Goal: Information Seeking & Learning: Learn about a topic

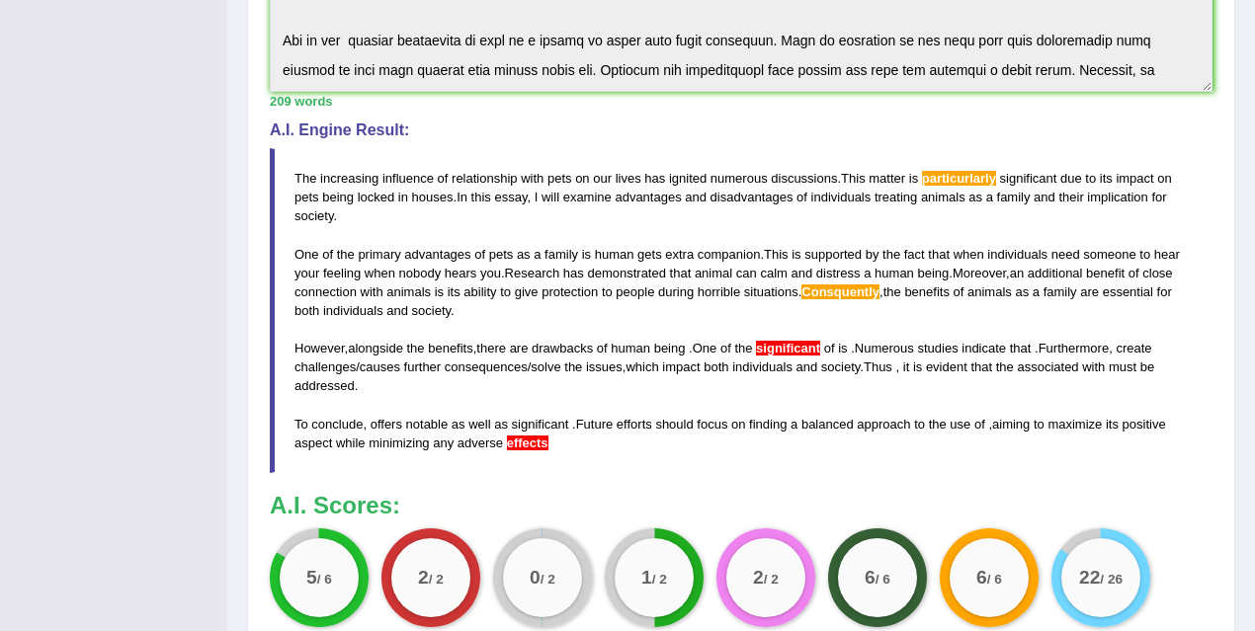
scroll to position [248, 0]
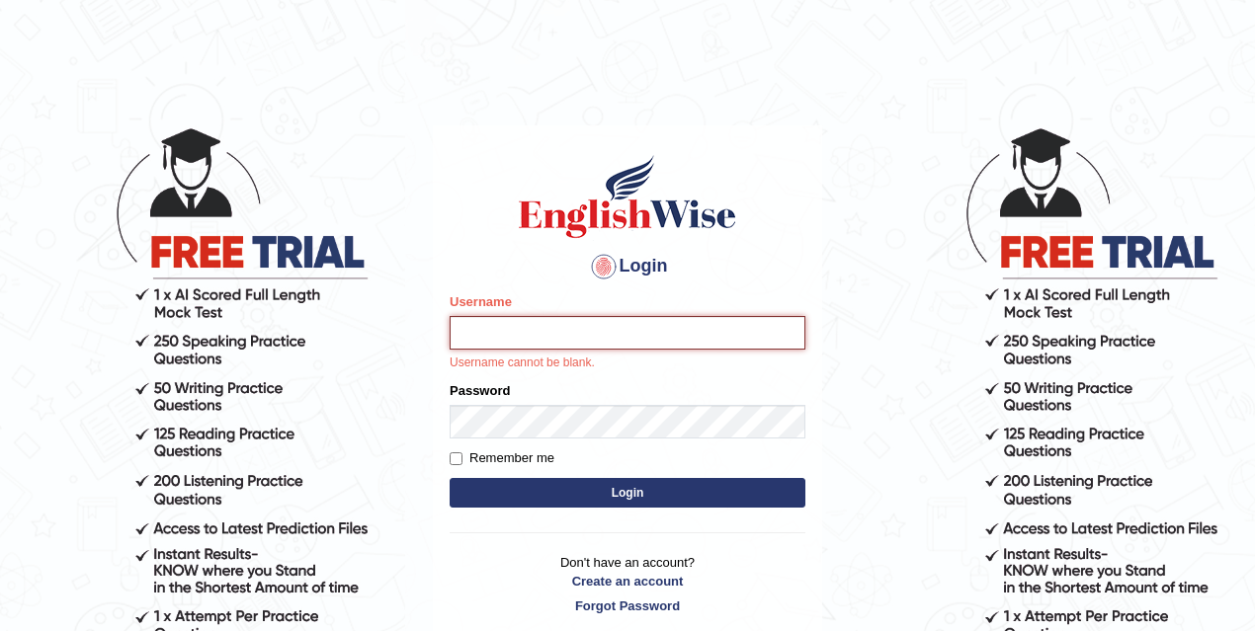
type input "mona_s"
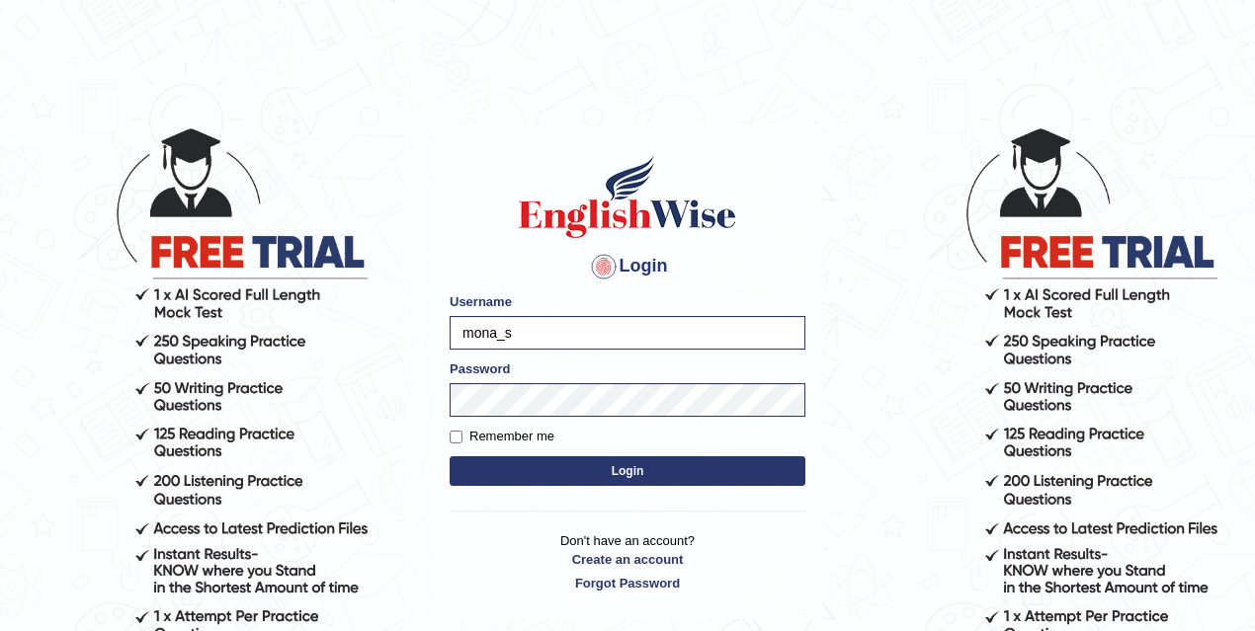
click at [613, 474] on button "Login" at bounding box center [627, 471] width 356 height 30
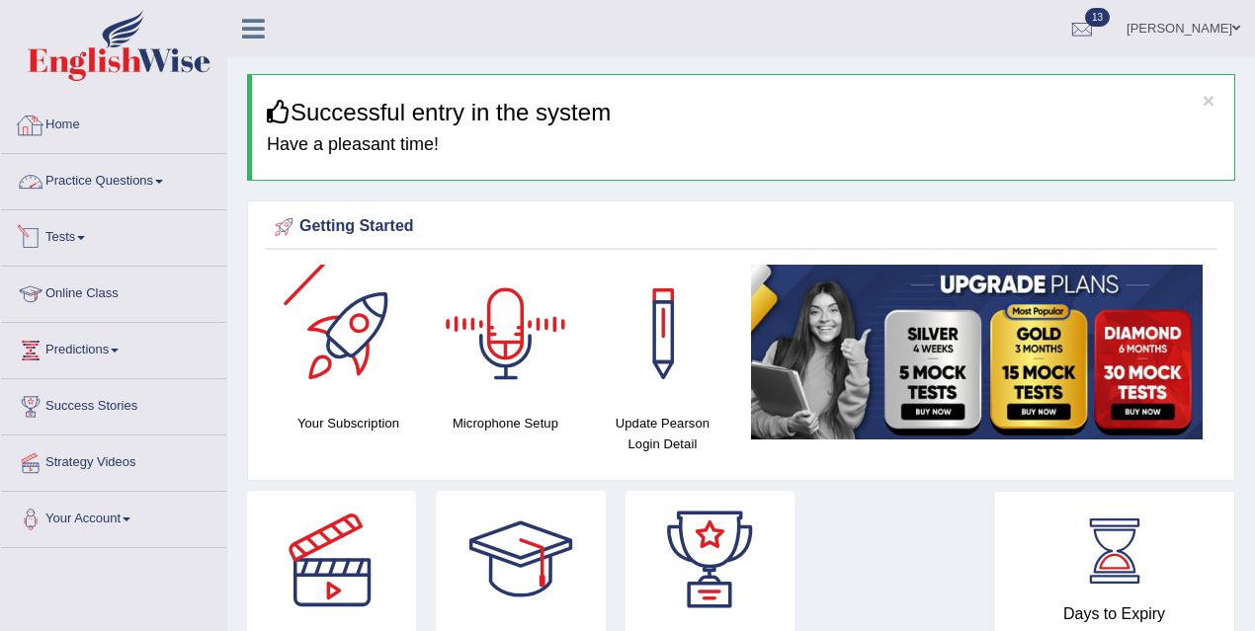
click at [110, 184] on link "Practice Questions" at bounding box center [113, 178] width 225 height 49
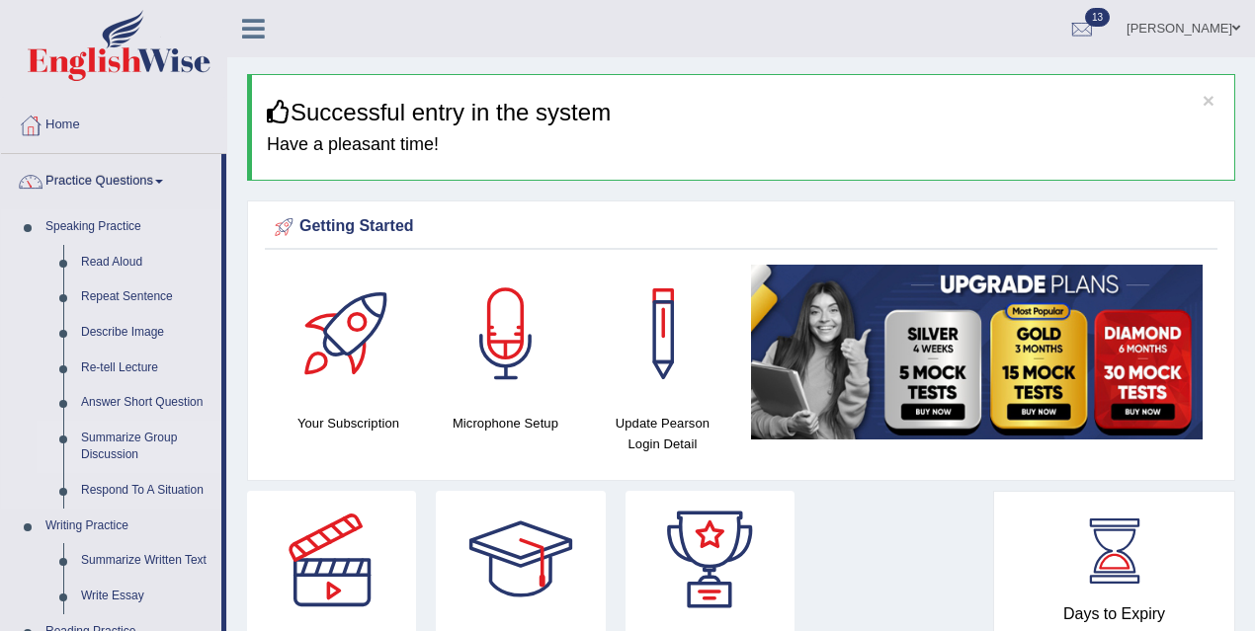
click at [151, 437] on link "Summarize Group Discussion" at bounding box center [146, 447] width 149 height 52
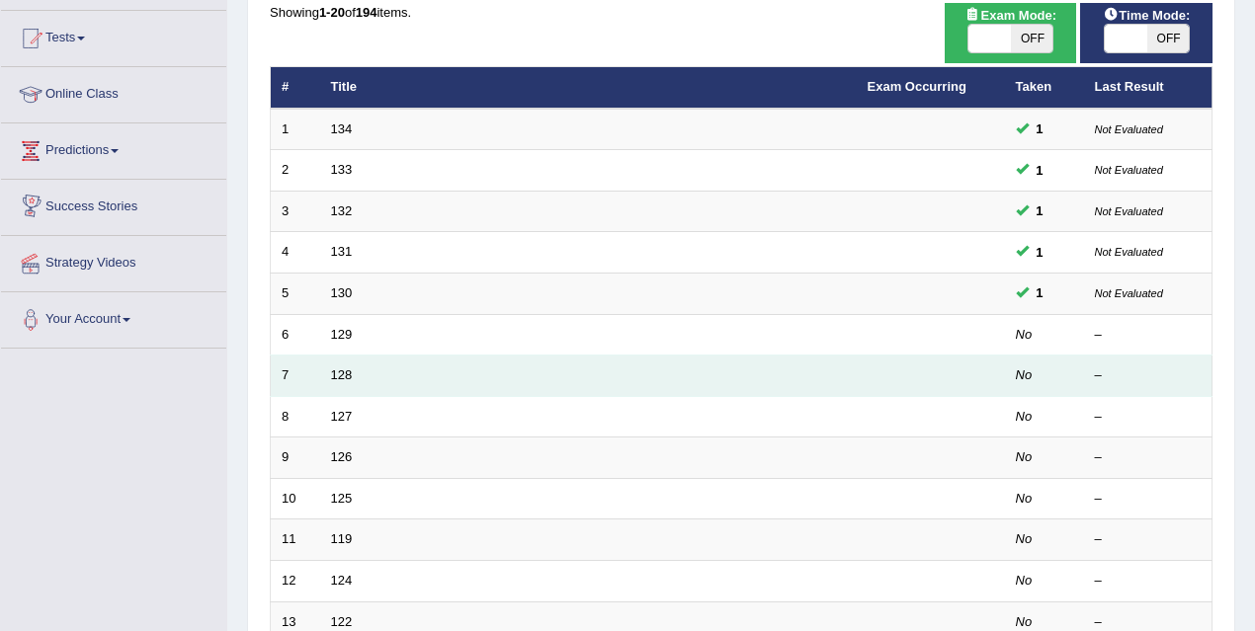
scroll to position [200, 0]
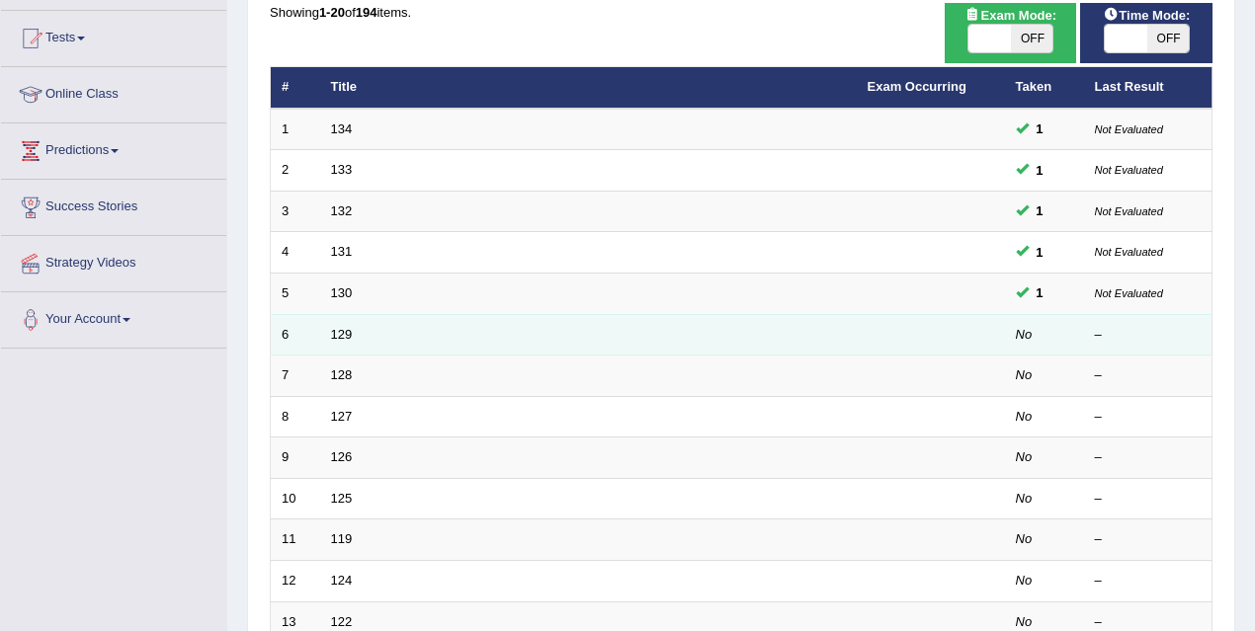
click at [335, 339] on td "129" at bounding box center [588, 334] width 536 height 41
click at [339, 335] on link "129" at bounding box center [342, 334] width 22 height 15
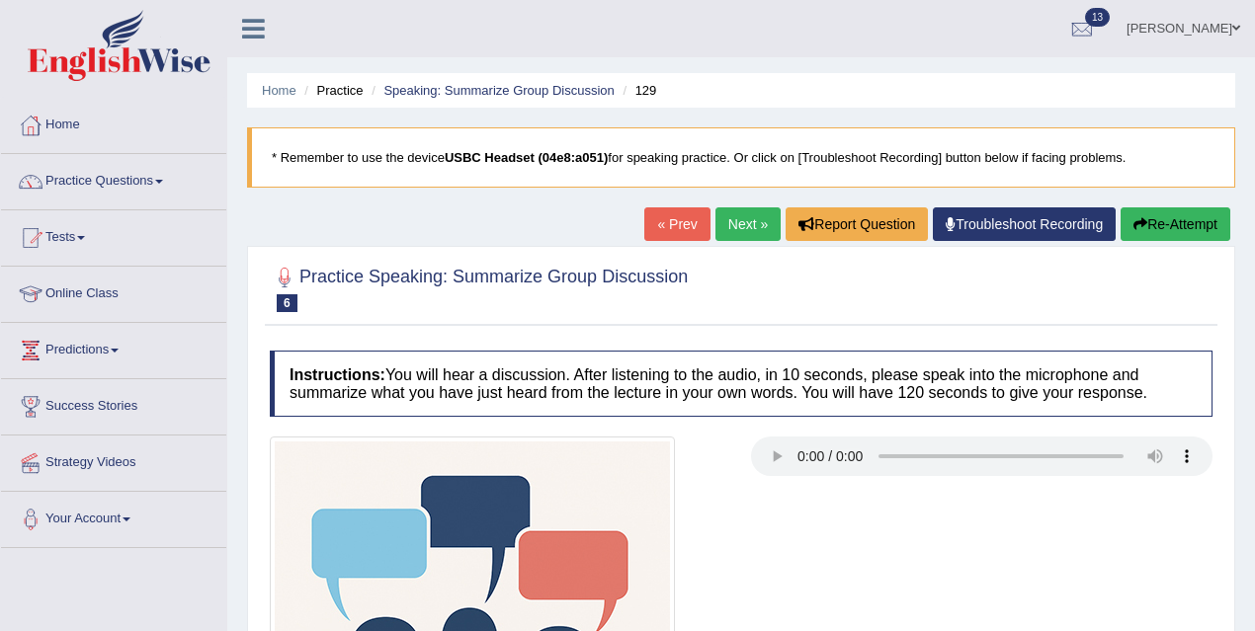
scroll to position [2, 0]
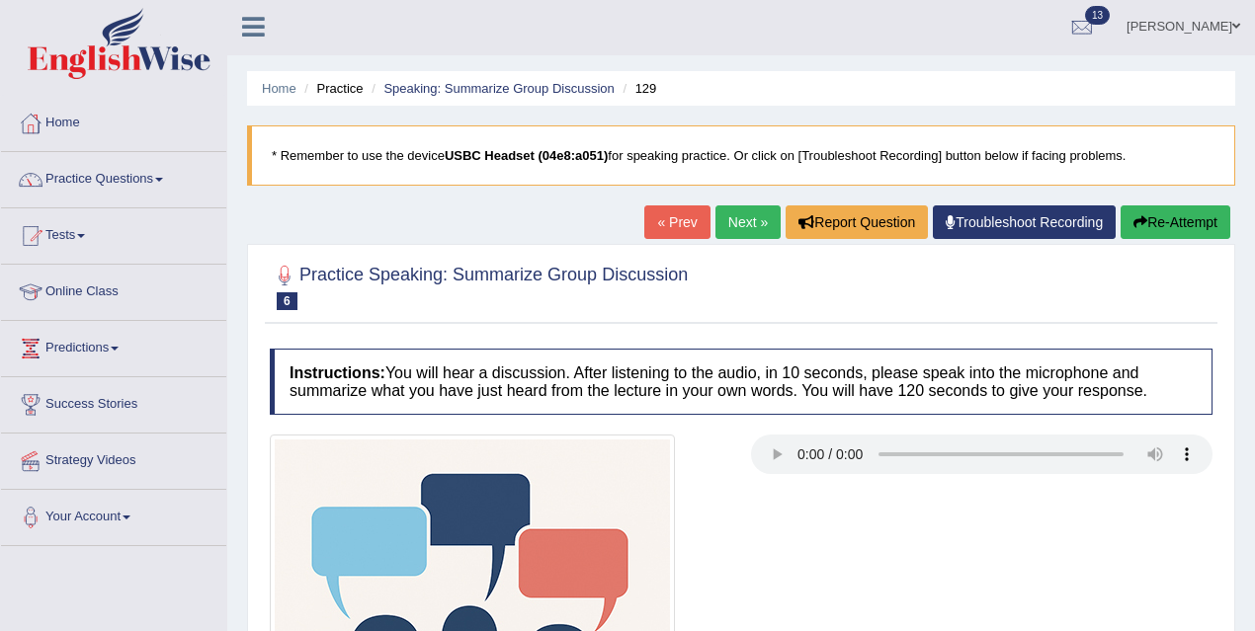
click at [749, 213] on link "Next »" at bounding box center [747, 222] width 65 height 34
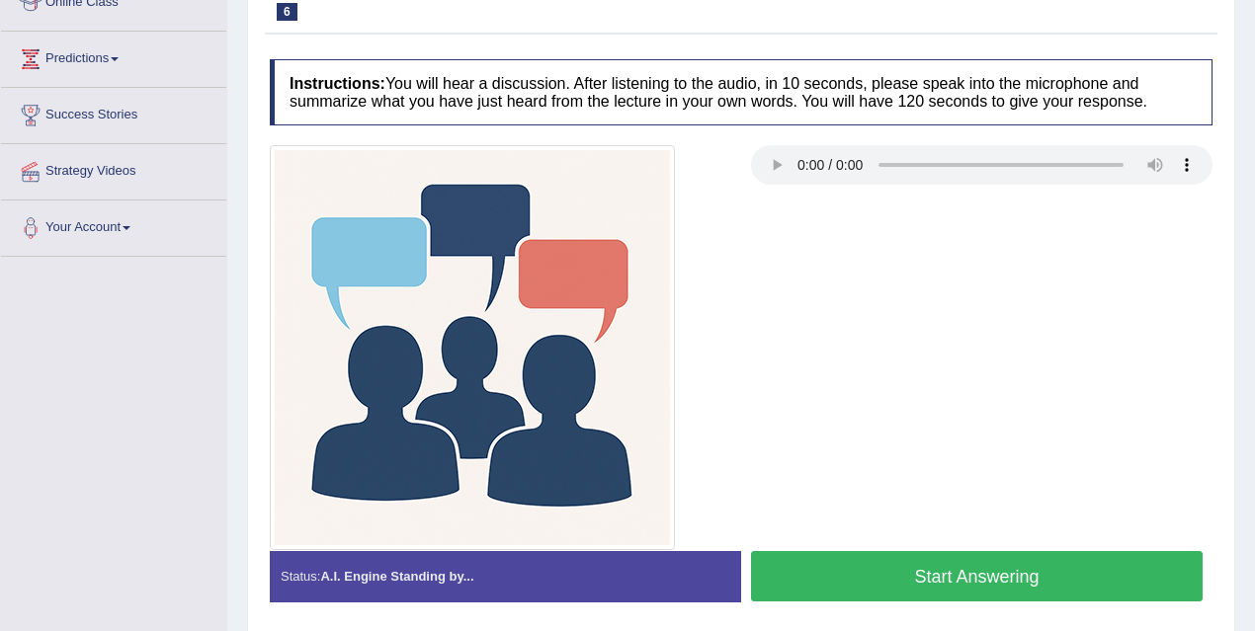
scroll to position [294, 0]
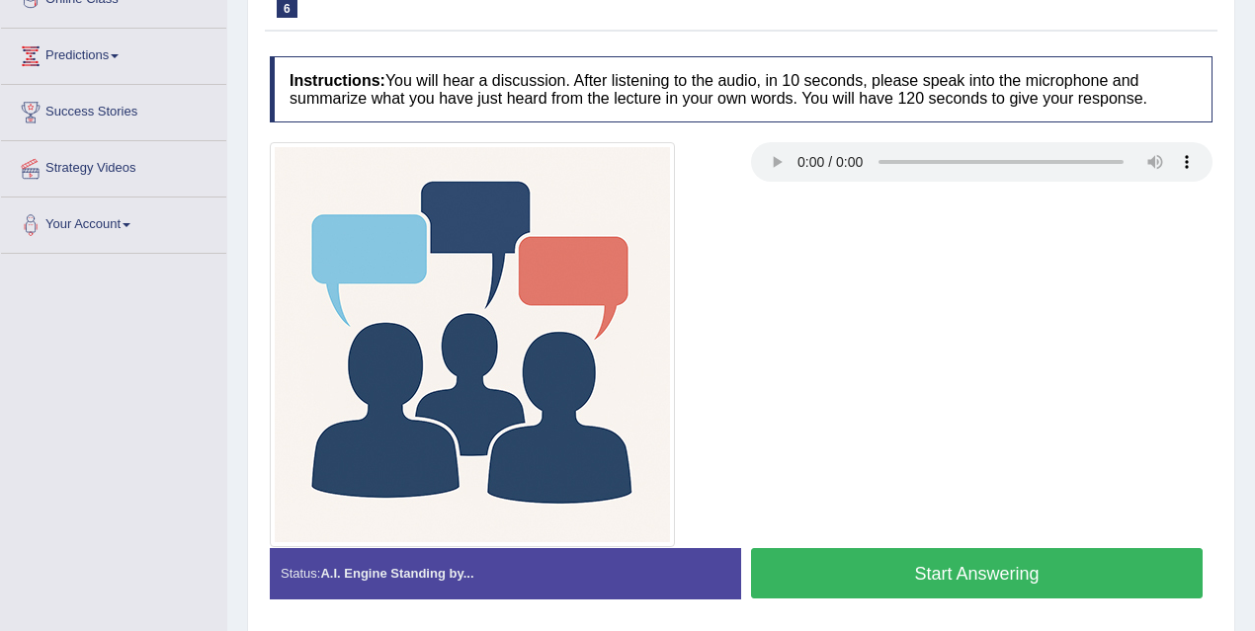
click at [898, 579] on button "Start Answering" at bounding box center [976, 573] width 451 height 50
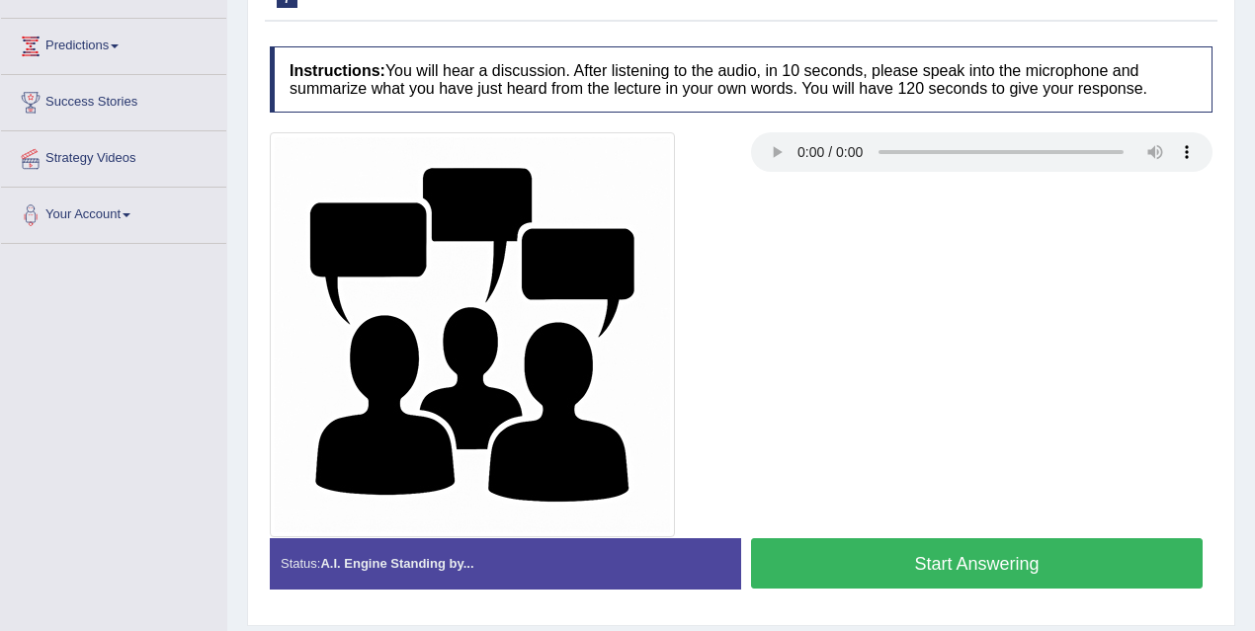
scroll to position [406, 0]
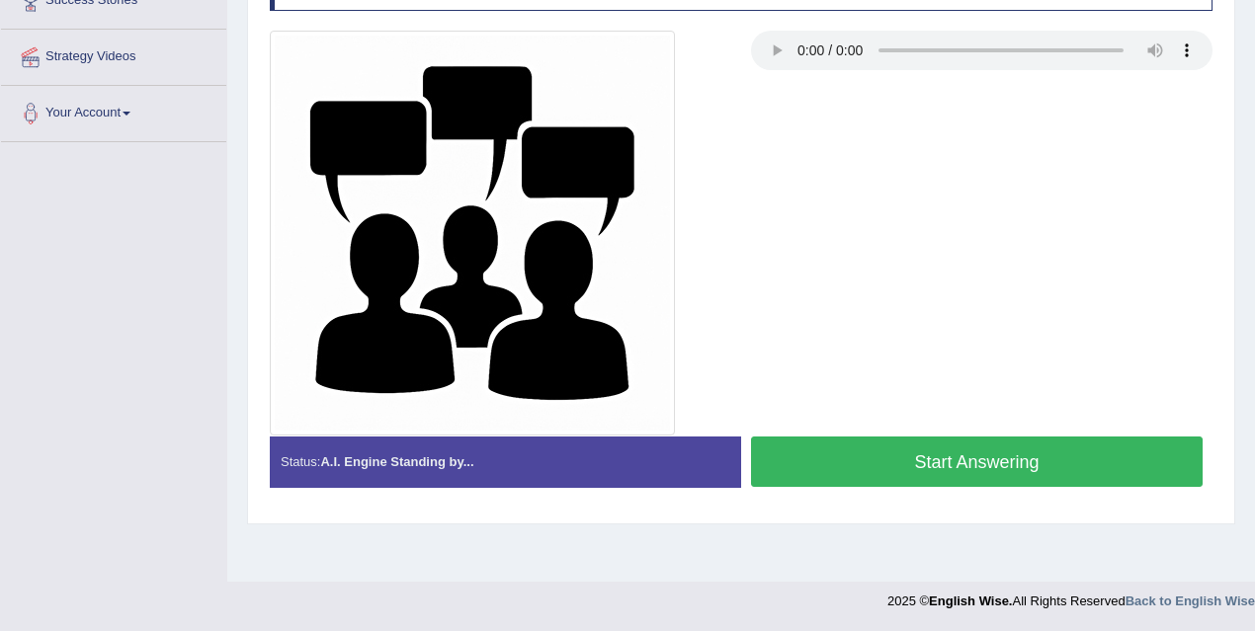
click at [871, 450] on button "Start Answering" at bounding box center [976, 462] width 451 height 50
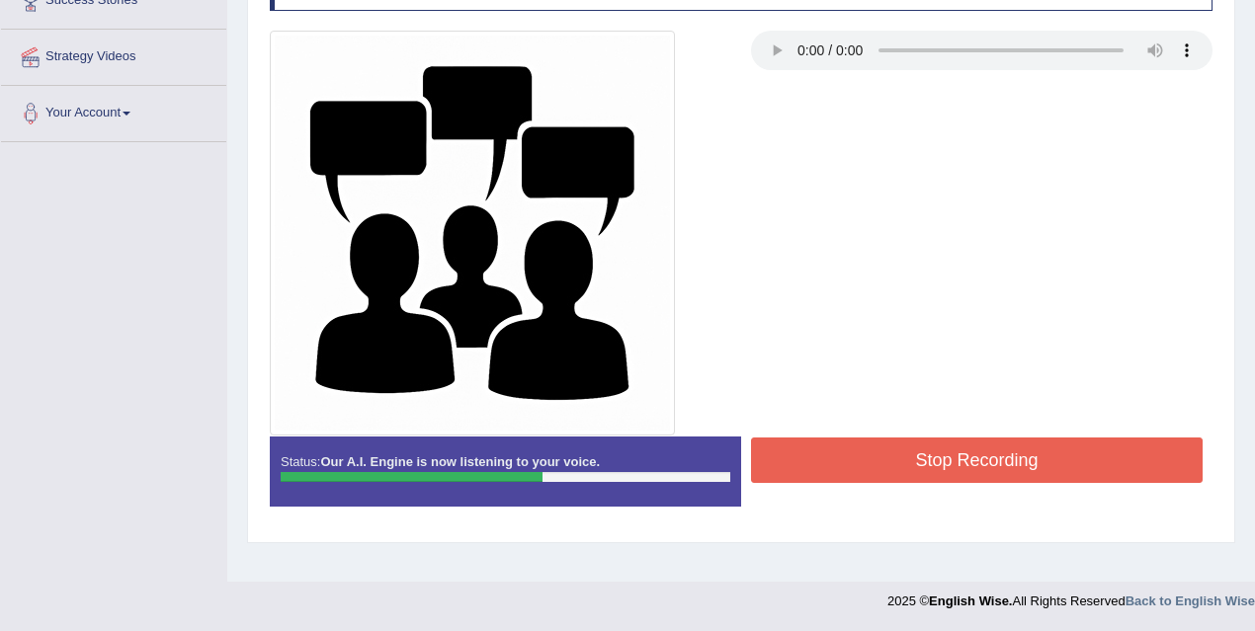
click at [913, 452] on button "Stop Recording" at bounding box center [976, 460] width 451 height 45
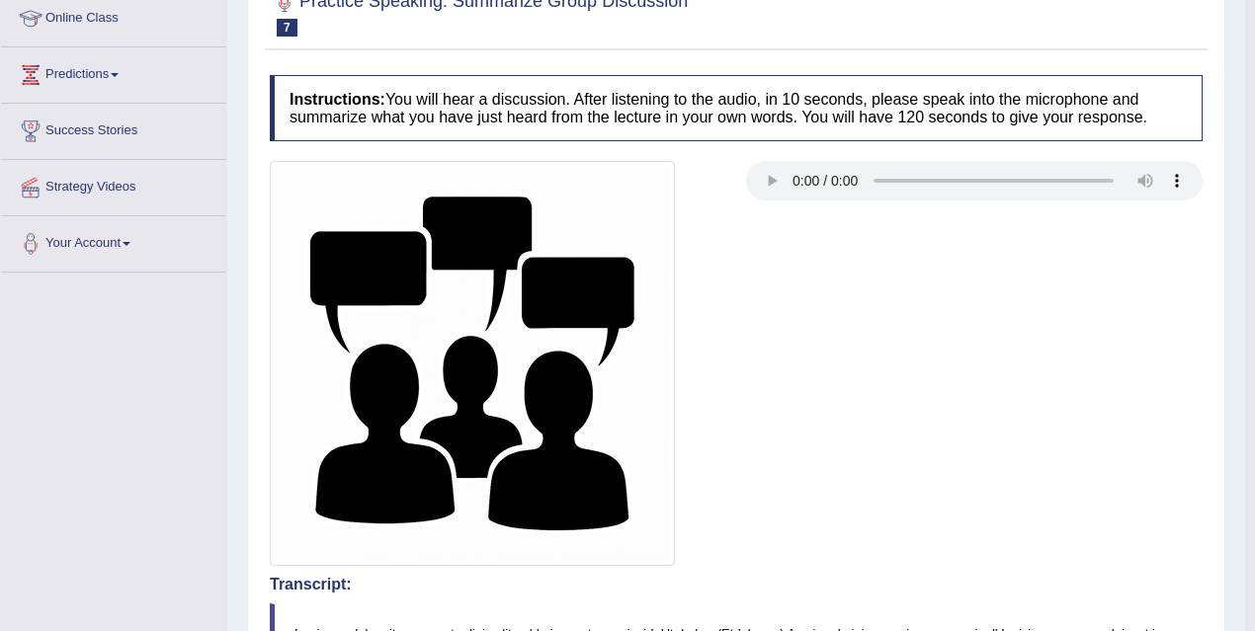
scroll to position [0, 0]
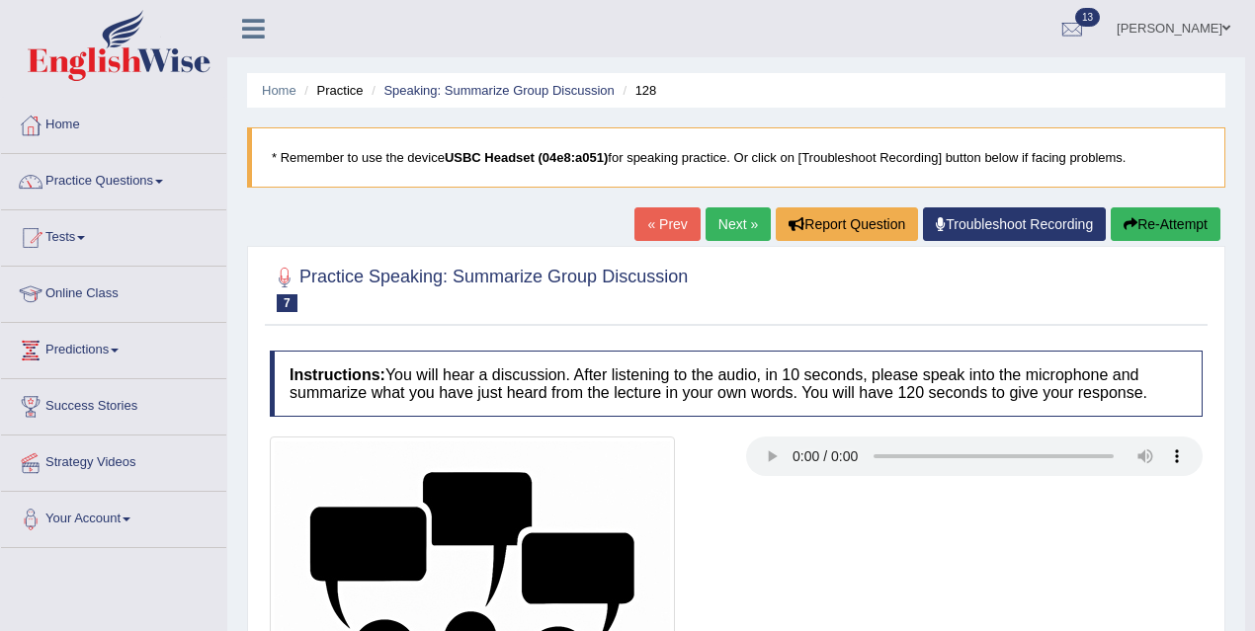
click at [744, 222] on link "Next »" at bounding box center [737, 224] width 65 height 34
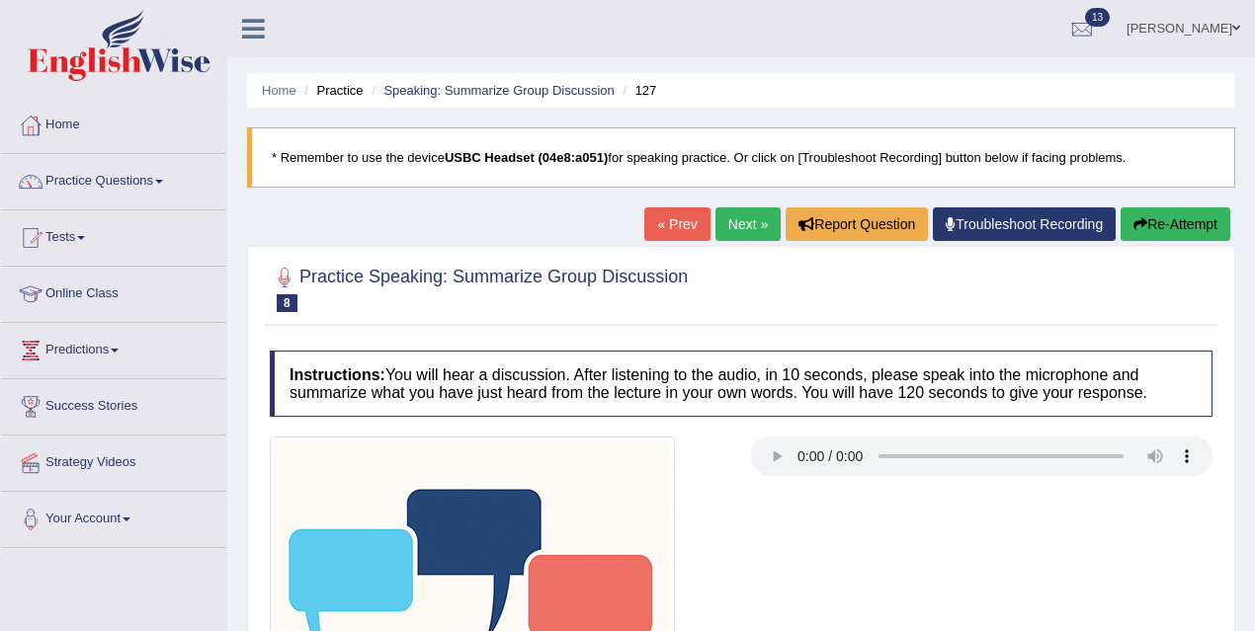
click at [754, 214] on link "Next »" at bounding box center [747, 224] width 65 height 34
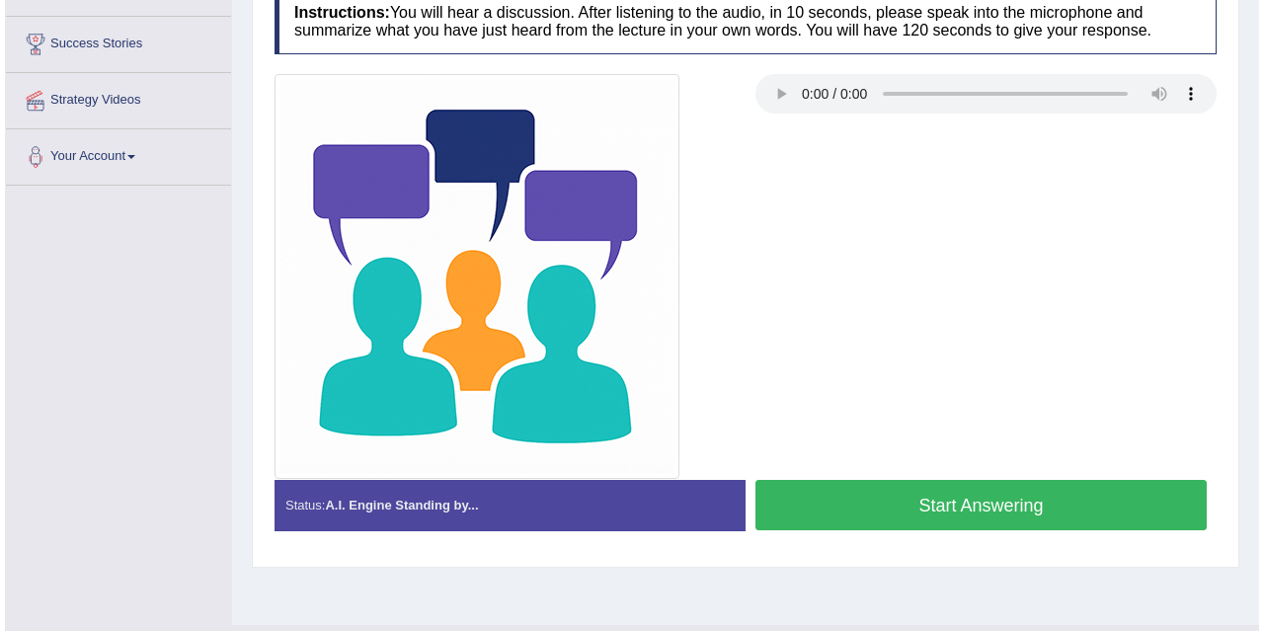
scroll to position [406, 0]
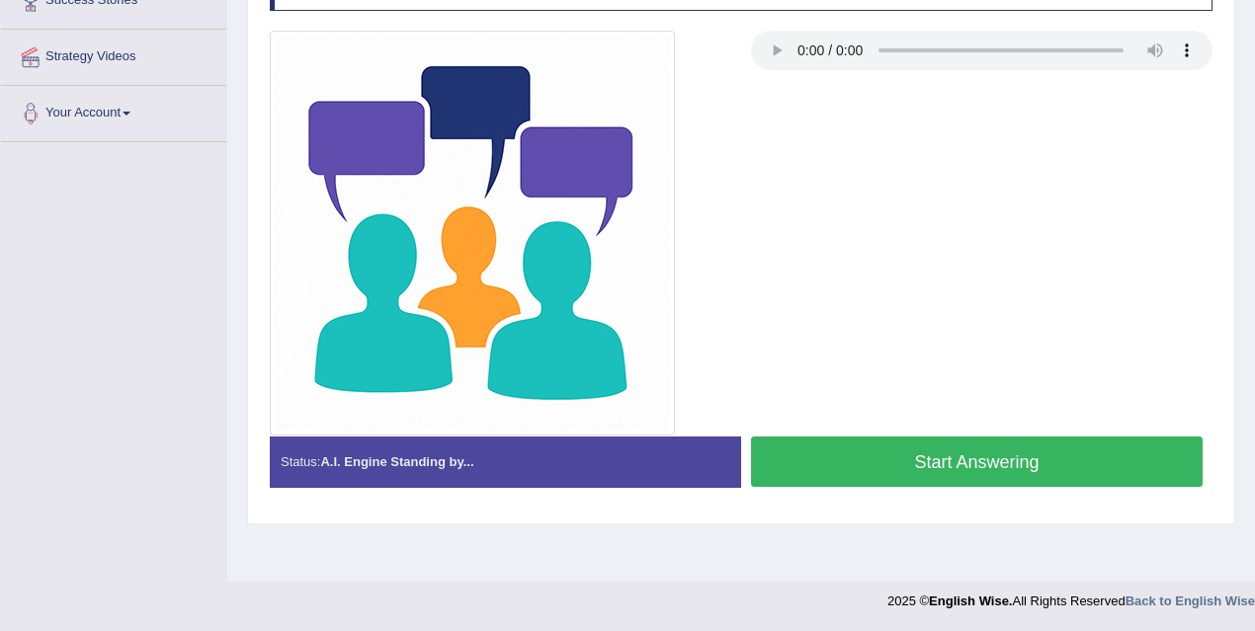
click at [888, 463] on button "Start Answering" at bounding box center [976, 462] width 451 height 50
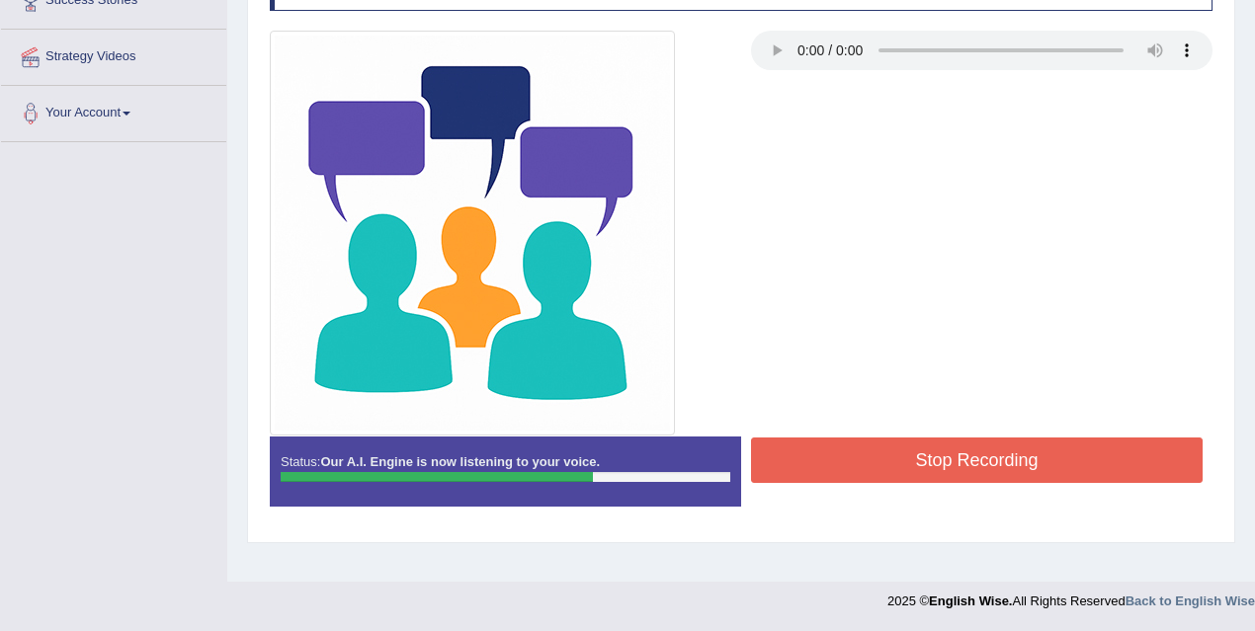
click at [977, 448] on button "Stop Recording" at bounding box center [976, 460] width 451 height 45
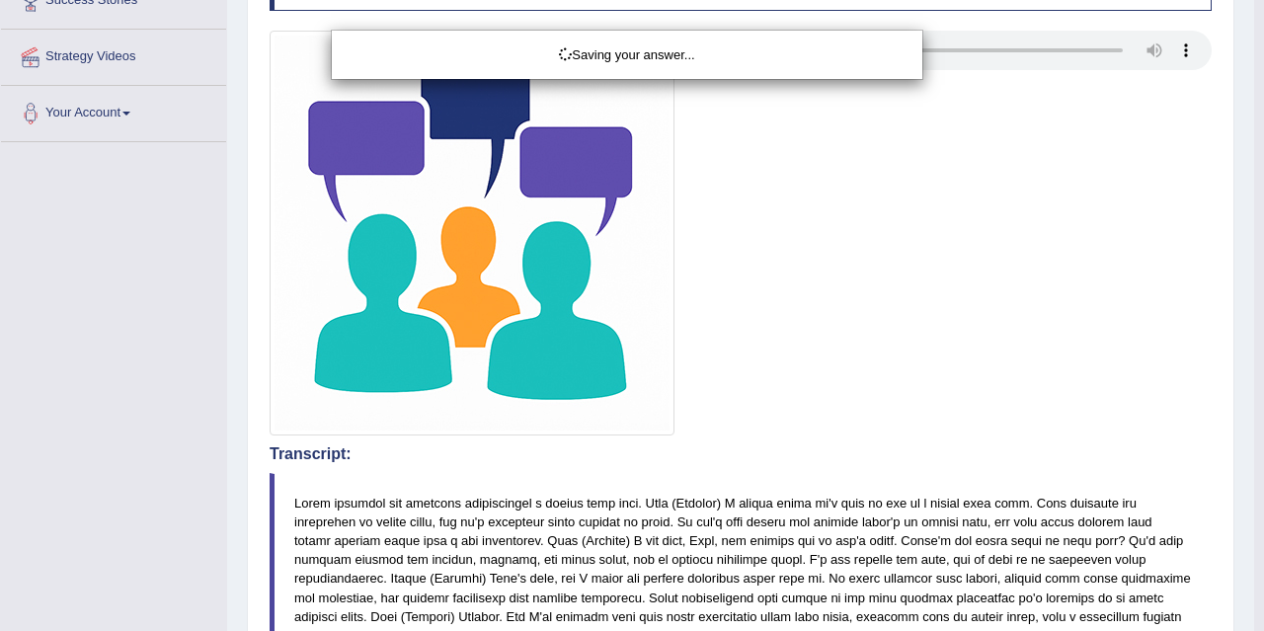
click at [779, 384] on div "Saving your answer..." at bounding box center [632, 315] width 1264 height 631
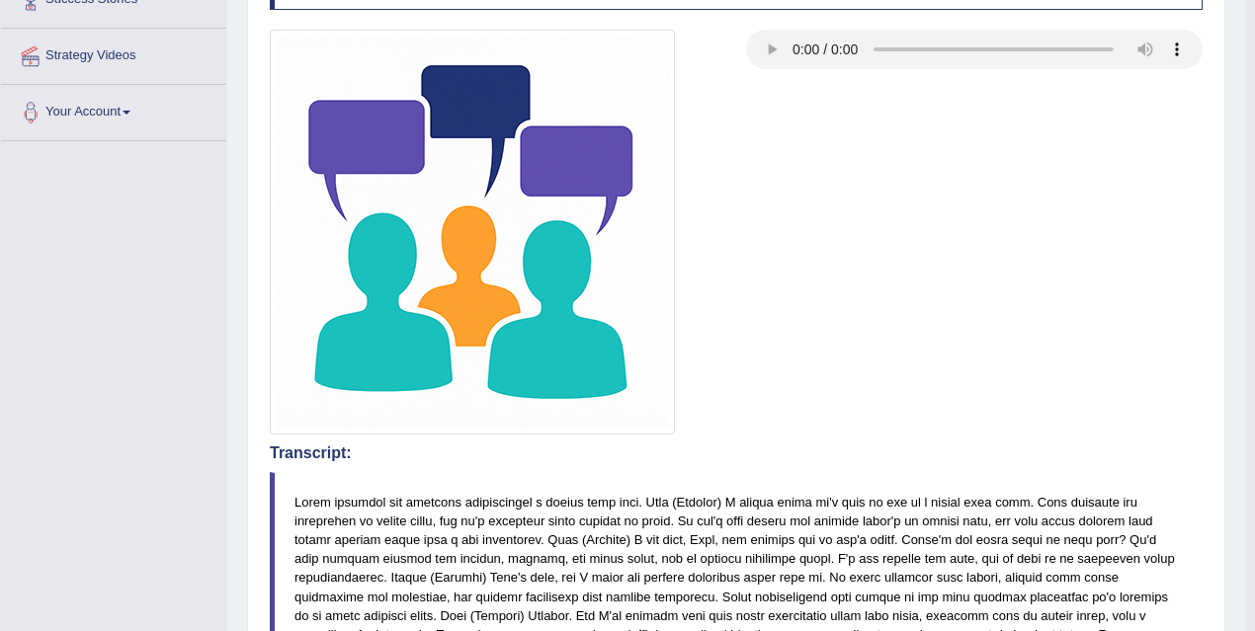
scroll to position [133, 0]
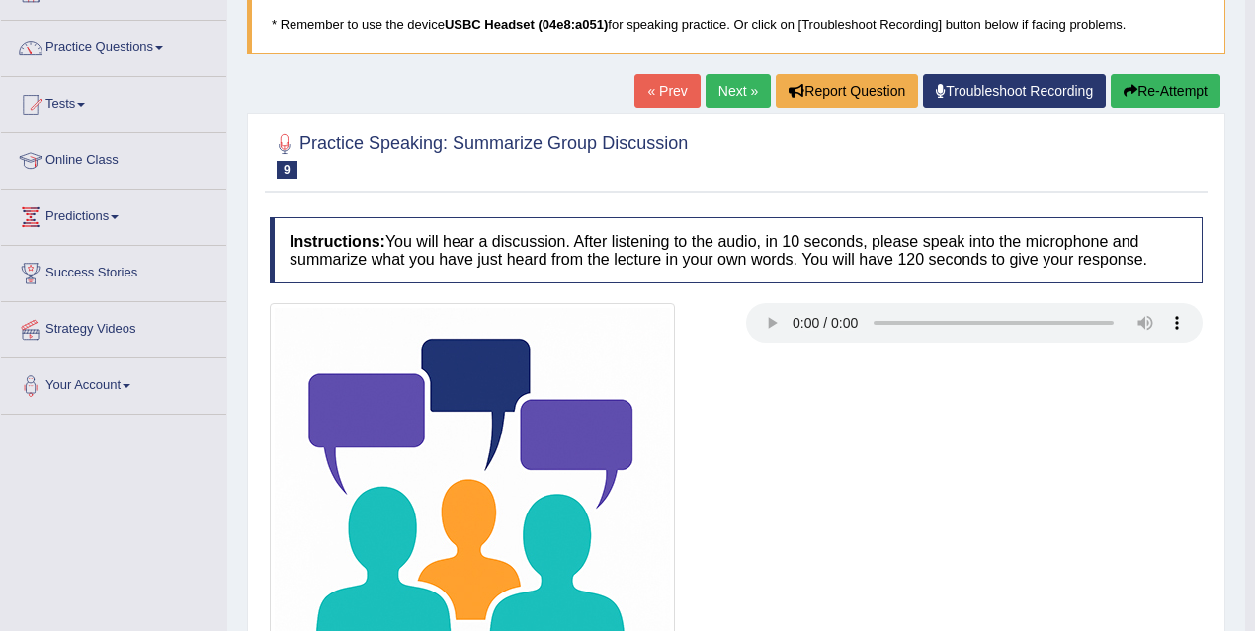
click at [745, 78] on link "Next »" at bounding box center [737, 91] width 65 height 34
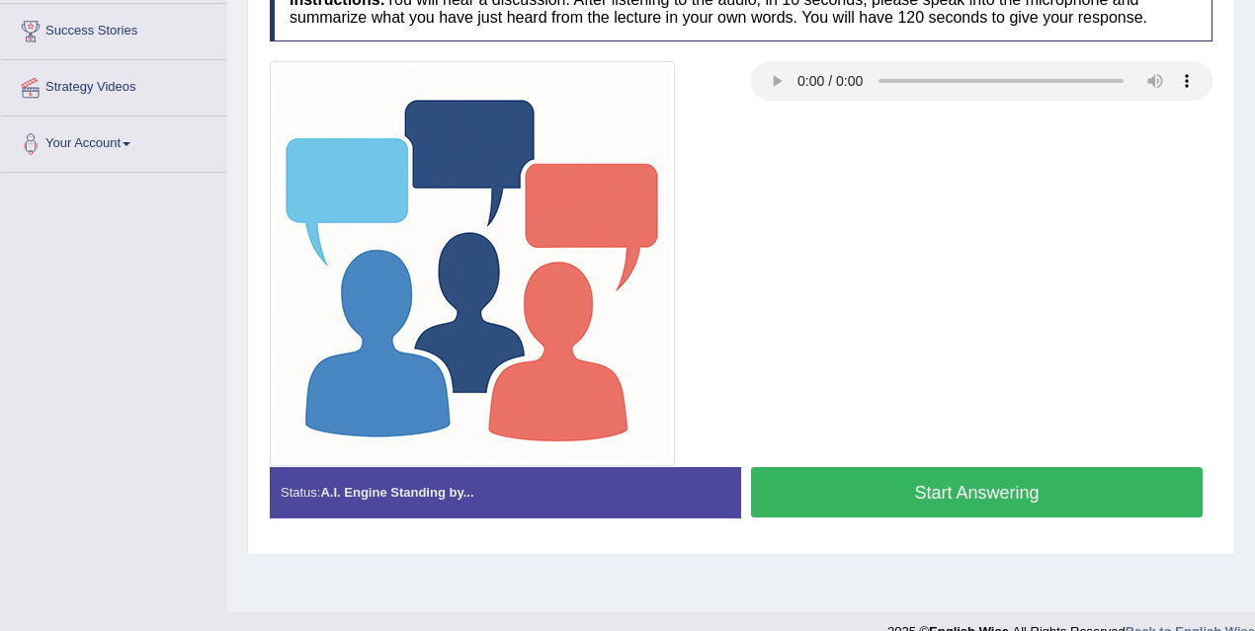
scroll to position [406, 0]
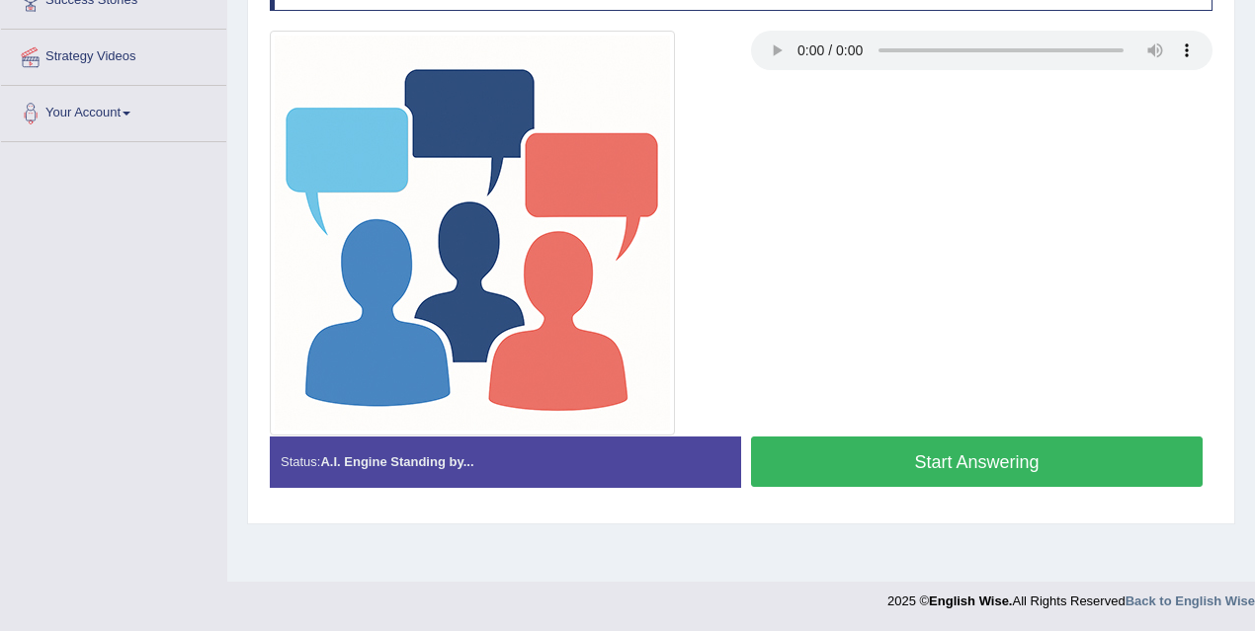
click at [912, 459] on button "Start Answering" at bounding box center [976, 462] width 451 height 50
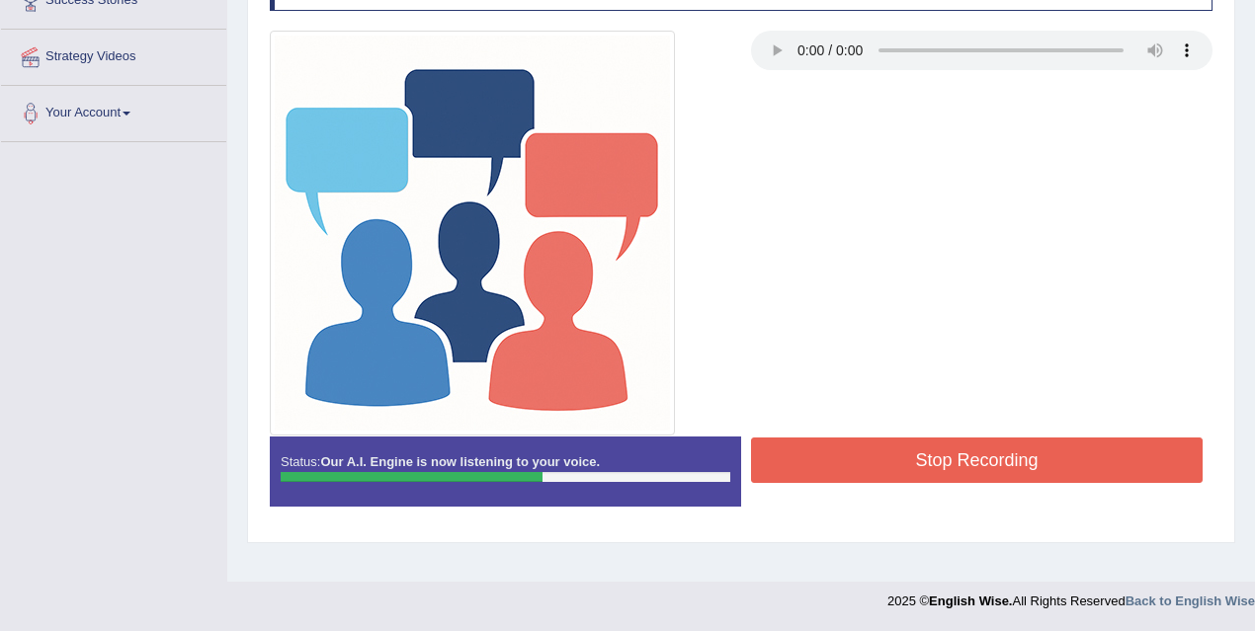
click at [925, 452] on button "Stop Recording" at bounding box center [976, 460] width 451 height 45
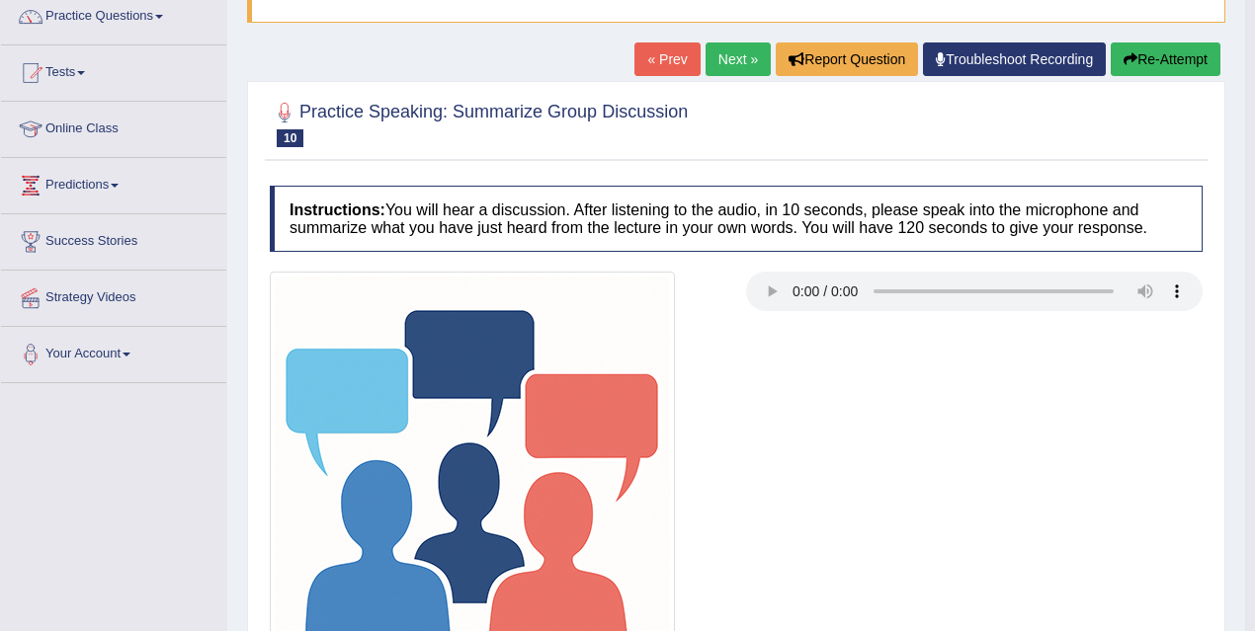
scroll to position [0, 0]
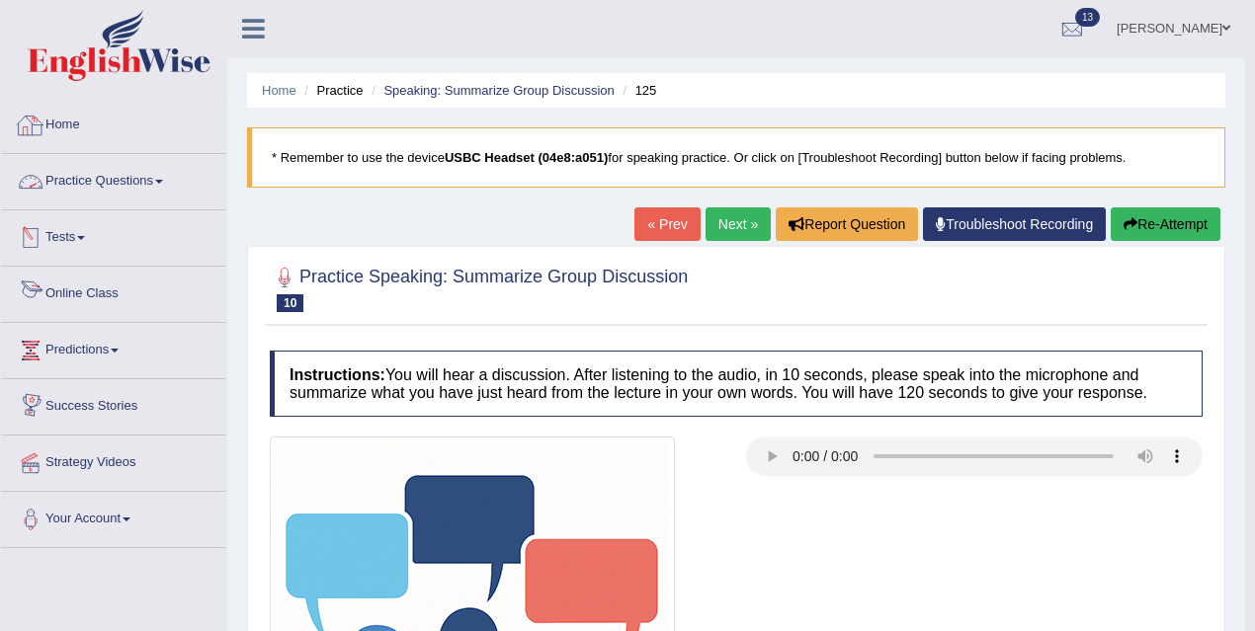
click at [152, 175] on link "Practice Questions" at bounding box center [113, 178] width 225 height 49
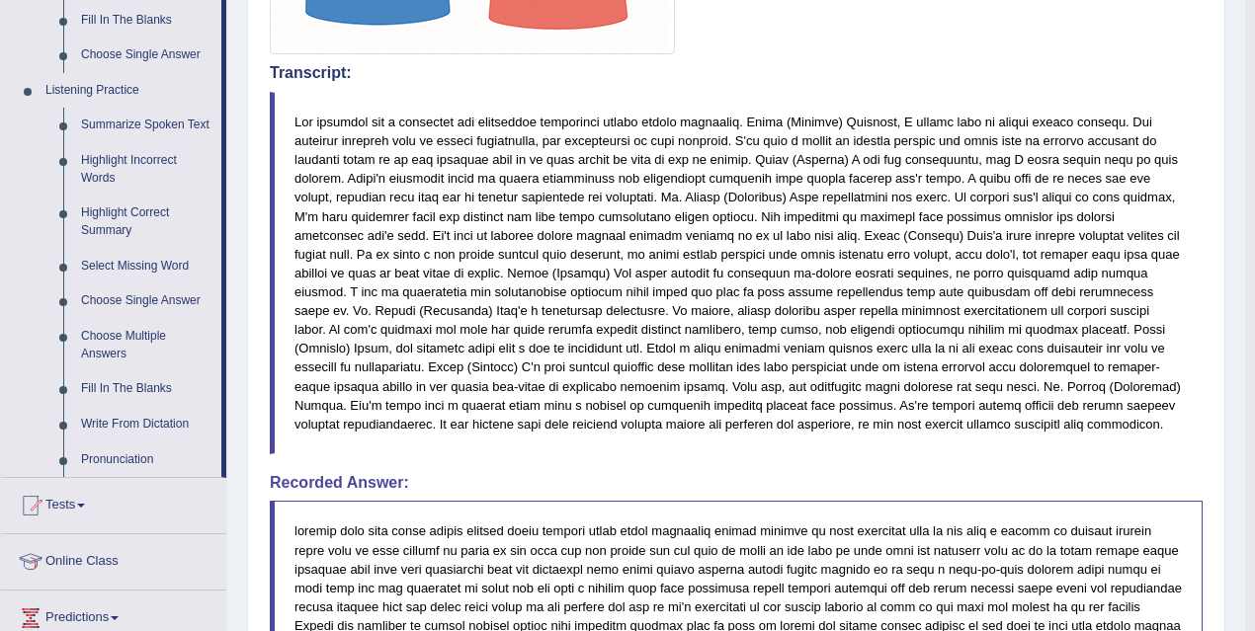
scroll to position [825, 0]
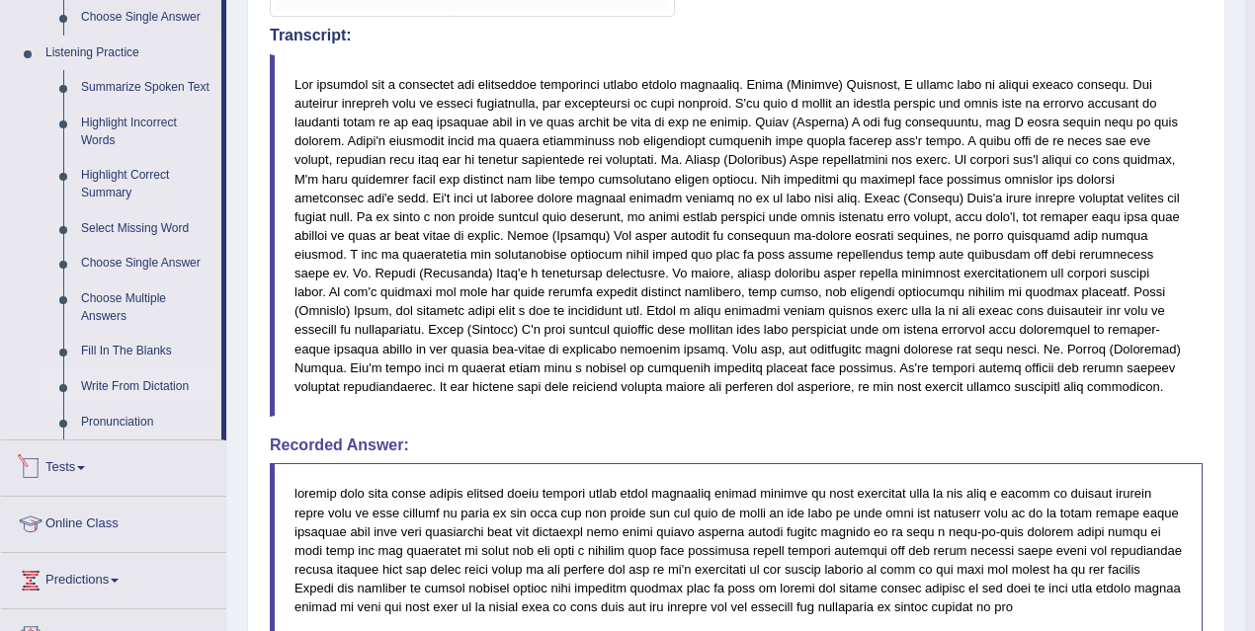
click at [167, 388] on link "Write From Dictation" at bounding box center [146, 387] width 149 height 36
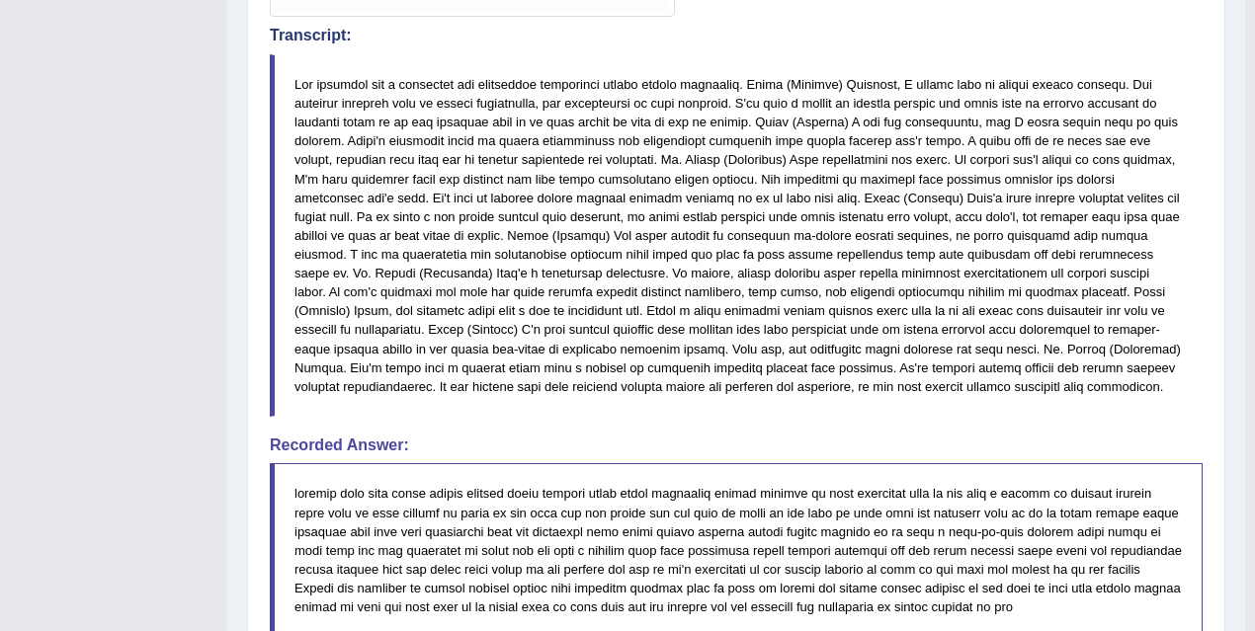
scroll to position [342, 0]
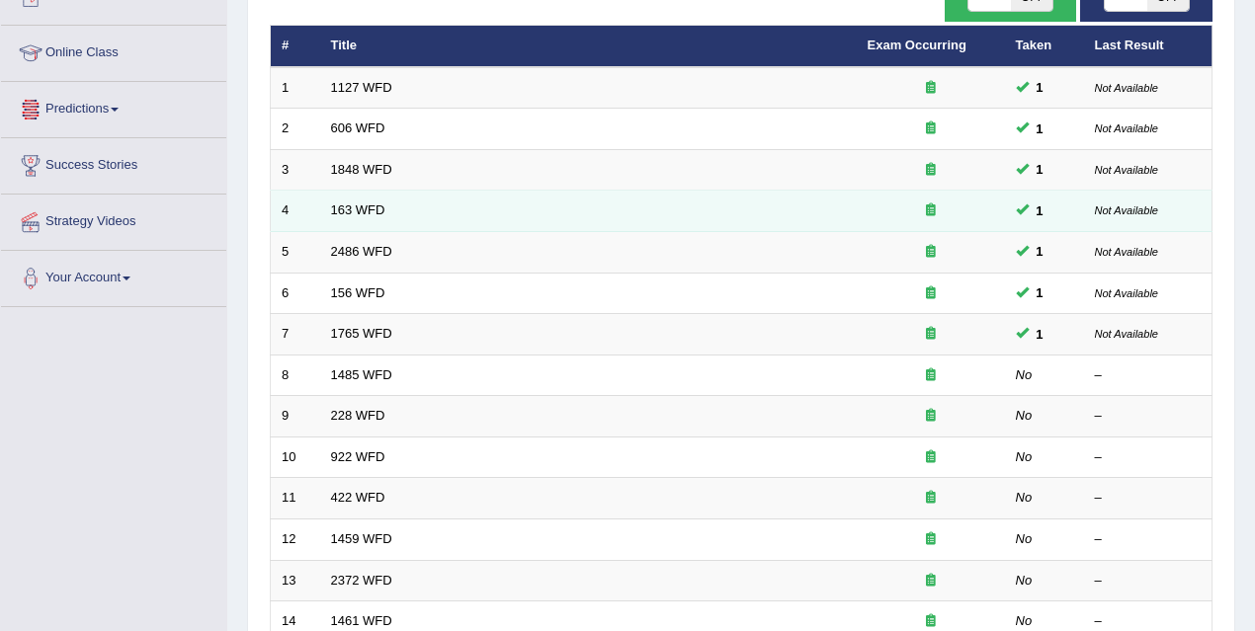
scroll to position [344, 0]
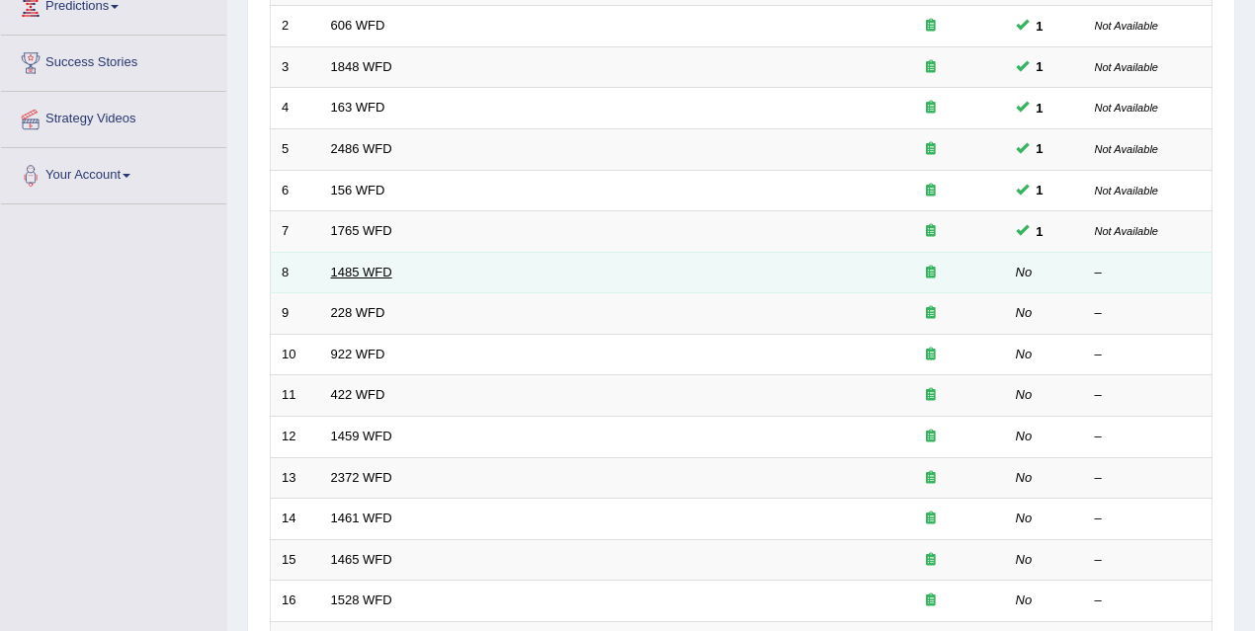
click at [366, 265] on link "1485 WFD" at bounding box center [361, 272] width 61 height 15
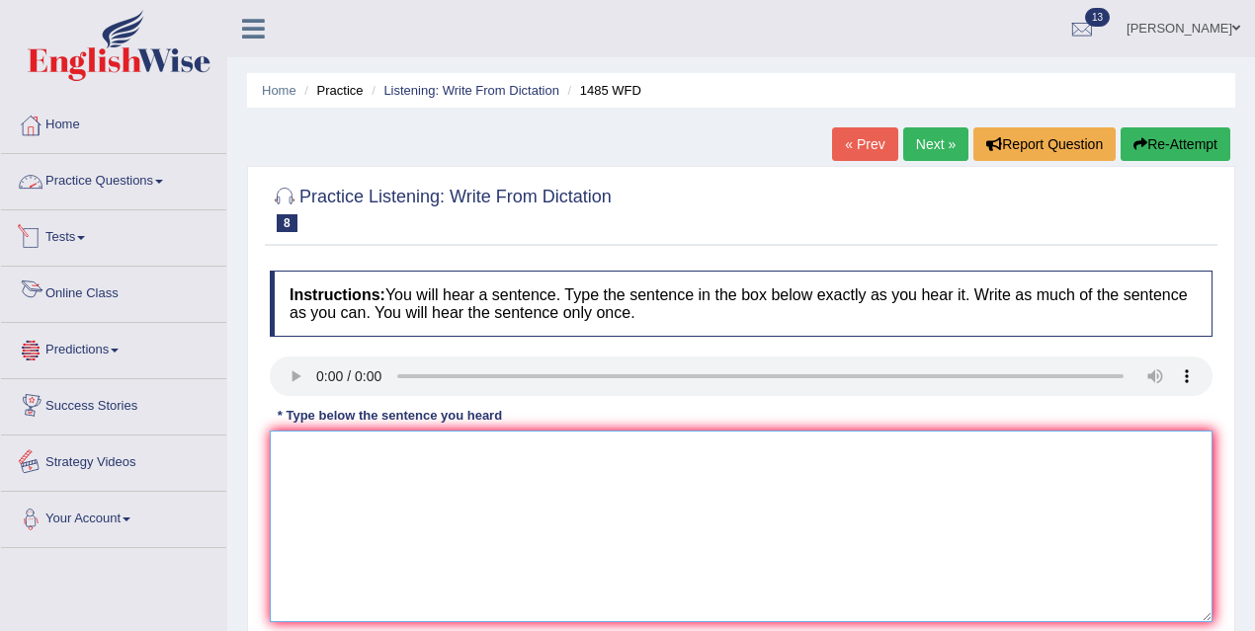
click at [339, 513] on textarea at bounding box center [741, 527] width 942 height 192
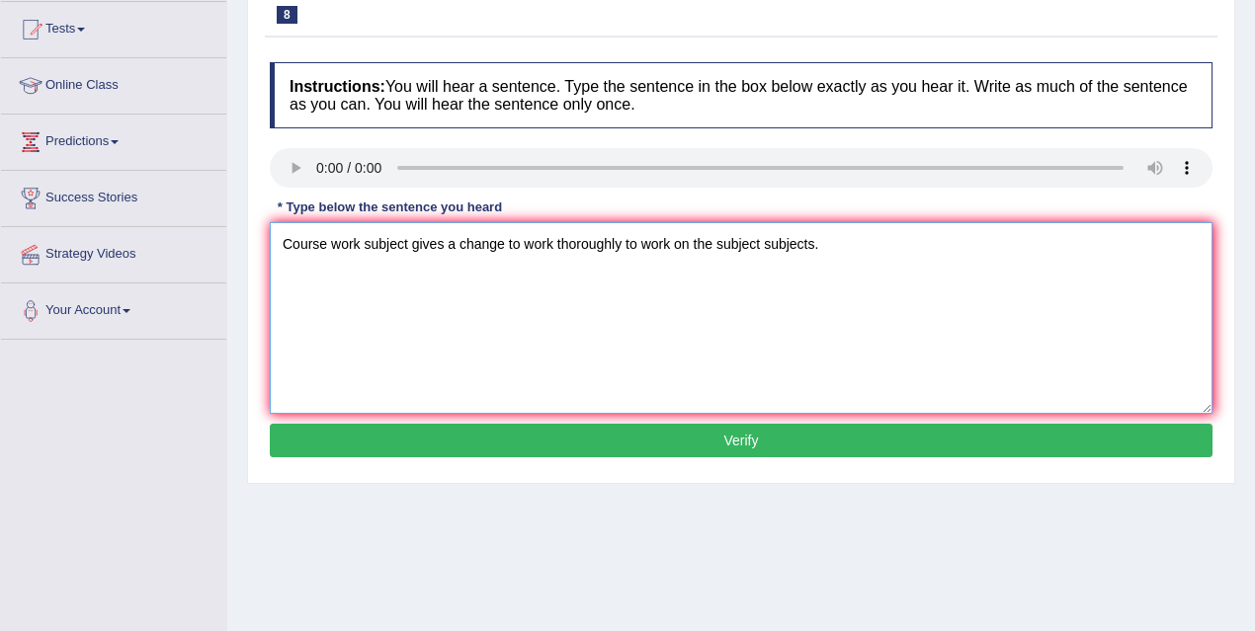
scroll to position [209, 0]
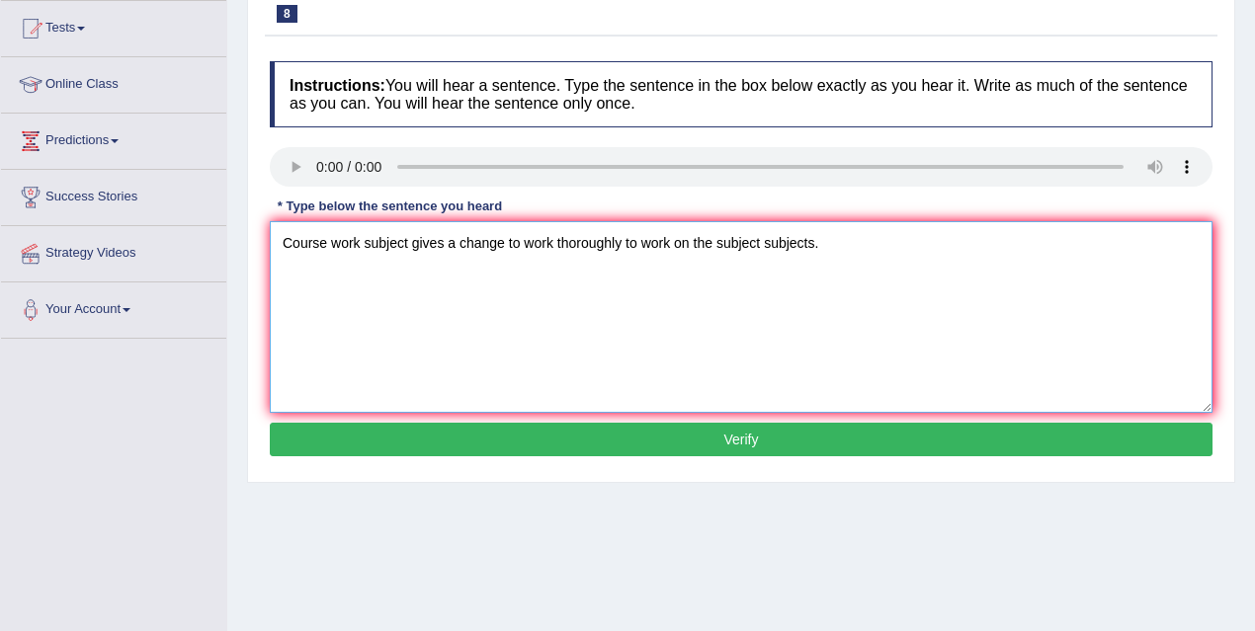
type textarea "Course work subject gives a change to work thoroughly to work on the subject su…"
click at [497, 437] on button "Verify" at bounding box center [741, 440] width 942 height 34
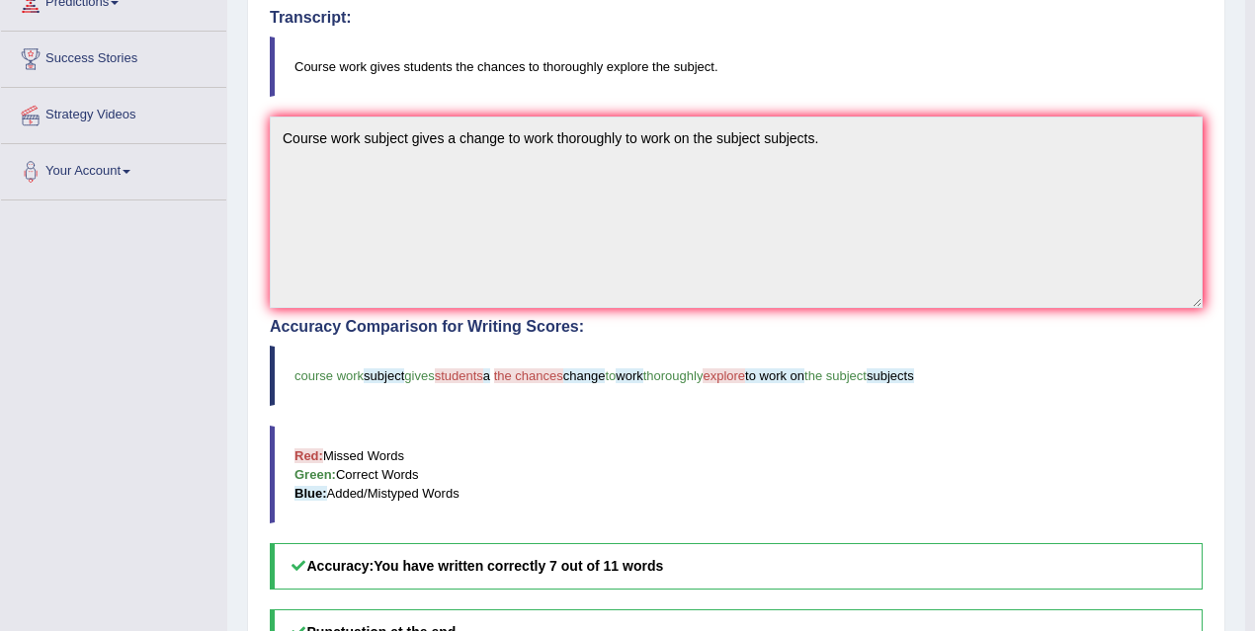
scroll to position [0, 0]
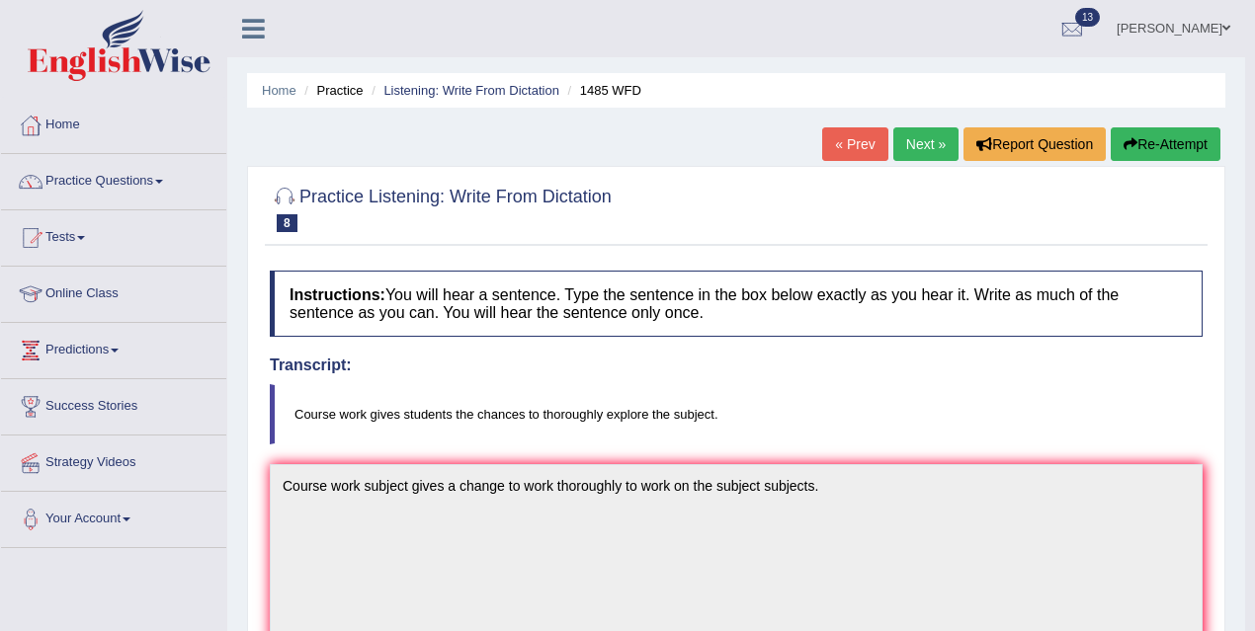
click at [915, 137] on link "Next »" at bounding box center [925, 144] width 65 height 34
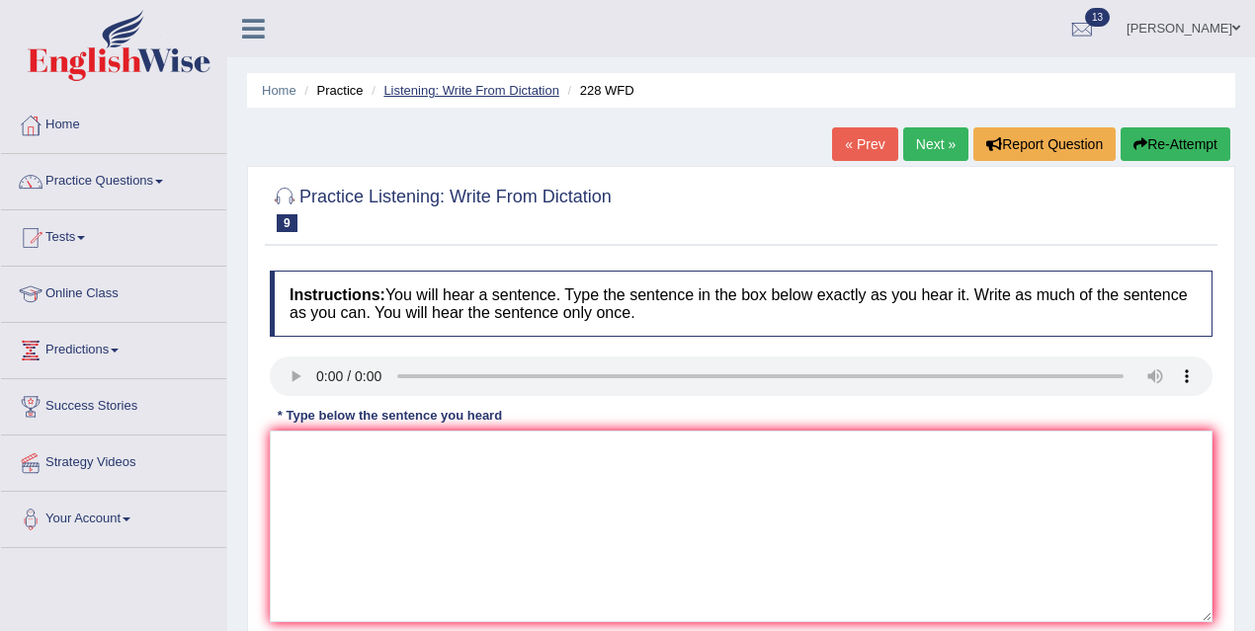
click at [444, 90] on link "Listening: Write From Dictation" at bounding box center [471, 90] width 176 height 15
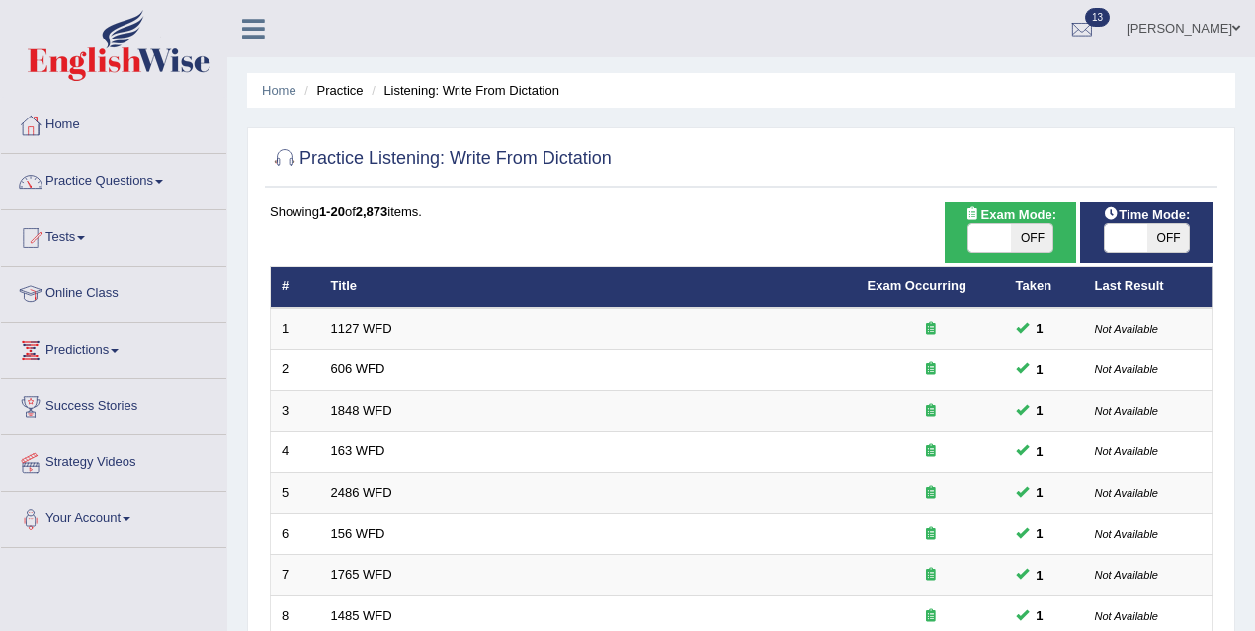
click at [1145, 227] on span at bounding box center [1125, 238] width 42 height 28
checkbox input "true"
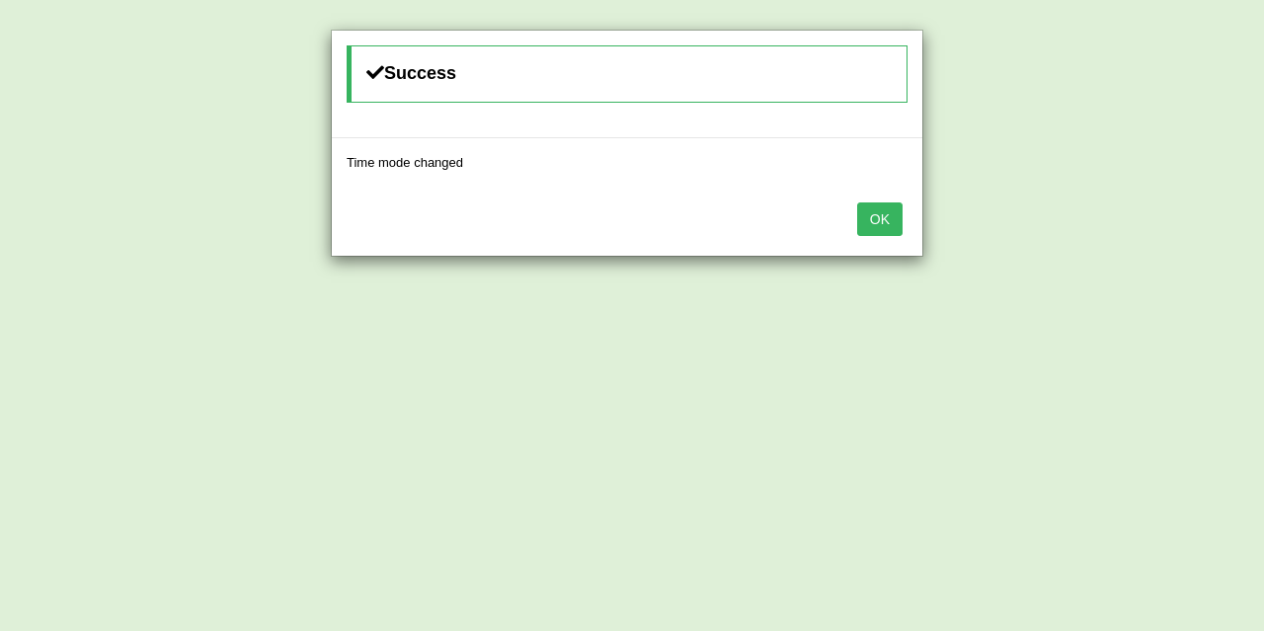
click at [890, 219] on button "OK" at bounding box center [879, 220] width 45 height 34
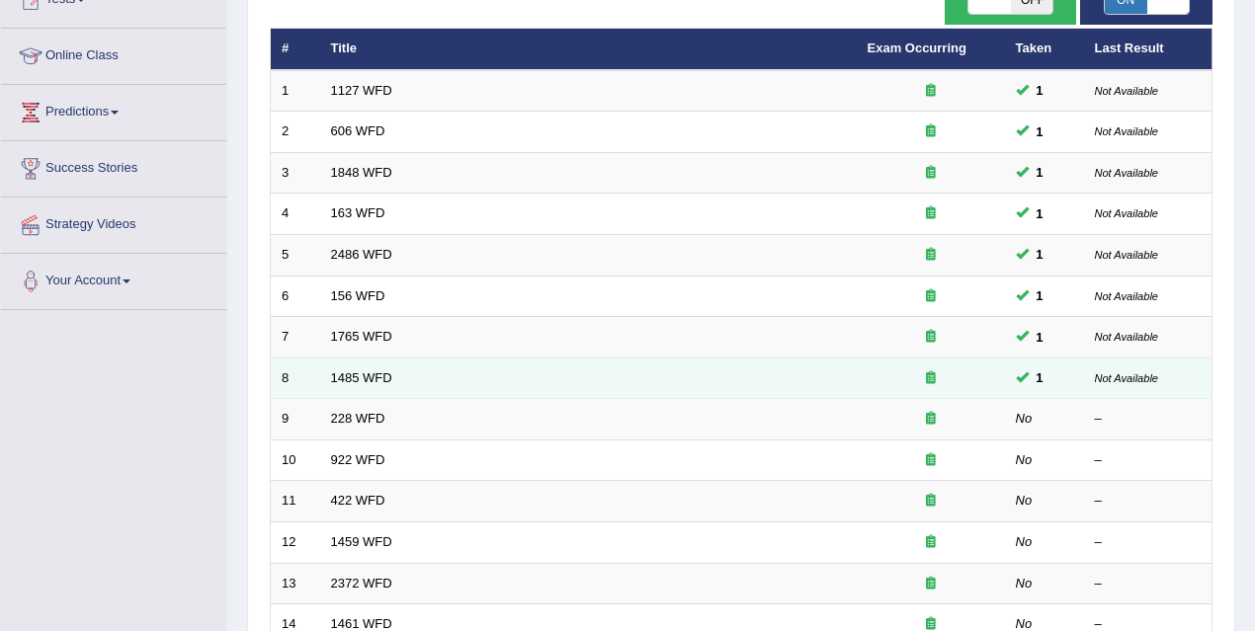
scroll to position [241, 0]
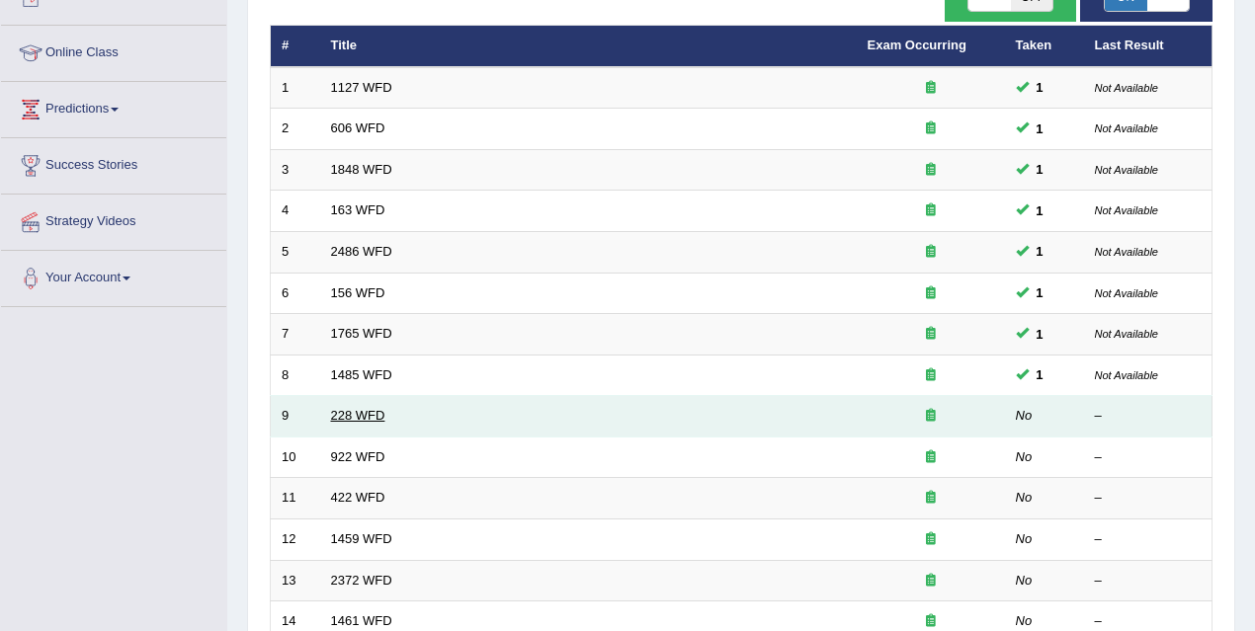
click at [374, 412] on link "228 WFD" at bounding box center [358, 415] width 54 height 15
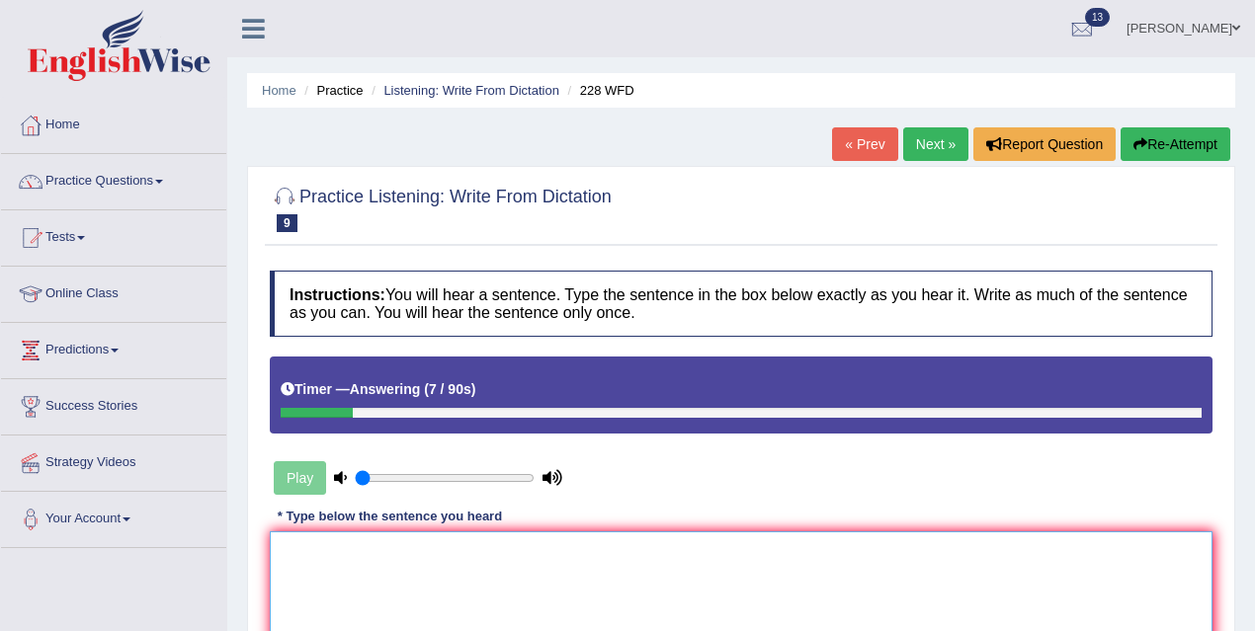
click at [709, 565] on textarea at bounding box center [741, 627] width 942 height 192
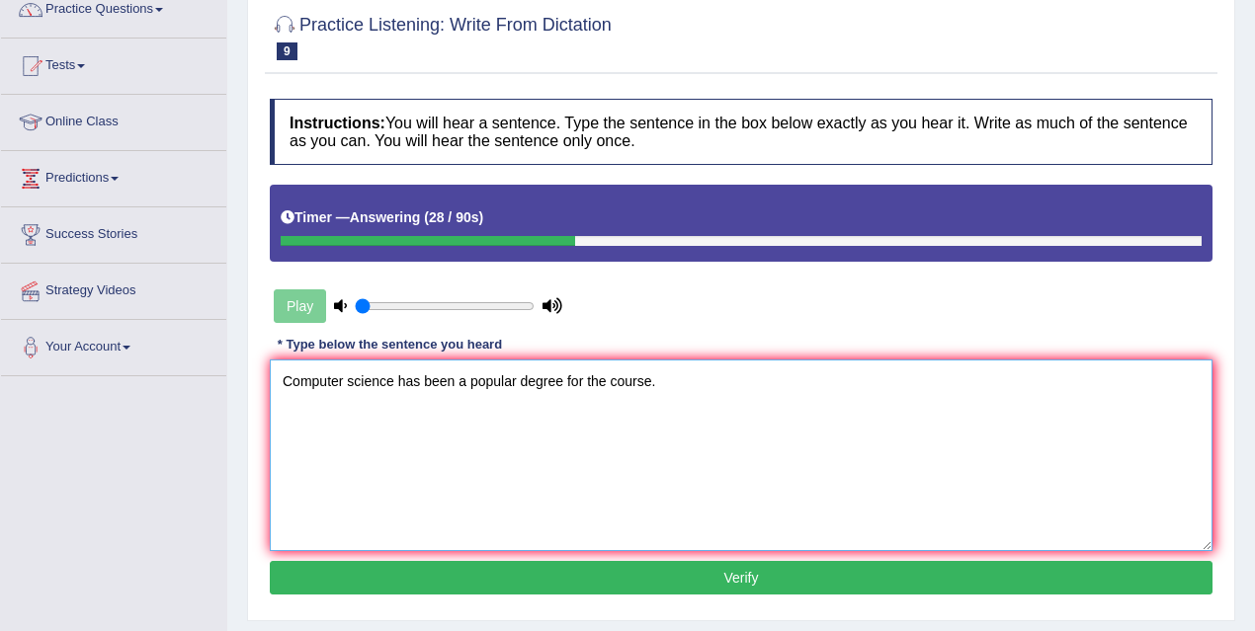
scroll to position [255, 0]
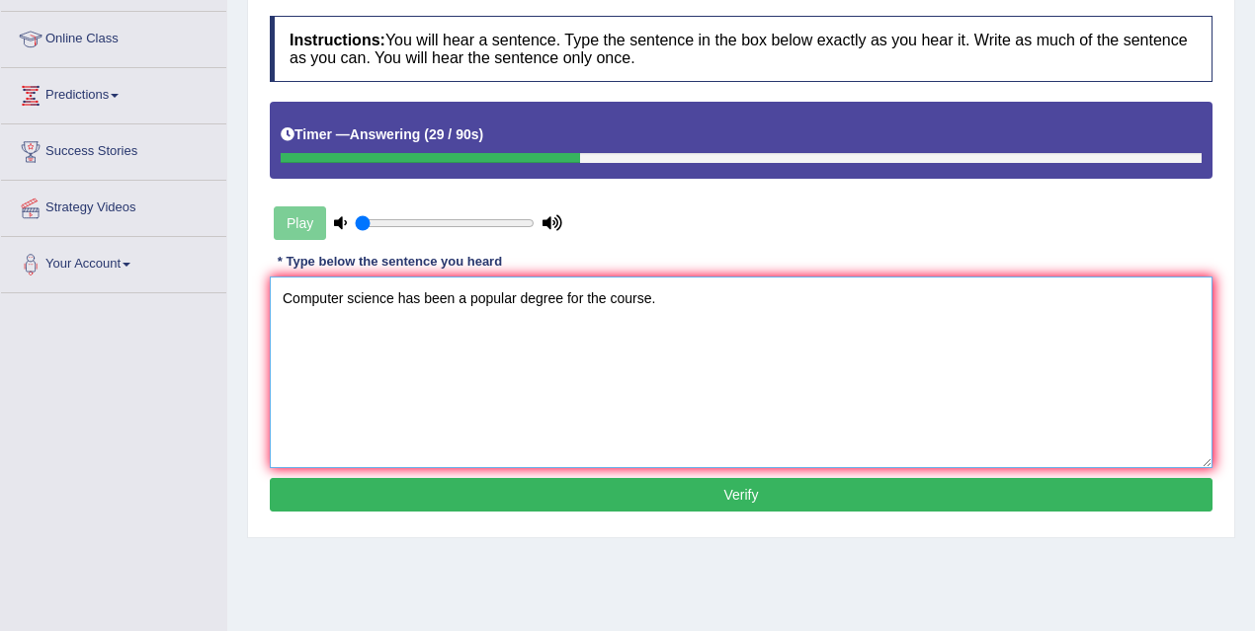
type textarea "Computer science has been a popular degree for the course."
click at [625, 502] on button "Verify" at bounding box center [741, 495] width 942 height 34
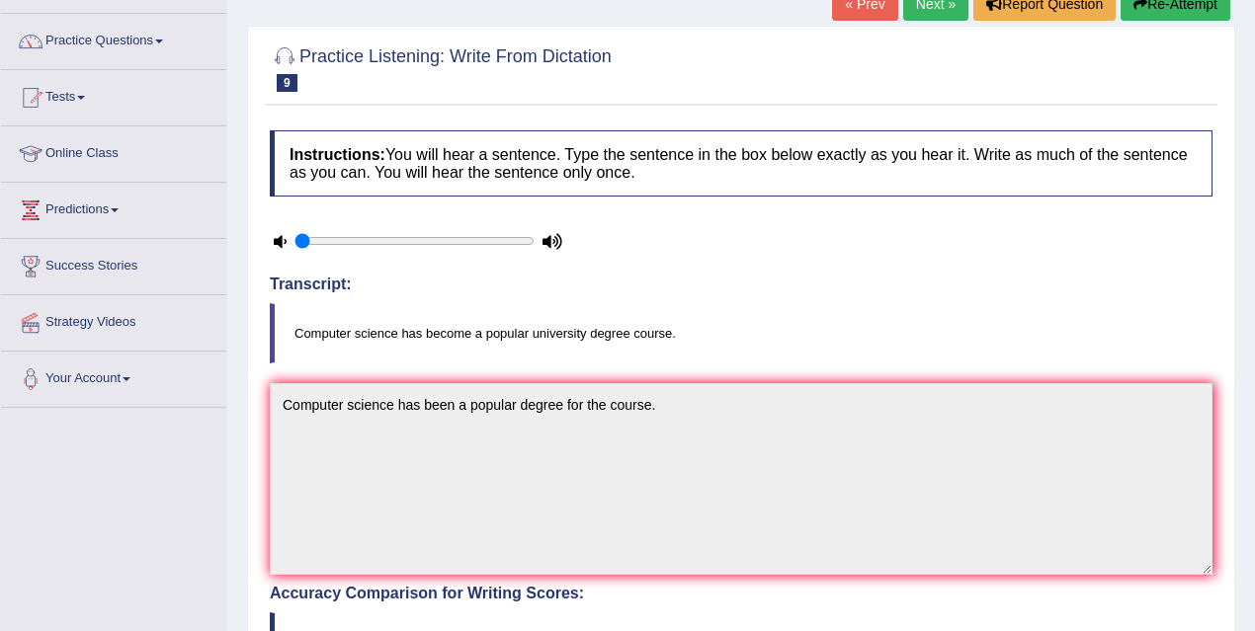
scroll to position [0, 0]
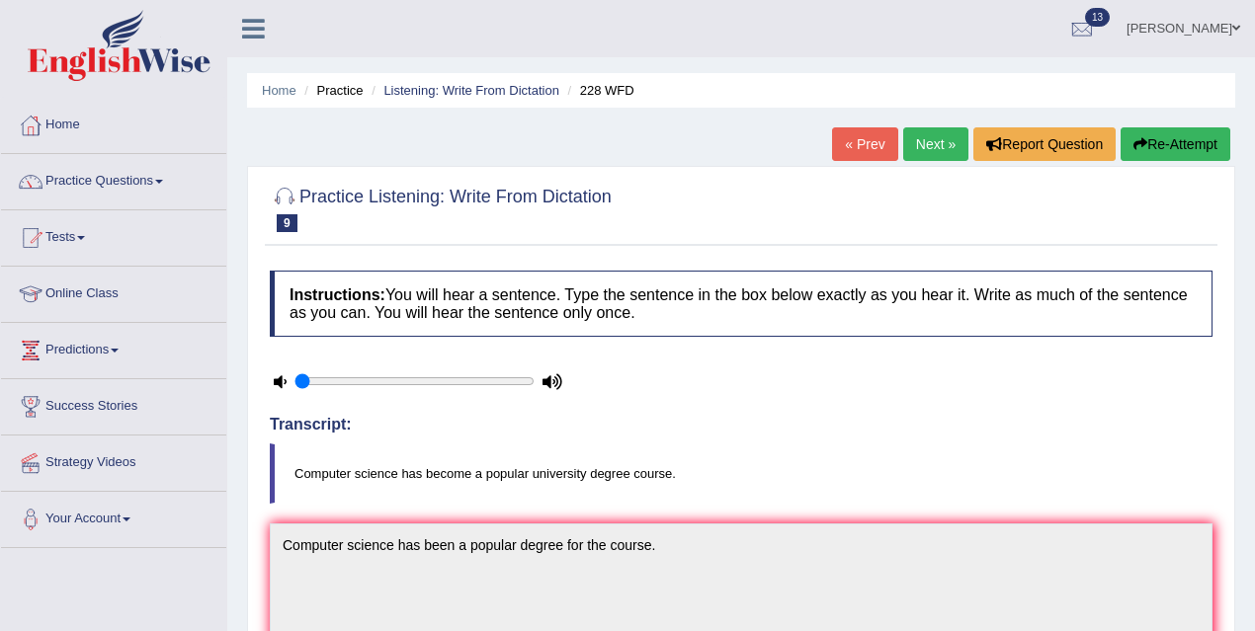
click at [935, 147] on link "Next »" at bounding box center [935, 144] width 65 height 34
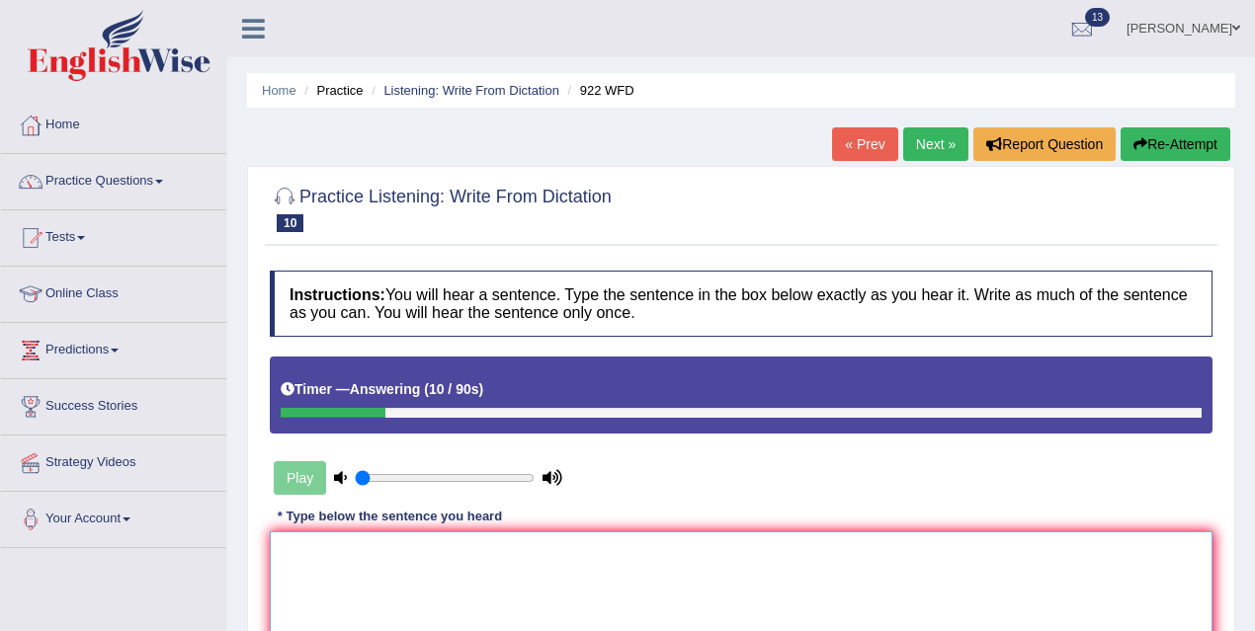
click at [505, 611] on textarea at bounding box center [741, 627] width 942 height 192
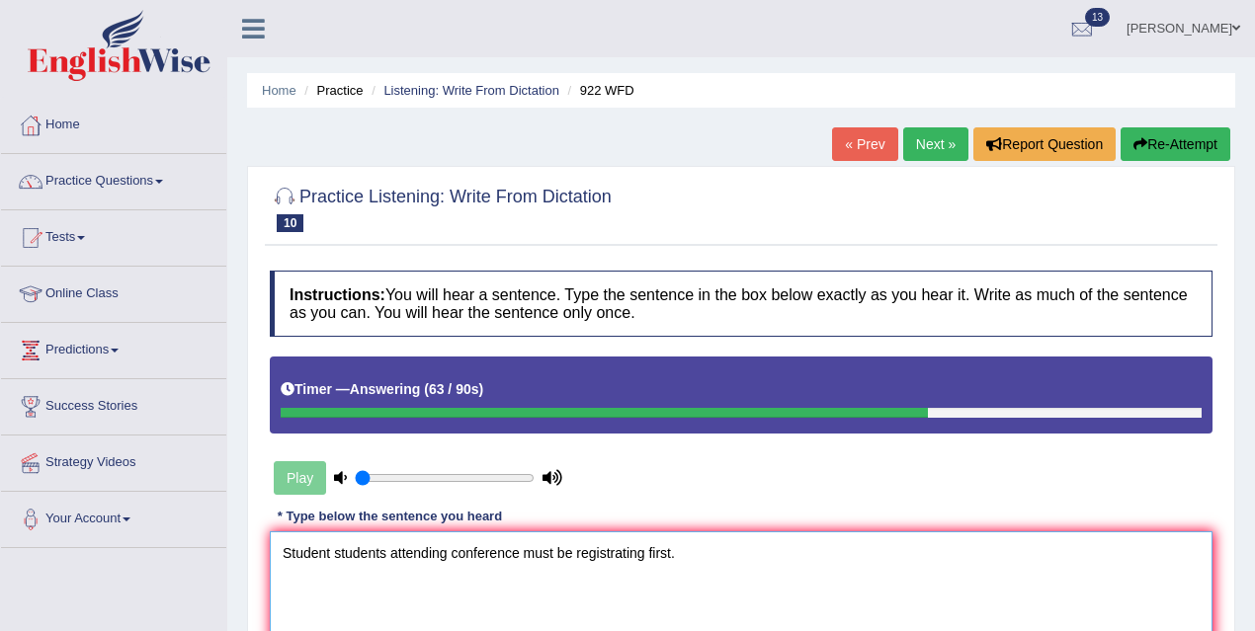
scroll to position [251, 0]
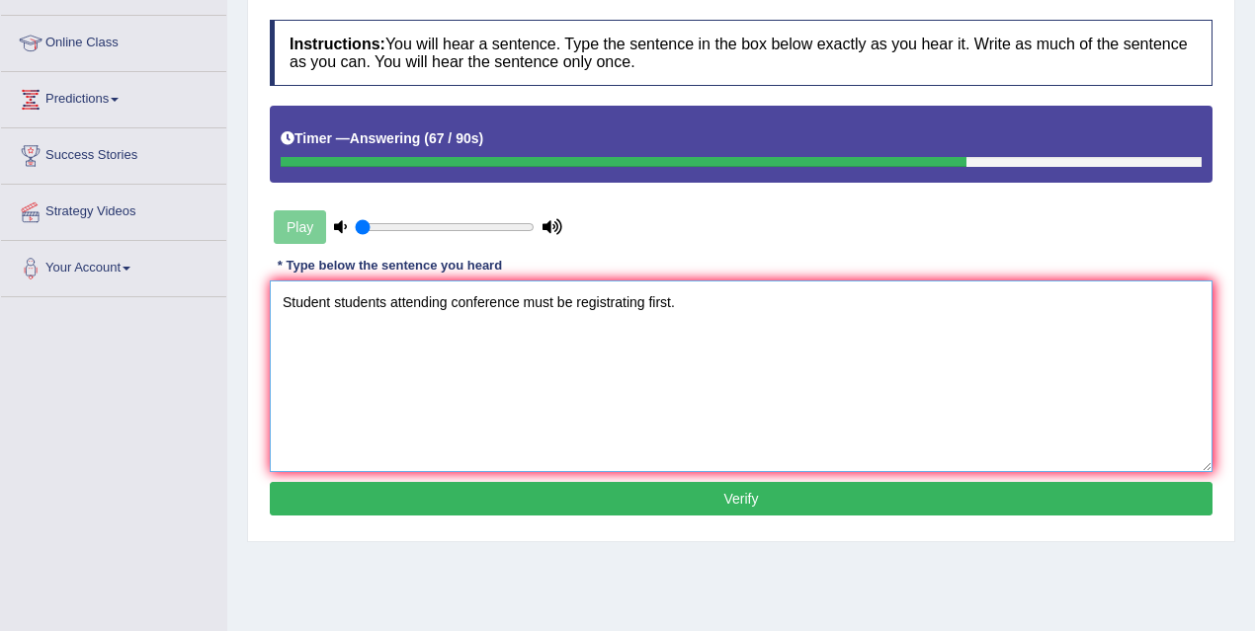
click at [453, 299] on textarea "Student students attending conference must be registrating first." at bounding box center [741, 377] width 942 height 192
type textarea "Student students attending the conference must be registrating first."
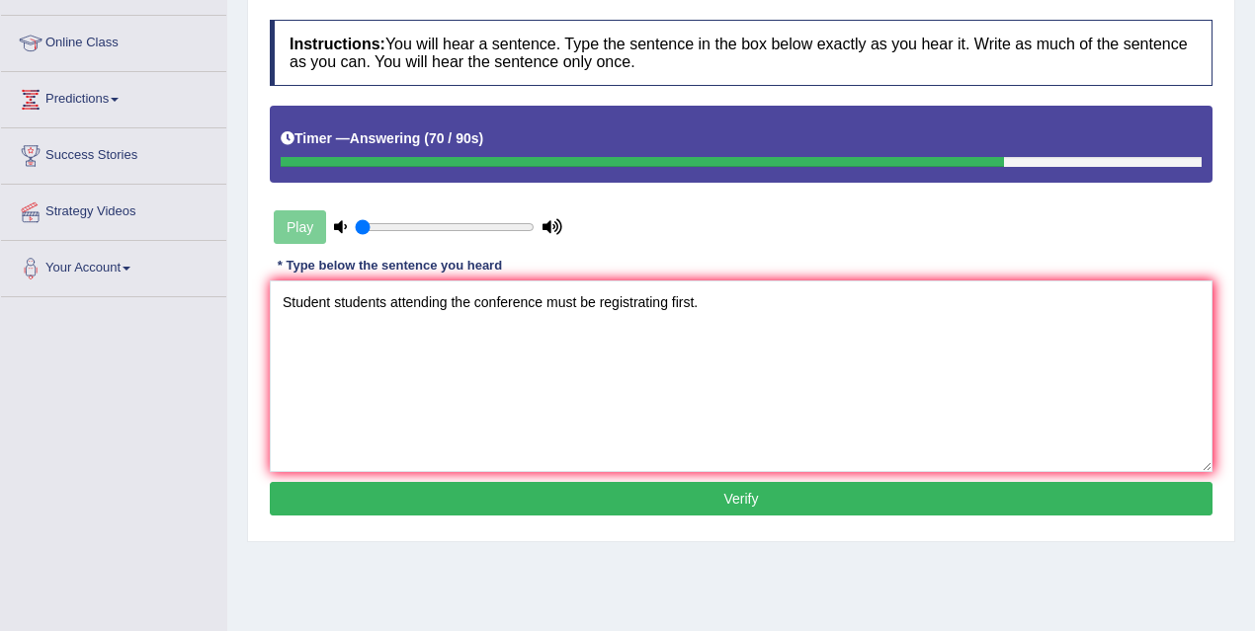
click at [638, 500] on button "Verify" at bounding box center [741, 499] width 942 height 34
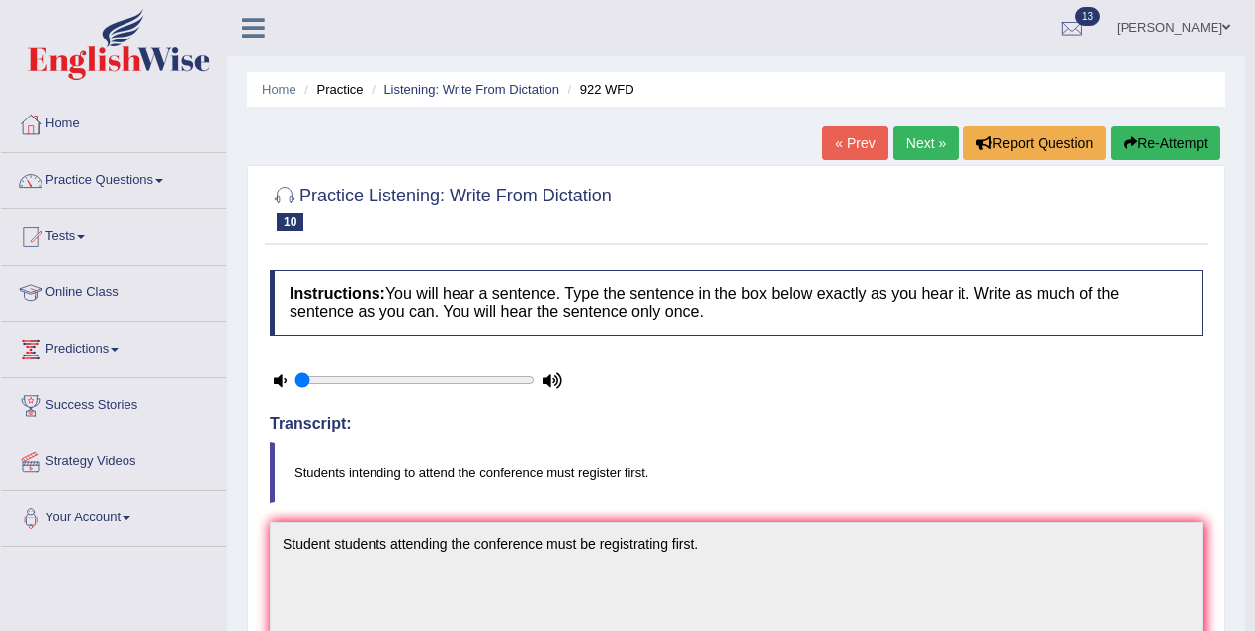
scroll to position [0, 0]
click at [917, 151] on link "Next »" at bounding box center [925, 144] width 65 height 34
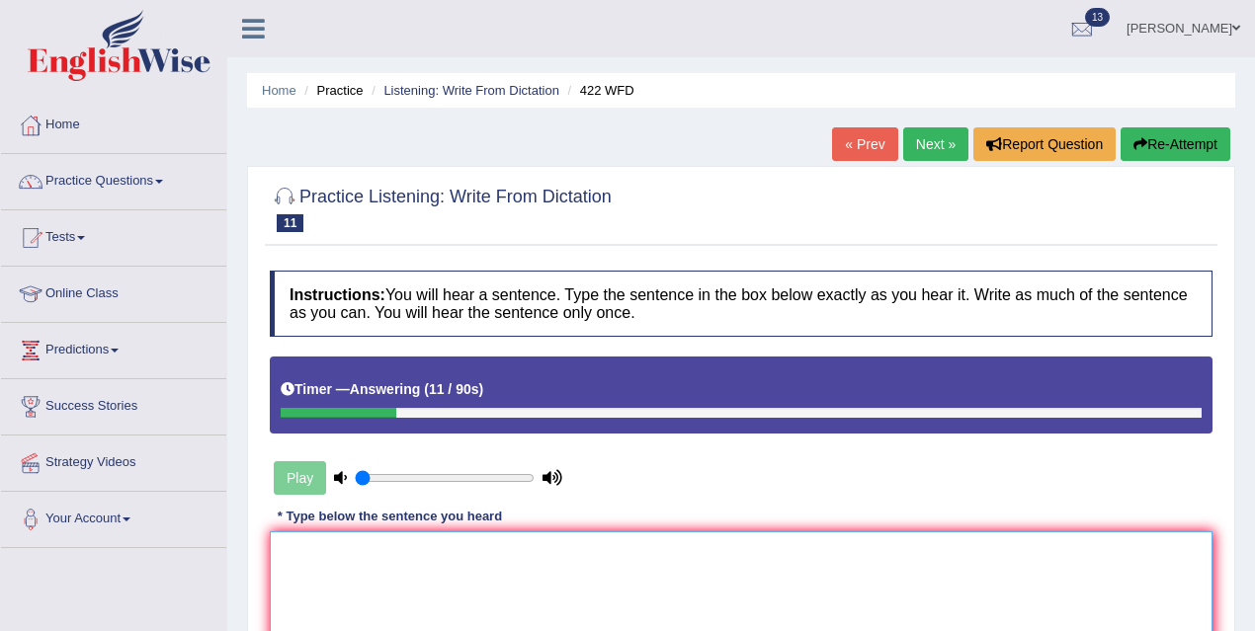
click at [565, 565] on textarea at bounding box center [741, 627] width 942 height 192
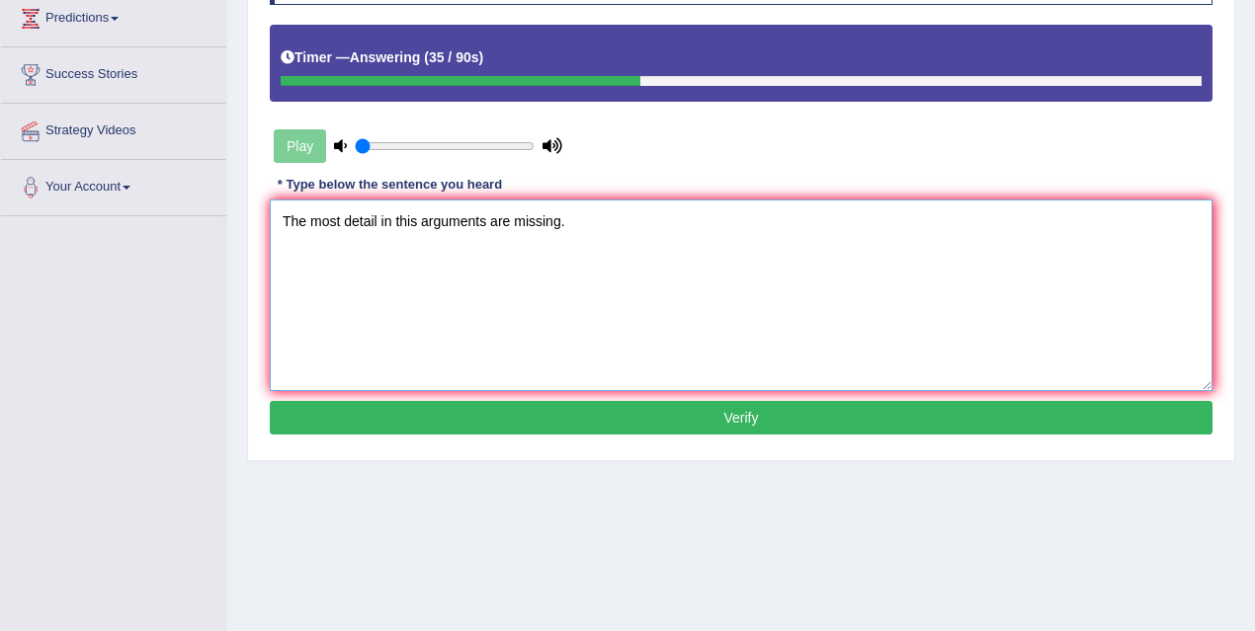
scroll to position [406, 0]
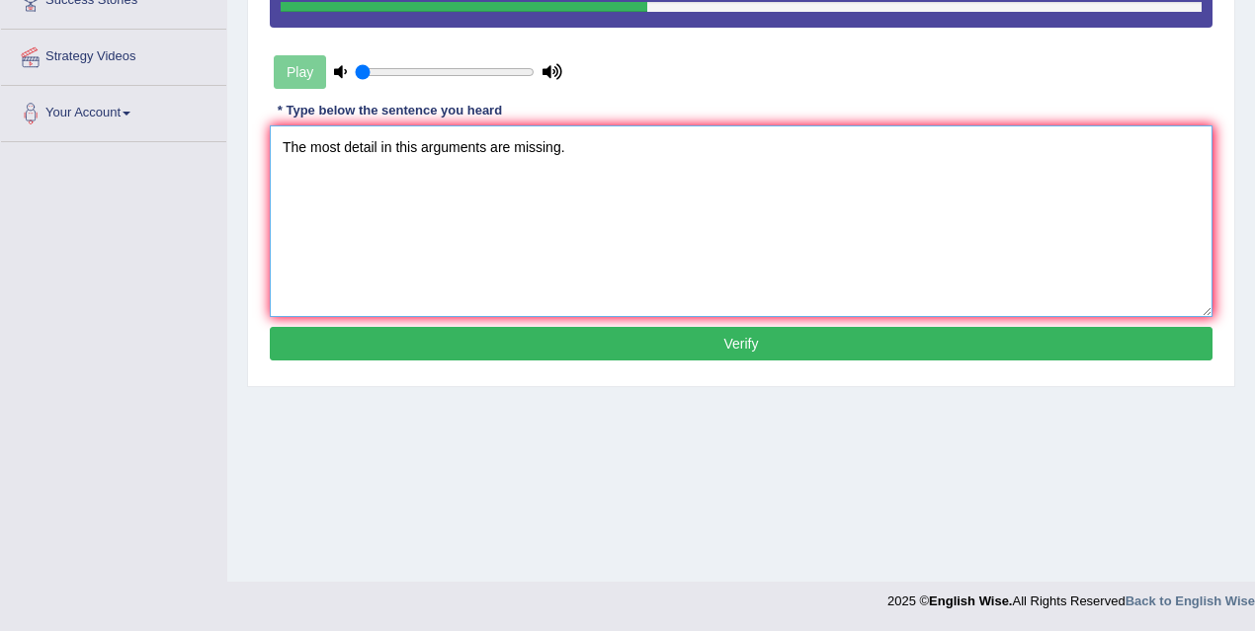
type textarea "The most detail in this arguments are missing."
click at [585, 329] on button "Verify" at bounding box center [741, 344] width 942 height 34
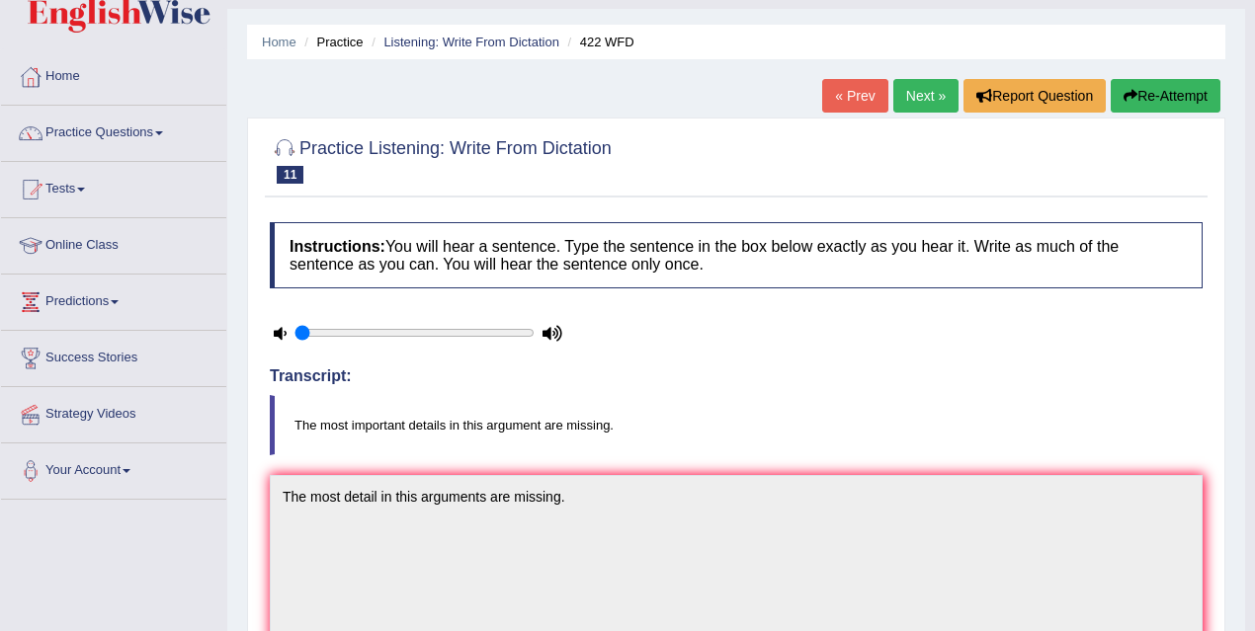
scroll to position [0, 0]
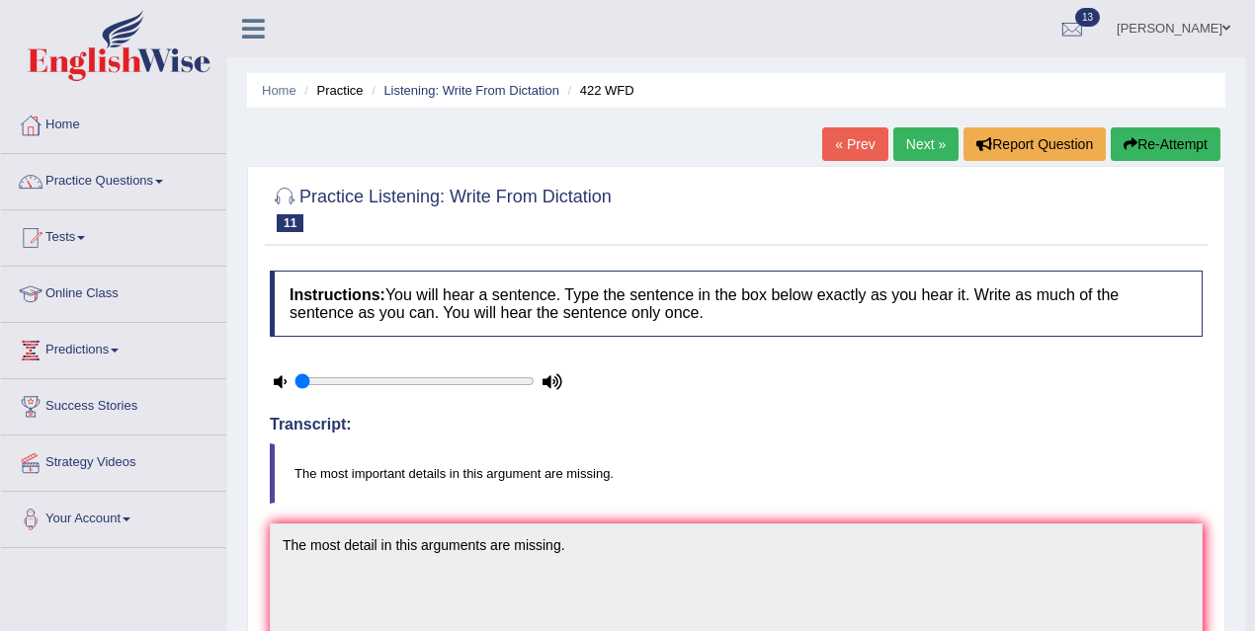
click at [915, 144] on link "Next »" at bounding box center [925, 144] width 65 height 34
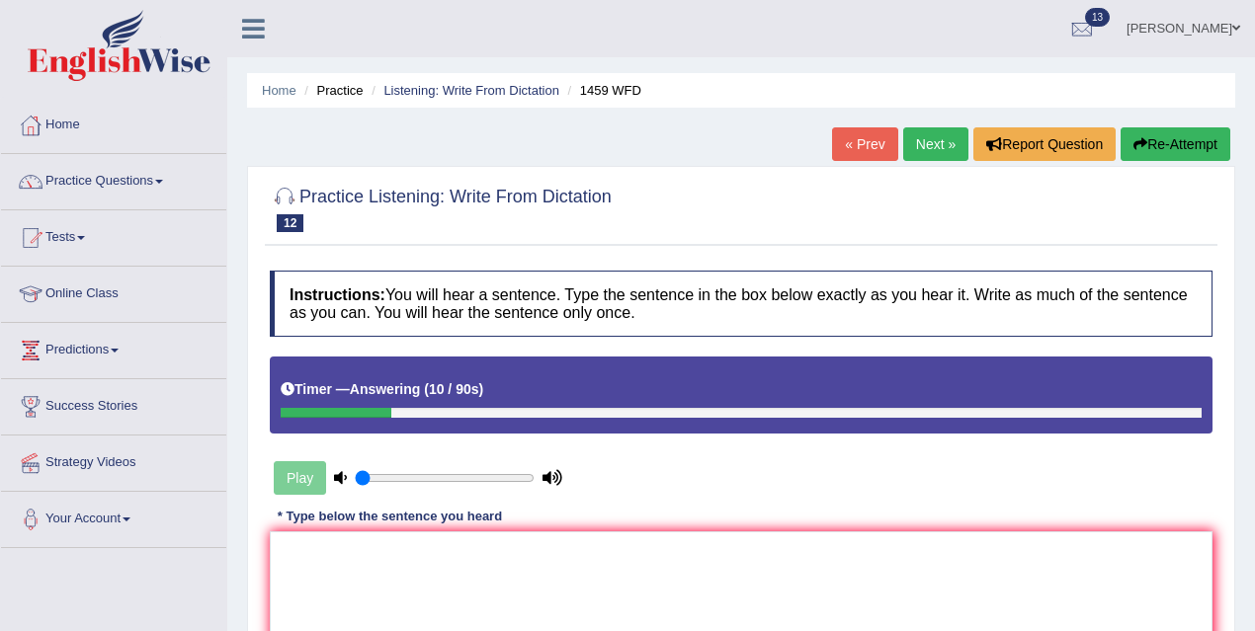
click at [462, 525] on div "Instructions: You will hear a sentence. Type the sentence in the box below exac…" at bounding box center [741, 522] width 952 height 522
click at [507, 542] on textarea at bounding box center [741, 627] width 942 height 192
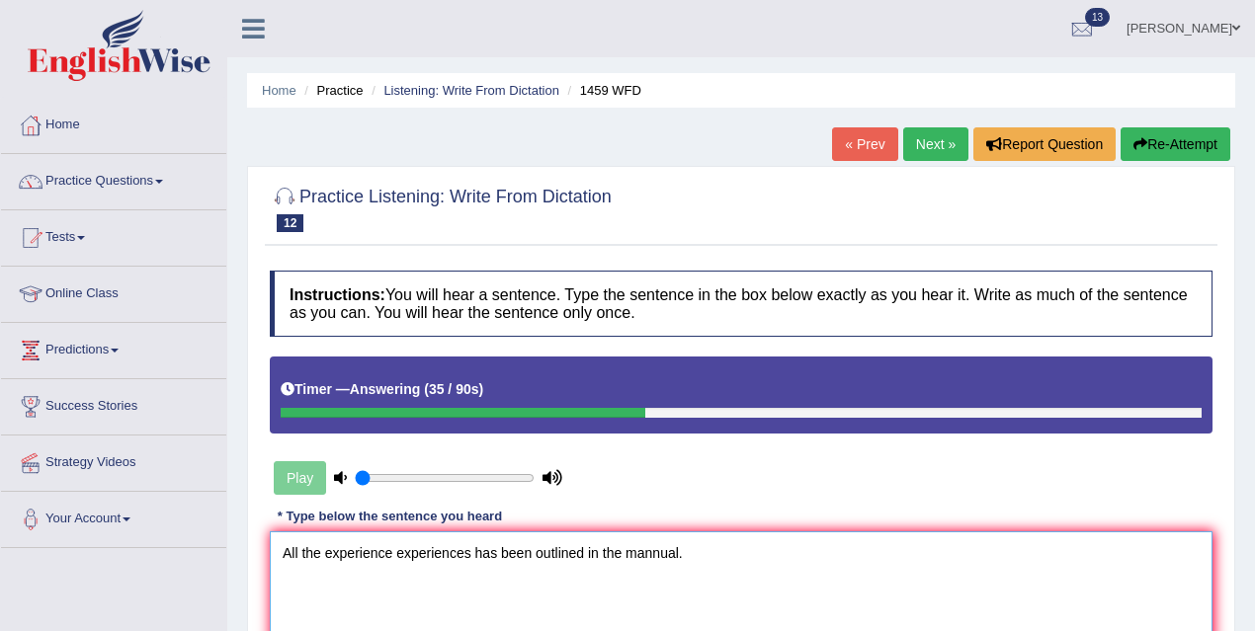
click at [661, 552] on textarea "All the experience experiences has been outlined in the mannual." at bounding box center [741, 627] width 942 height 192
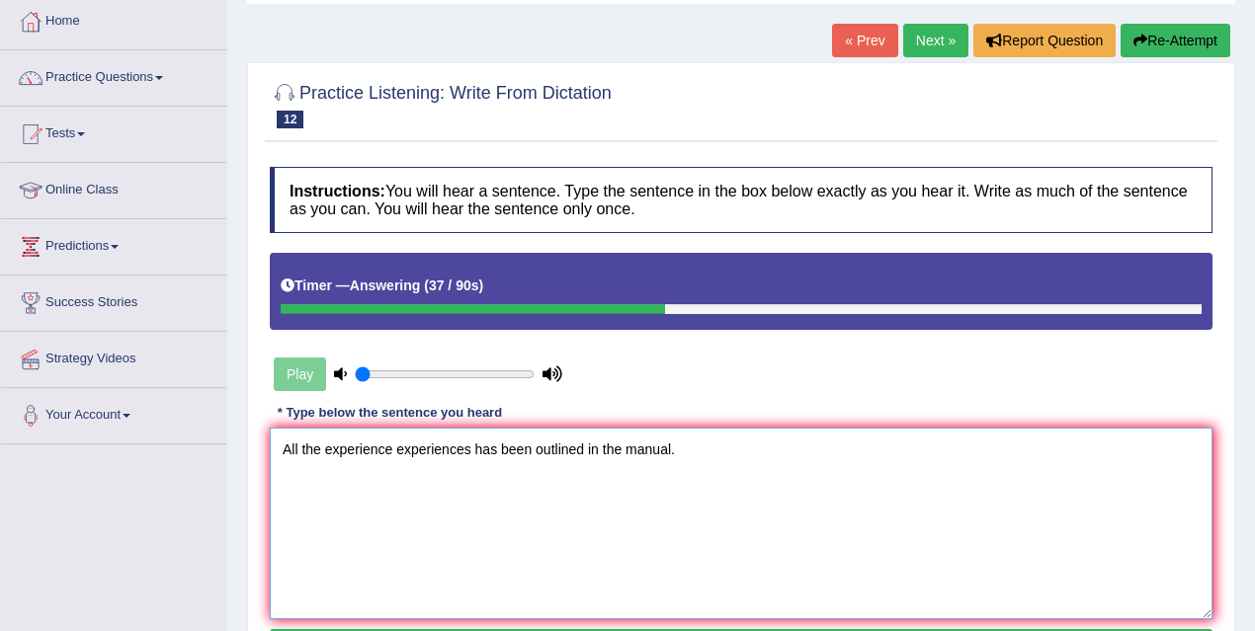
scroll to position [252, 0]
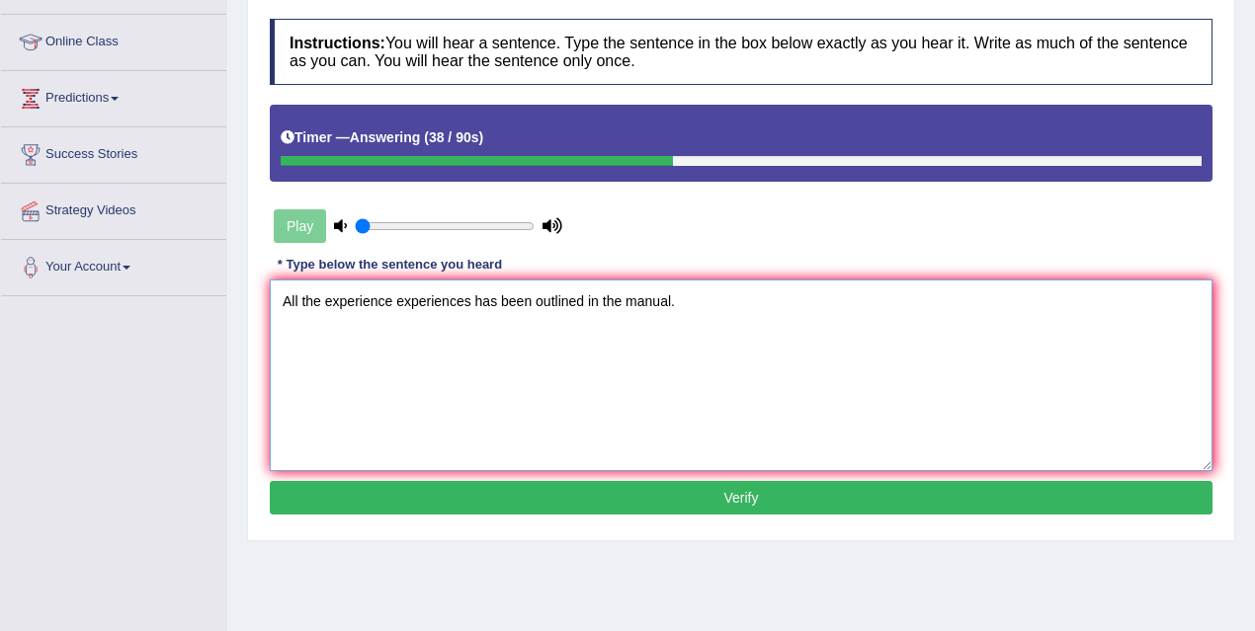
type textarea "All the experience experiences has been outlined in the manual."
click at [678, 500] on button "Verify" at bounding box center [741, 498] width 942 height 34
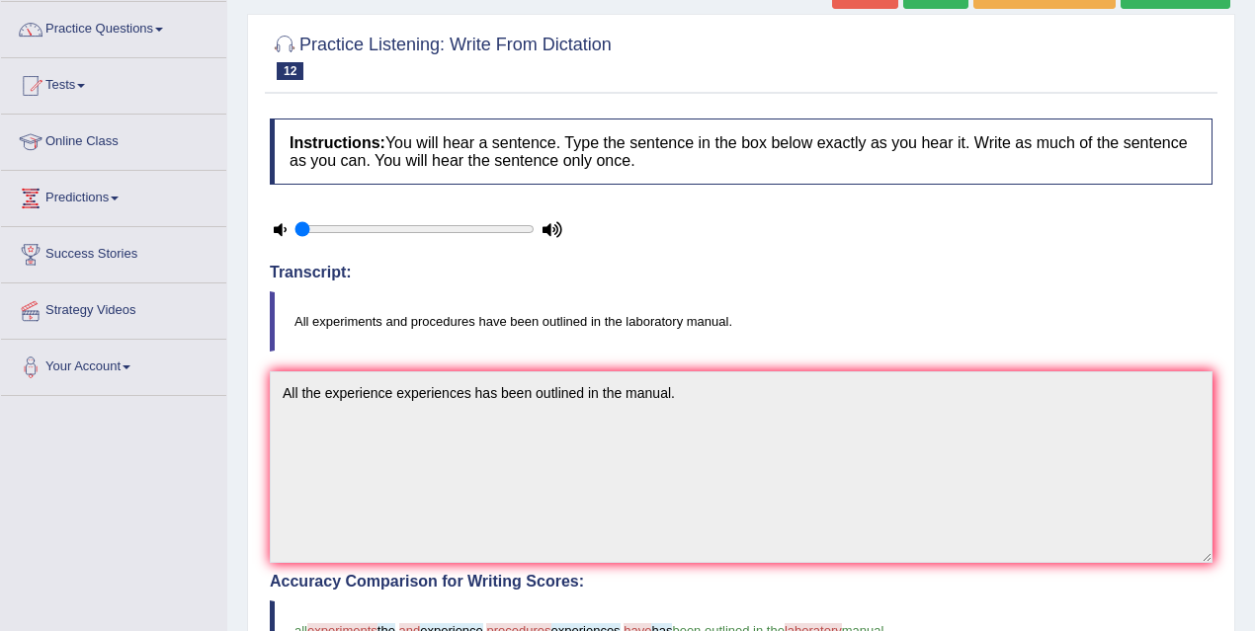
scroll to position [0, 0]
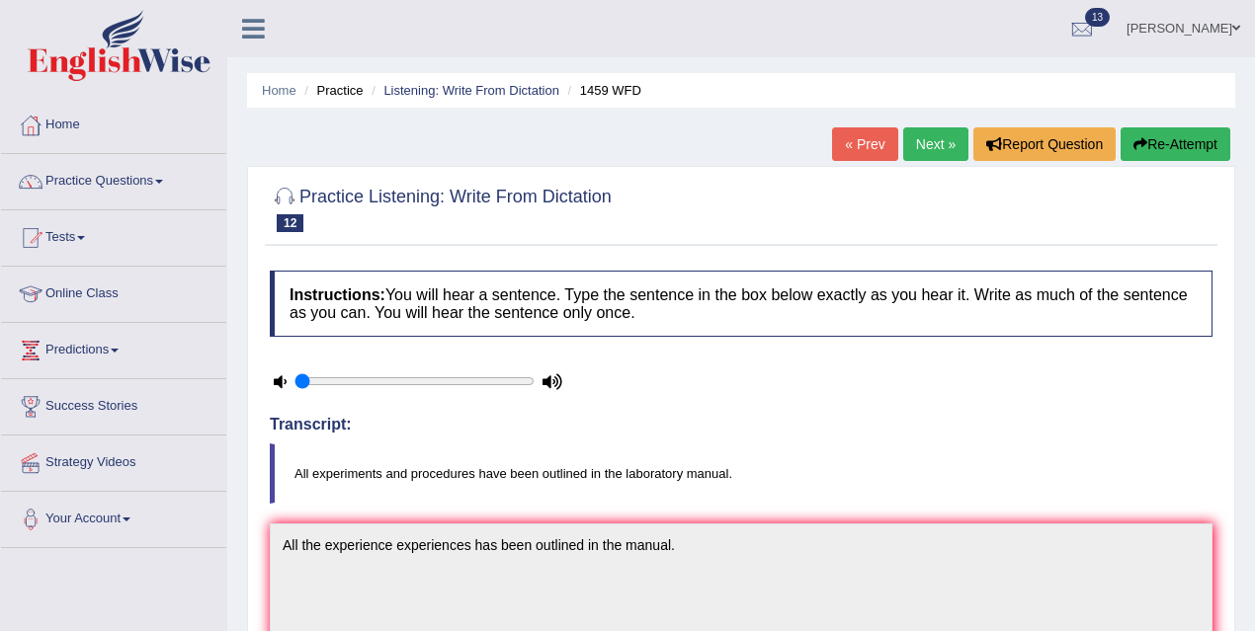
click at [924, 158] on link "Next »" at bounding box center [935, 144] width 65 height 34
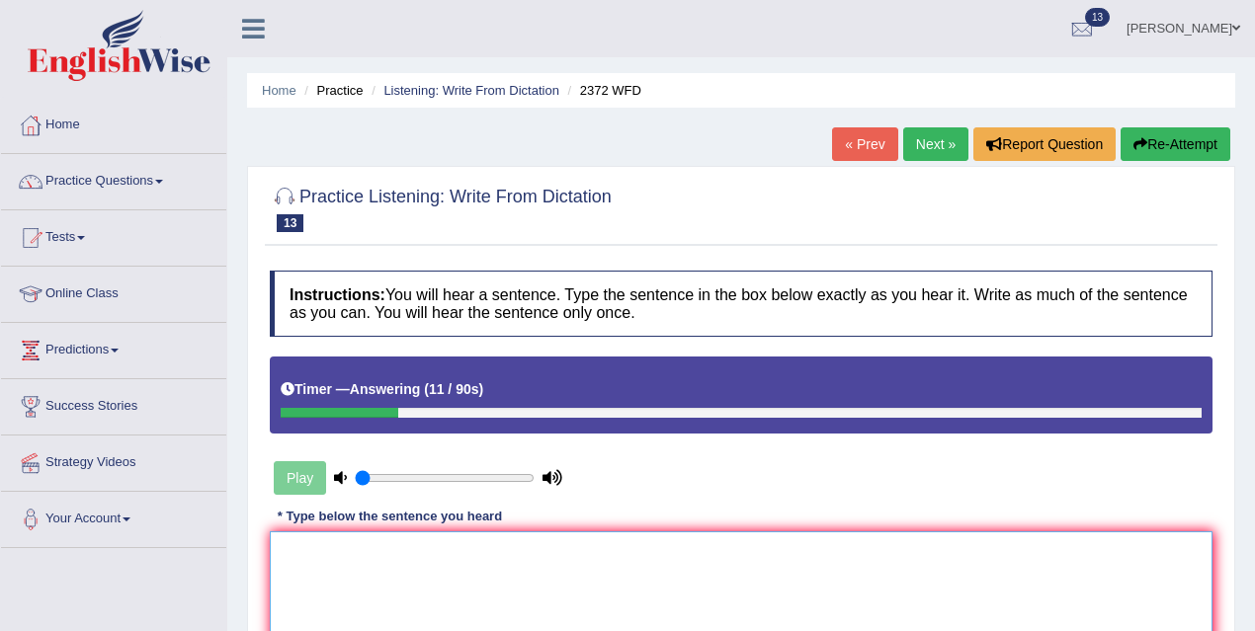
click at [443, 567] on textarea at bounding box center [741, 627] width 942 height 192
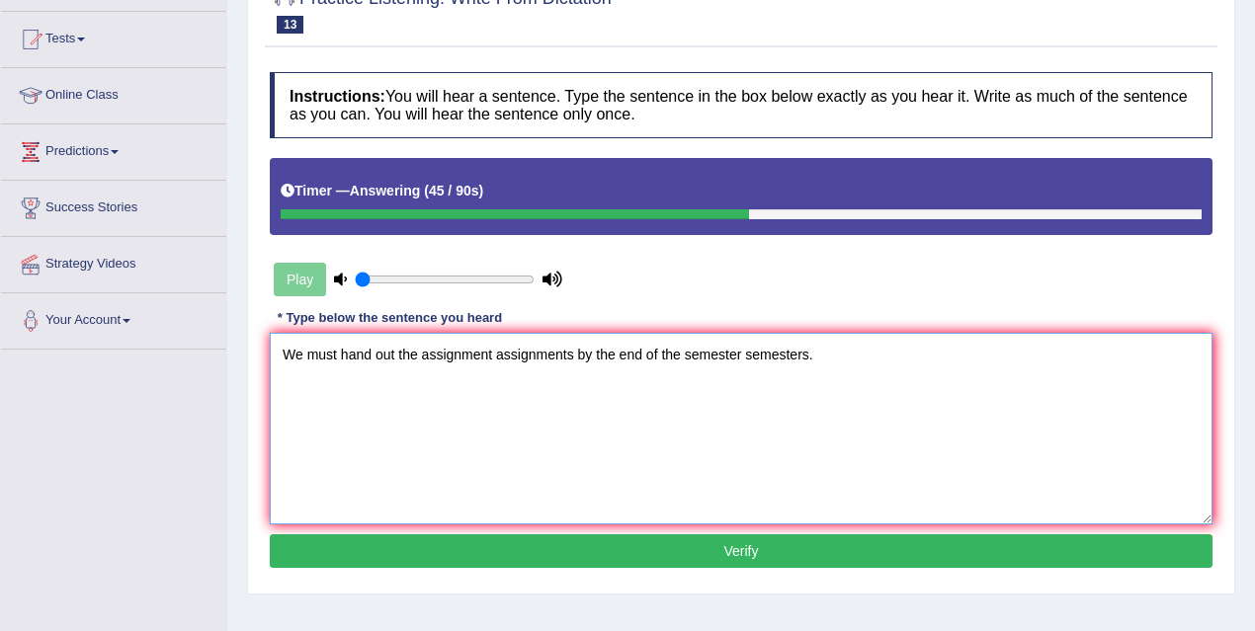
scroll to position [213, 0]
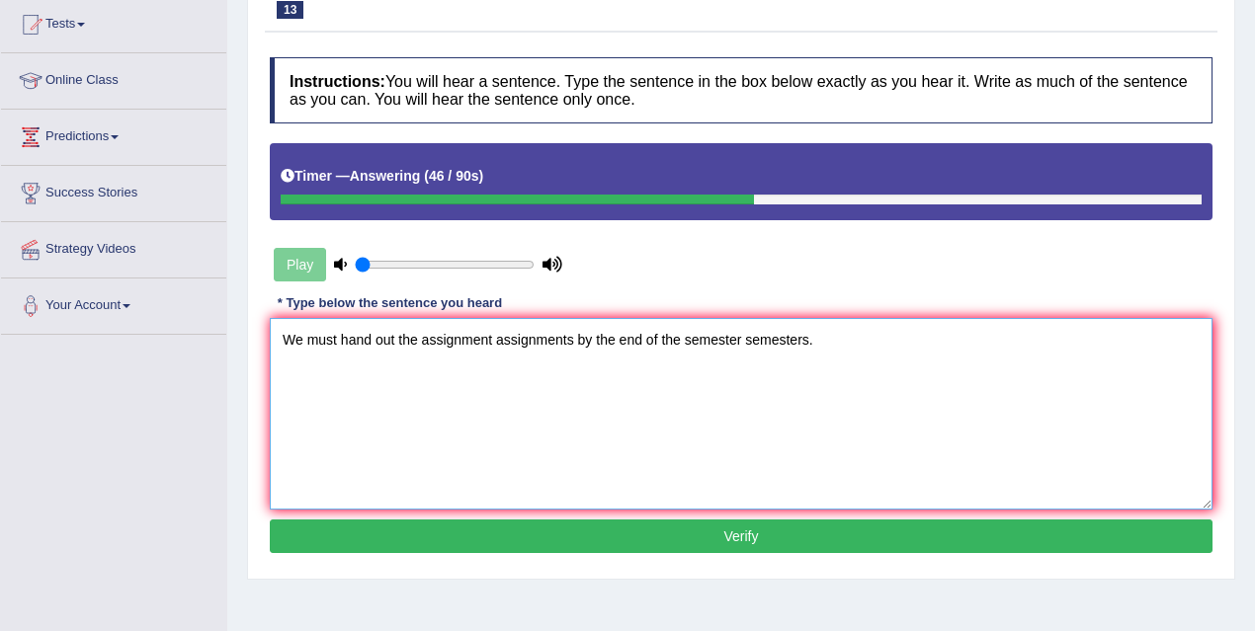
type textarea "We must hand out the assignment assignments by the end of the semester semester…"
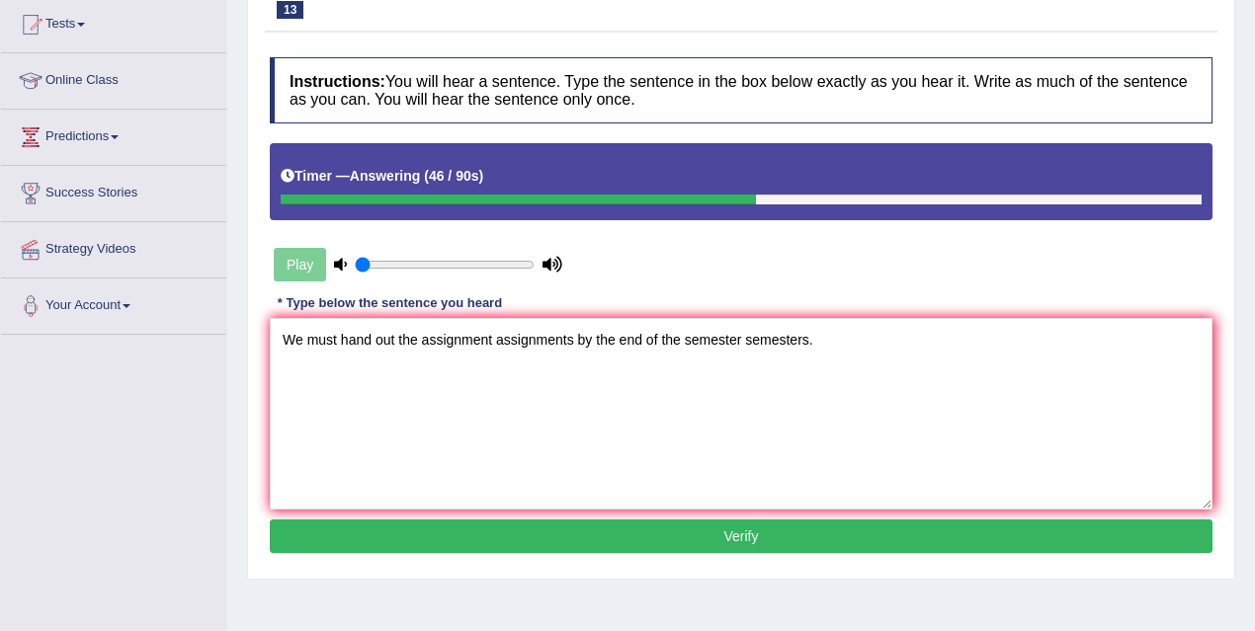
click at [587, 520] on button "Verify" at bounding box center [741, 537] width 942 height 34
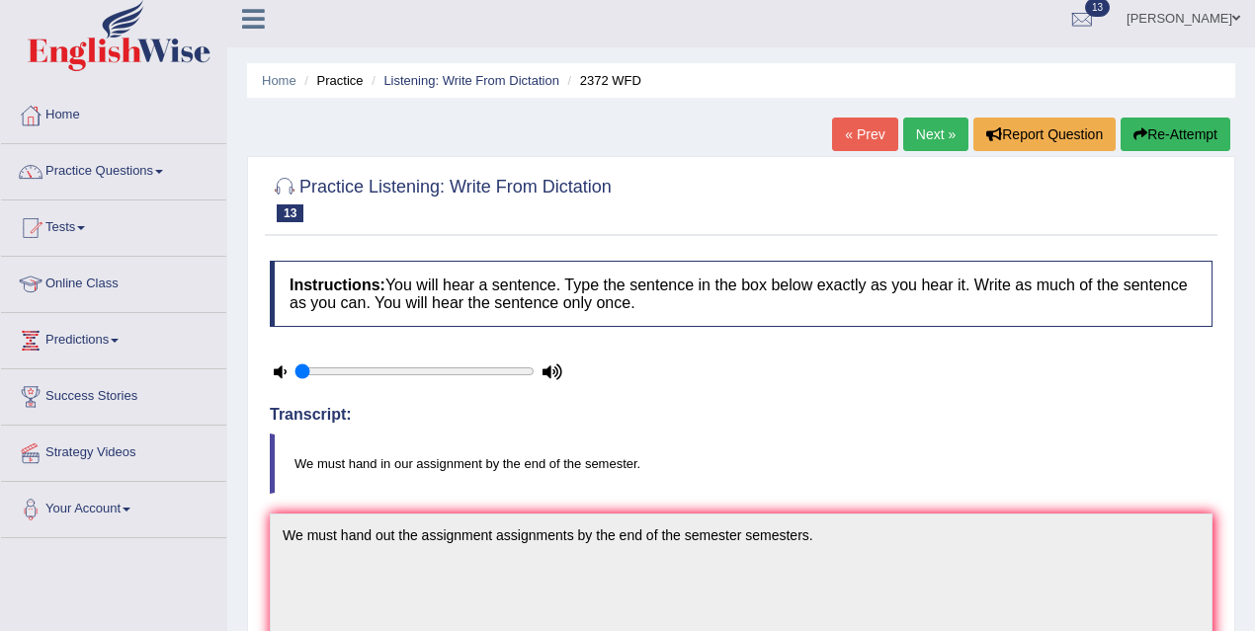
scroll to position [0, 0]
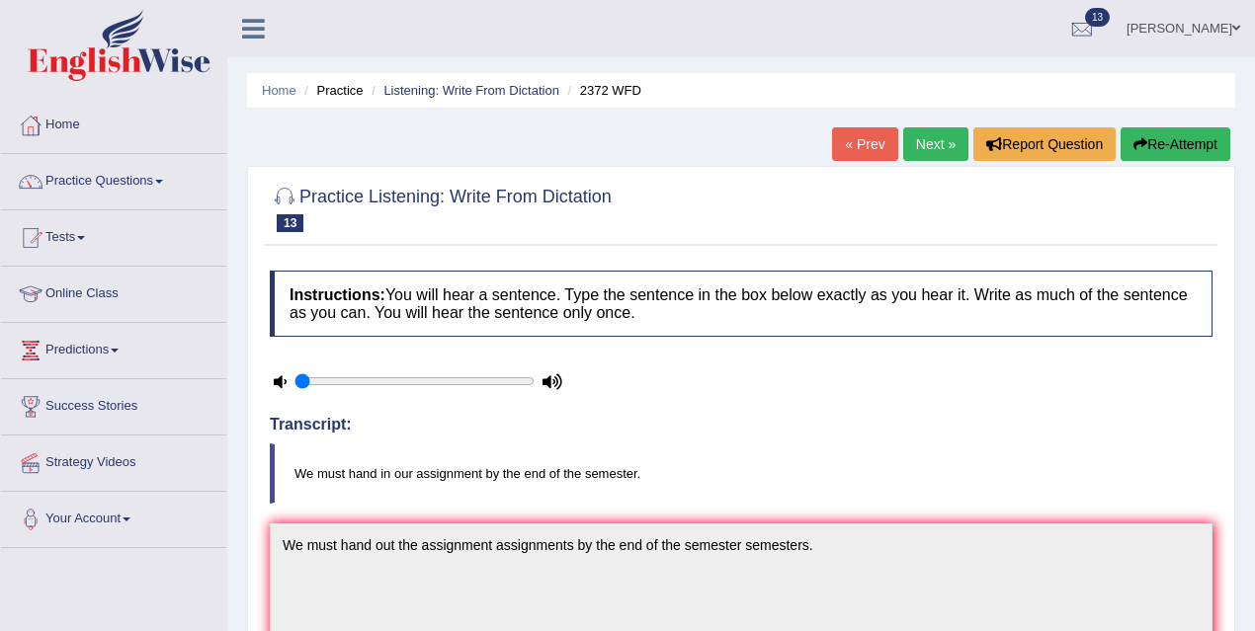
click at [931, 149] on link "Next »" at bounding box center [935, 144] width 65 height 34
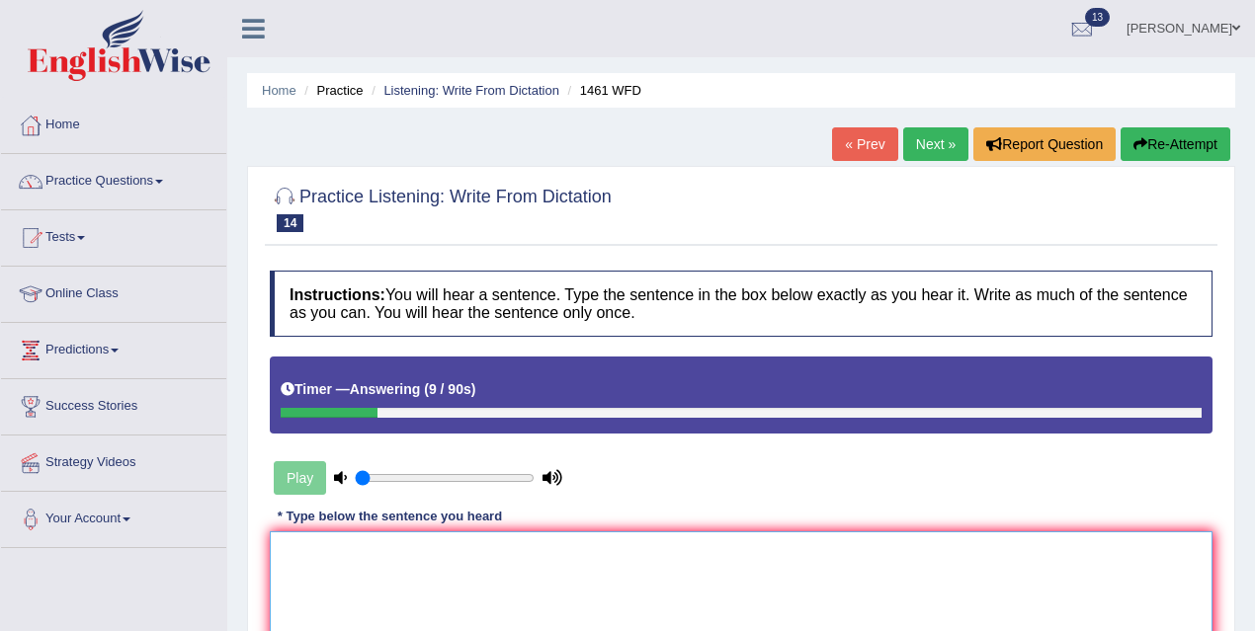
click at [607, 567] on textarea at bounding box center [741, 627] width 942 height 192
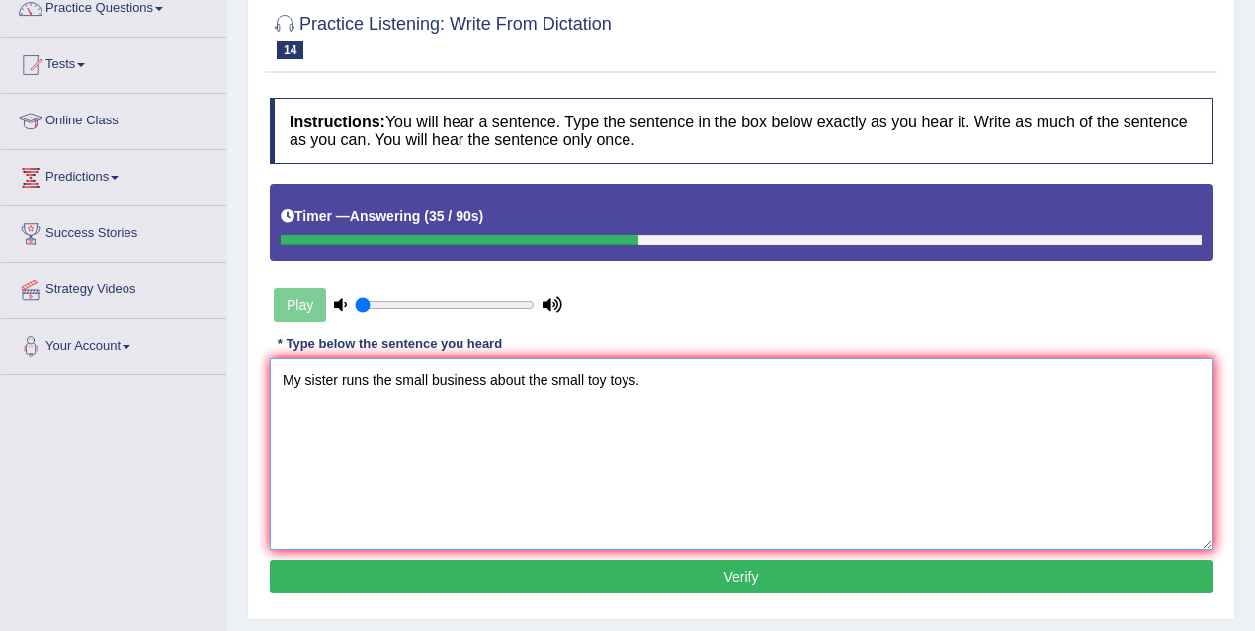
scroll to position [253, 0]
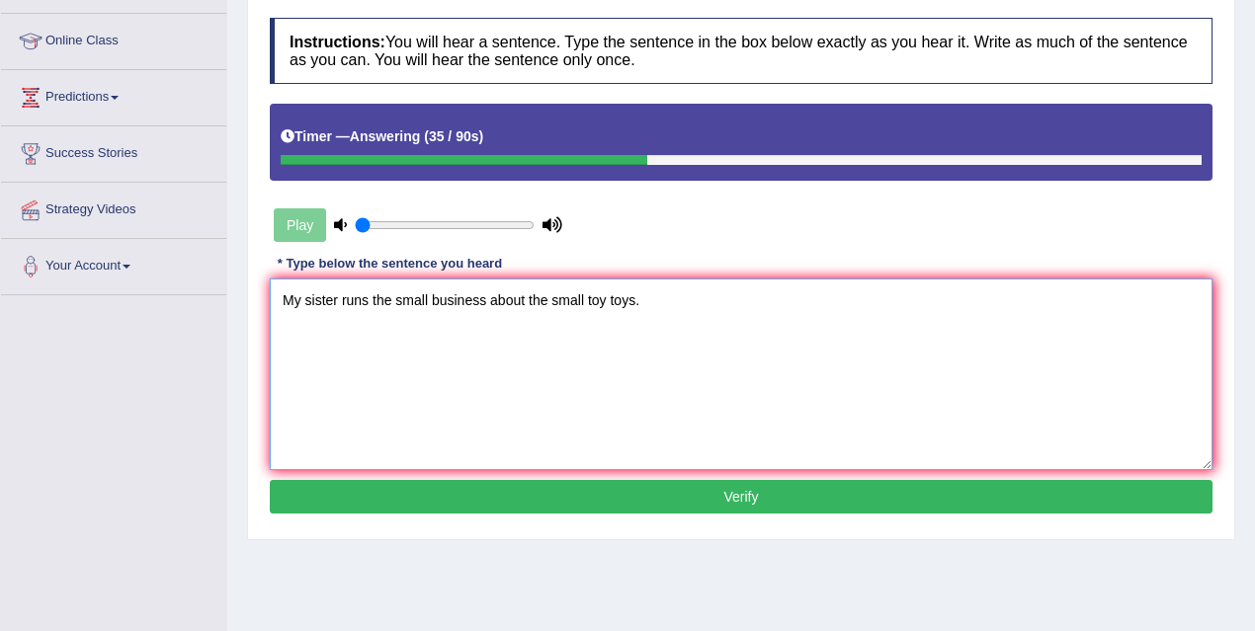
type textarea "My sister runs the small business about the small toy toys."
click at [604, 501] on button "Verify" at bounding box center [741, 497] width 942 height 34
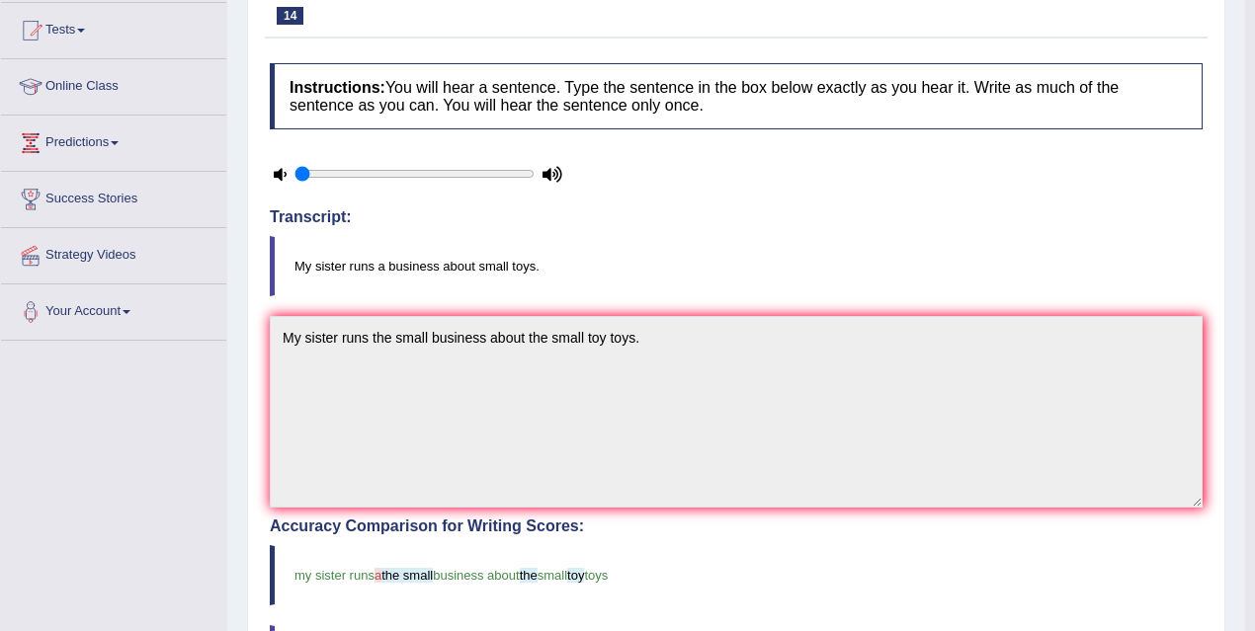
scroll to position [0, 0]
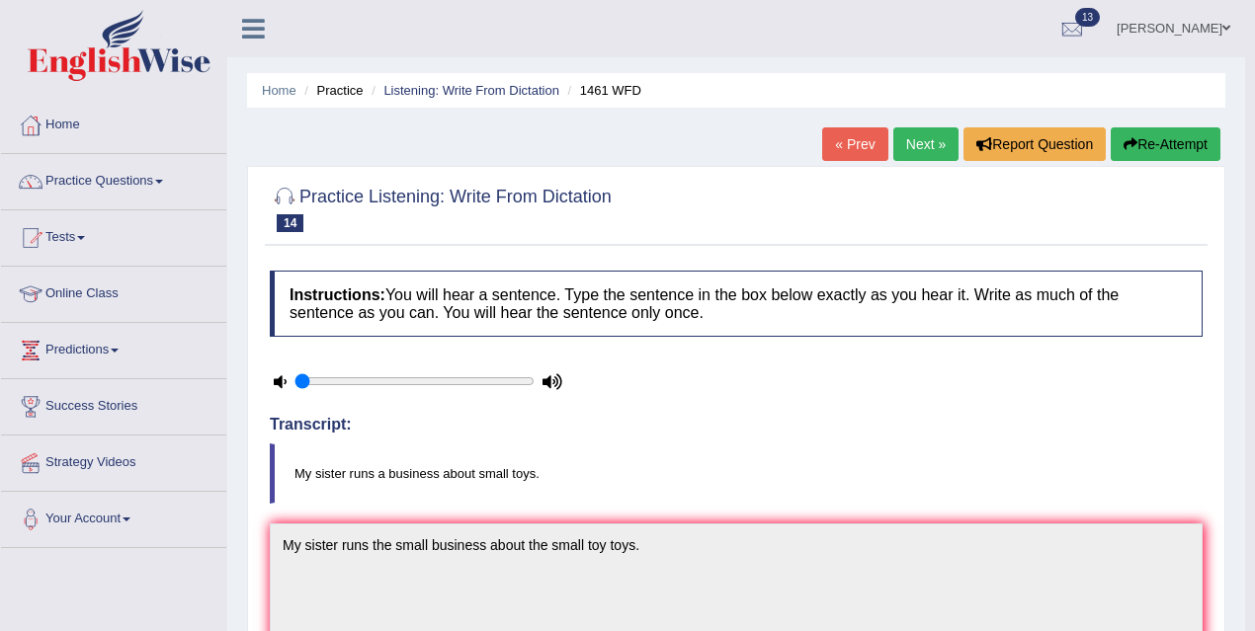
click at [914, 155] on link "Next »" at bounding box center [925, 144] width 65 height 34
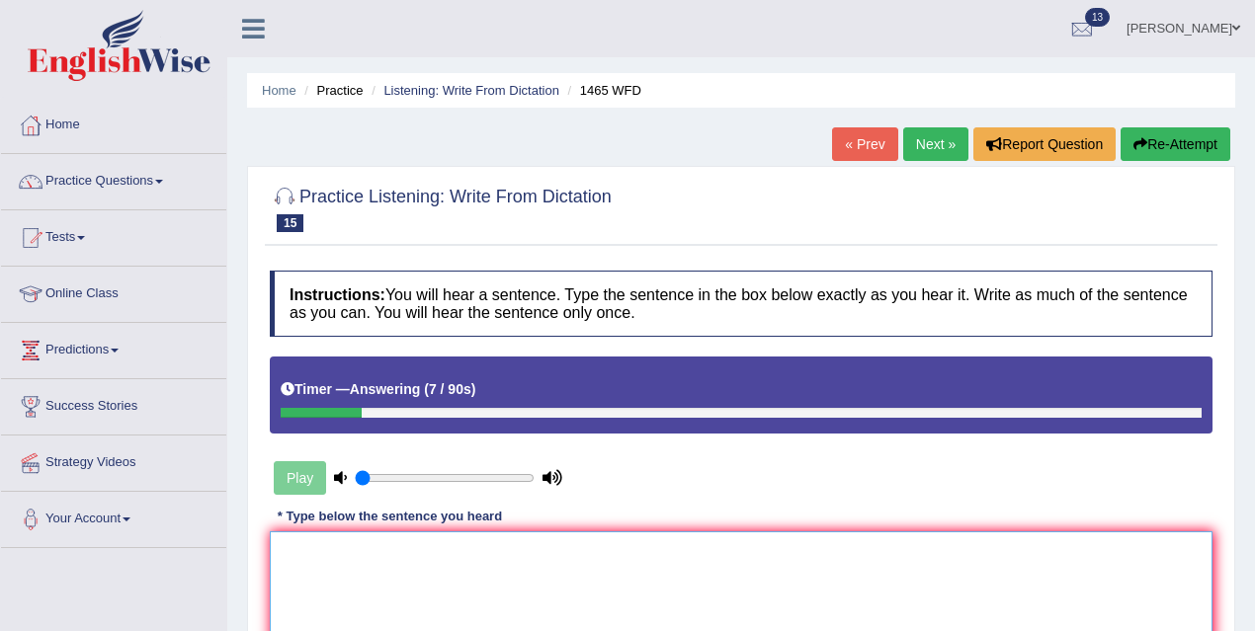
click at [475, 556] on textarea at bounding box center [741, 627] width 942 height 192
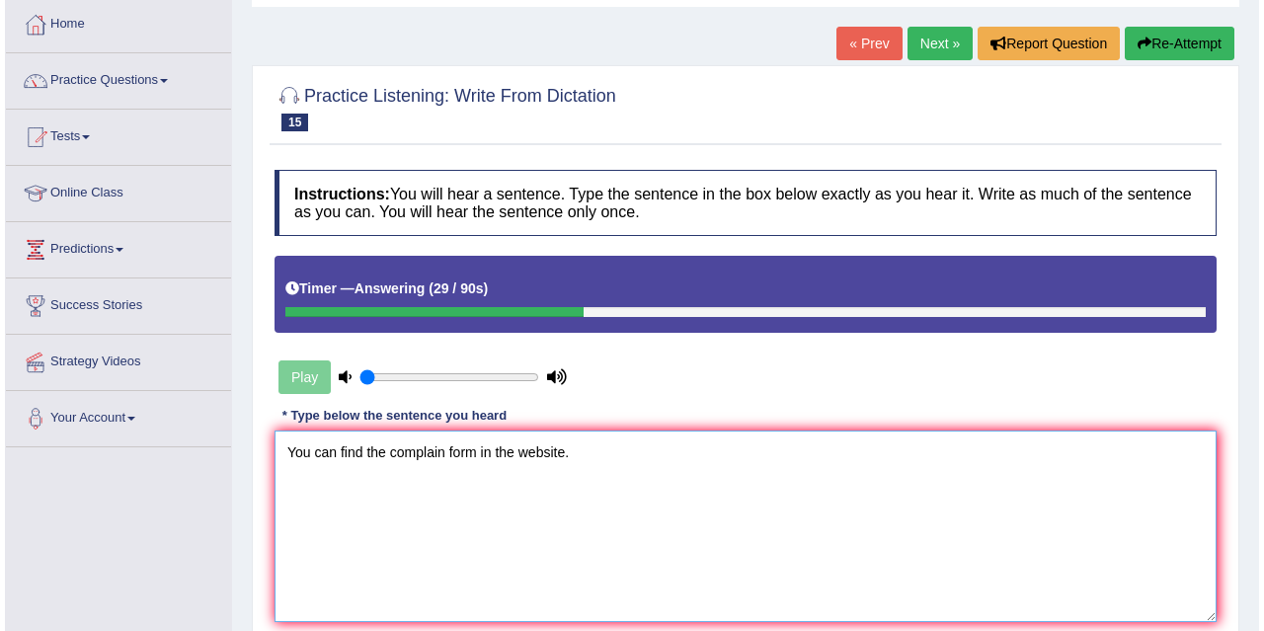
scroll to position [156, 0]
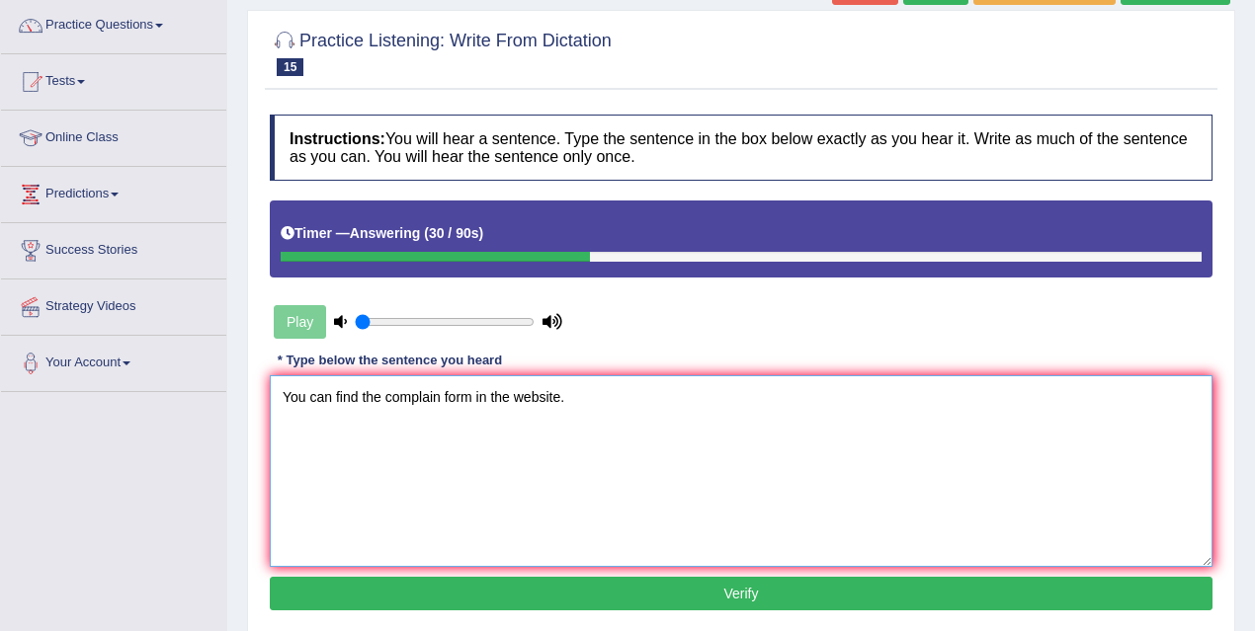
type textarea "You can find the complain form in the website."
click at [642, 605] on button "Verify" at bounding box center [741, 594] width 942 height 34
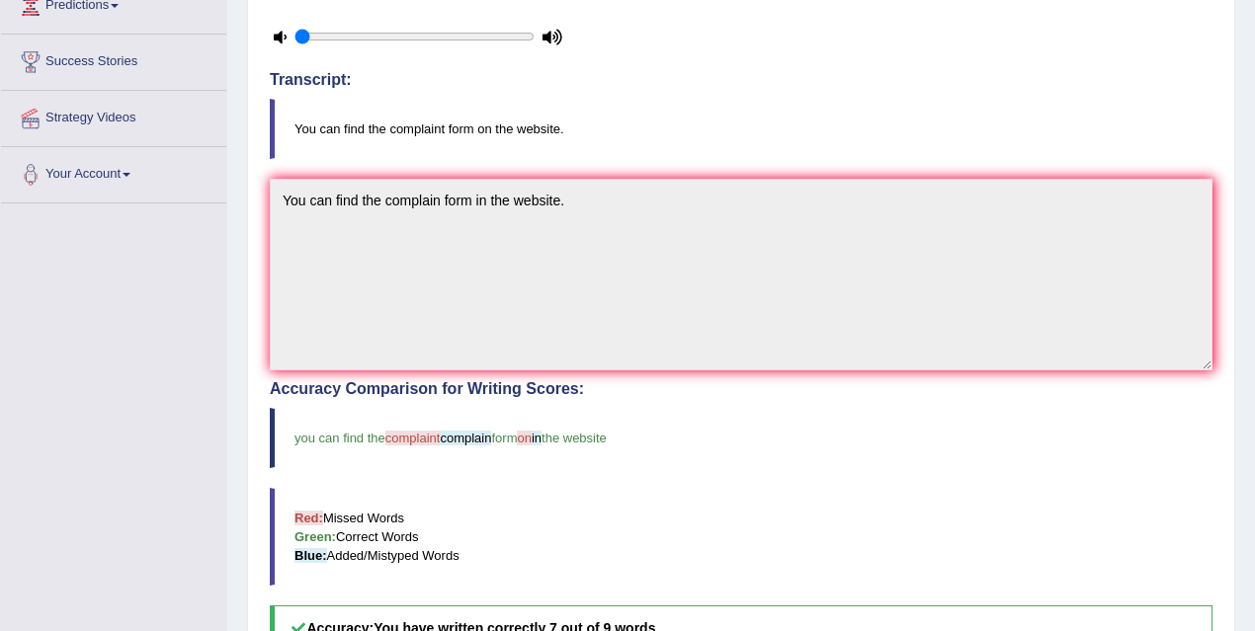
scroll to position [72, 0]
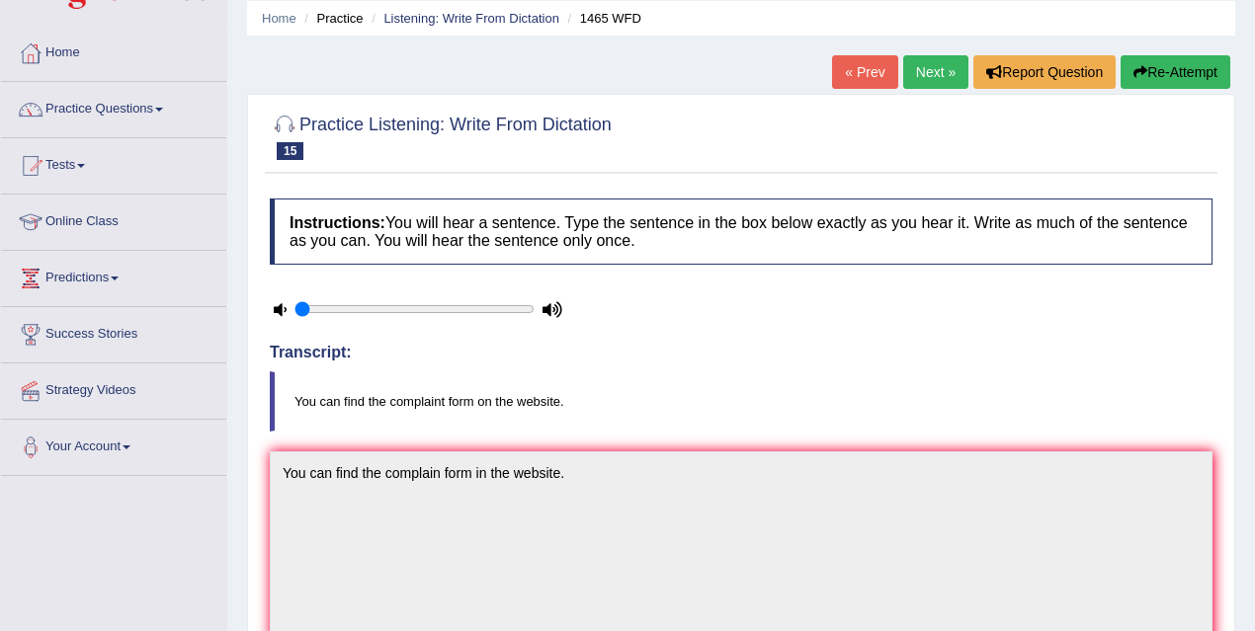
click at [927, 85] on link "Next »" at bounding box center [935, 72] width 65 height 34
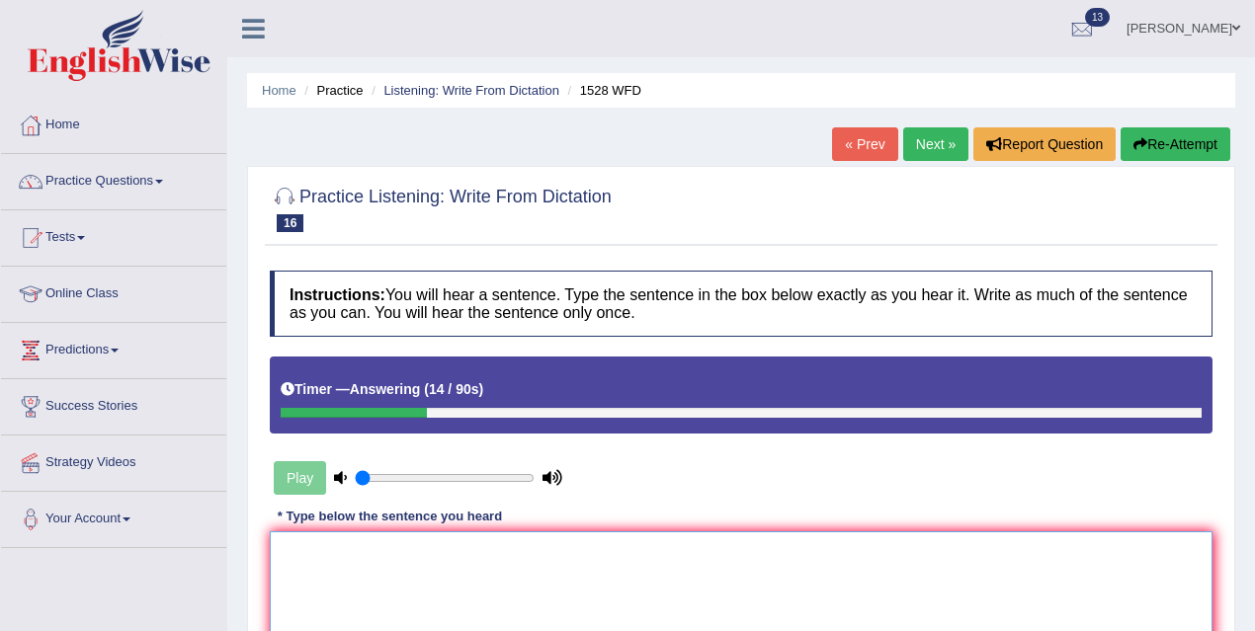
click at [431, 603] on textarea at bounding box center [741, 627] width 942 height 192
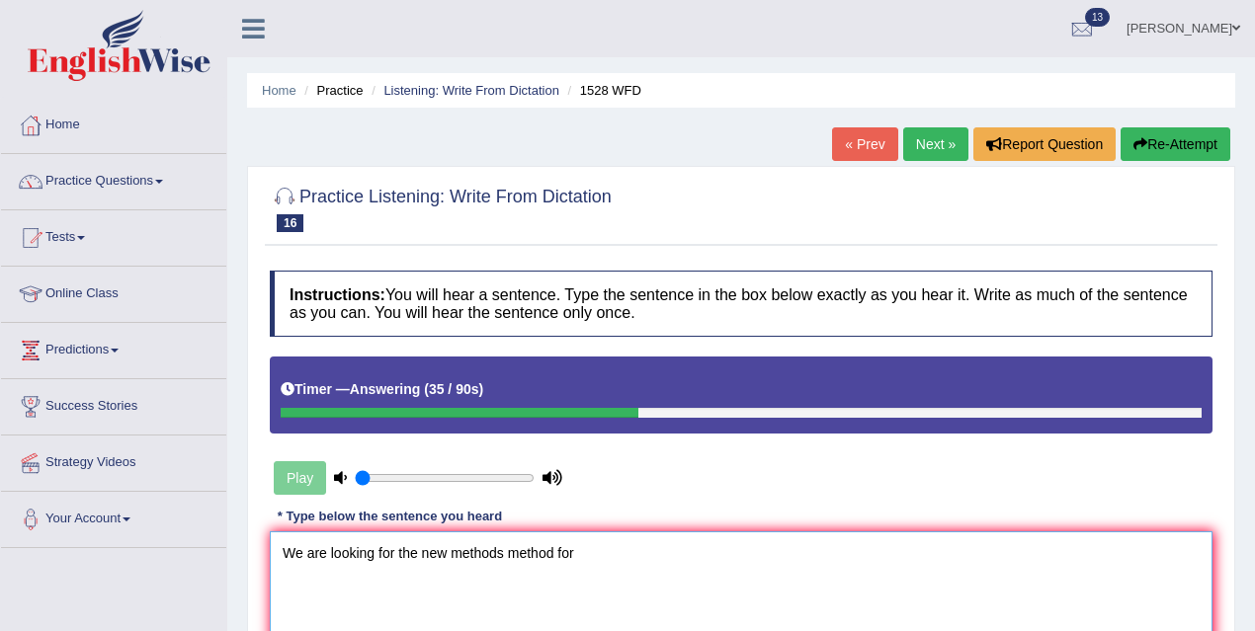
click at [394, 553] on textarea "We are looking for the new methods method for" at bounding box center [741, 627] width 942 height 192
click at [675, 552] on textarea "We are looking for introducing the new methods method for" at bounding box center [741, 627] width 942 height 192
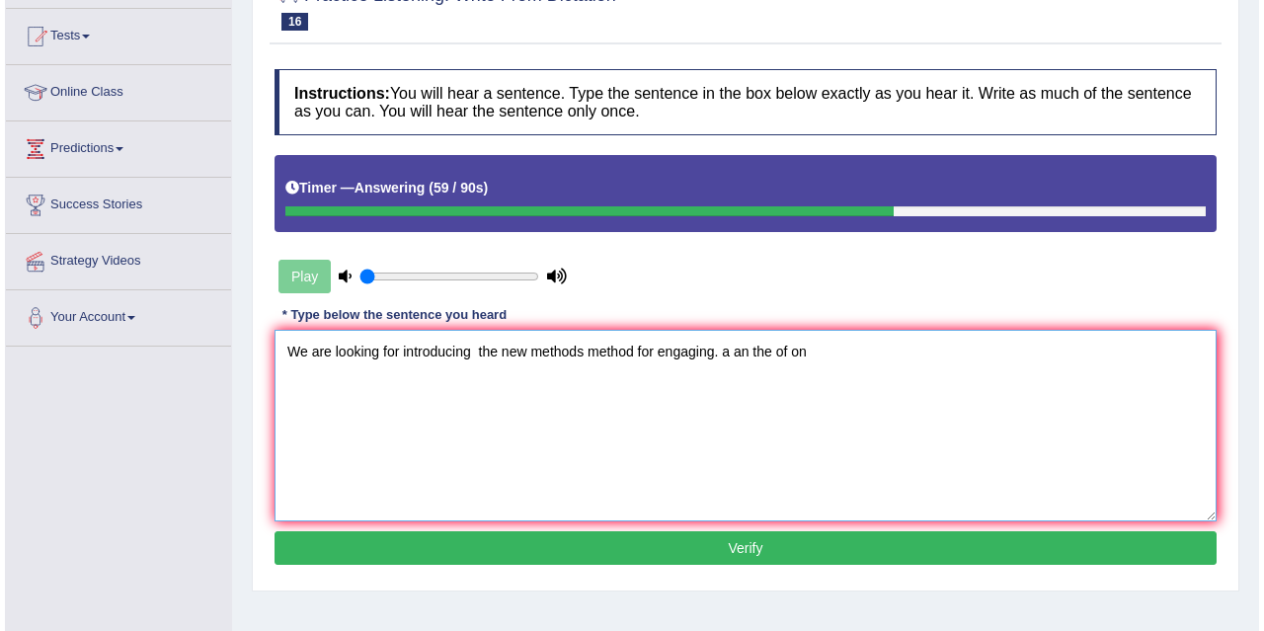
scroll to position [206, 0]
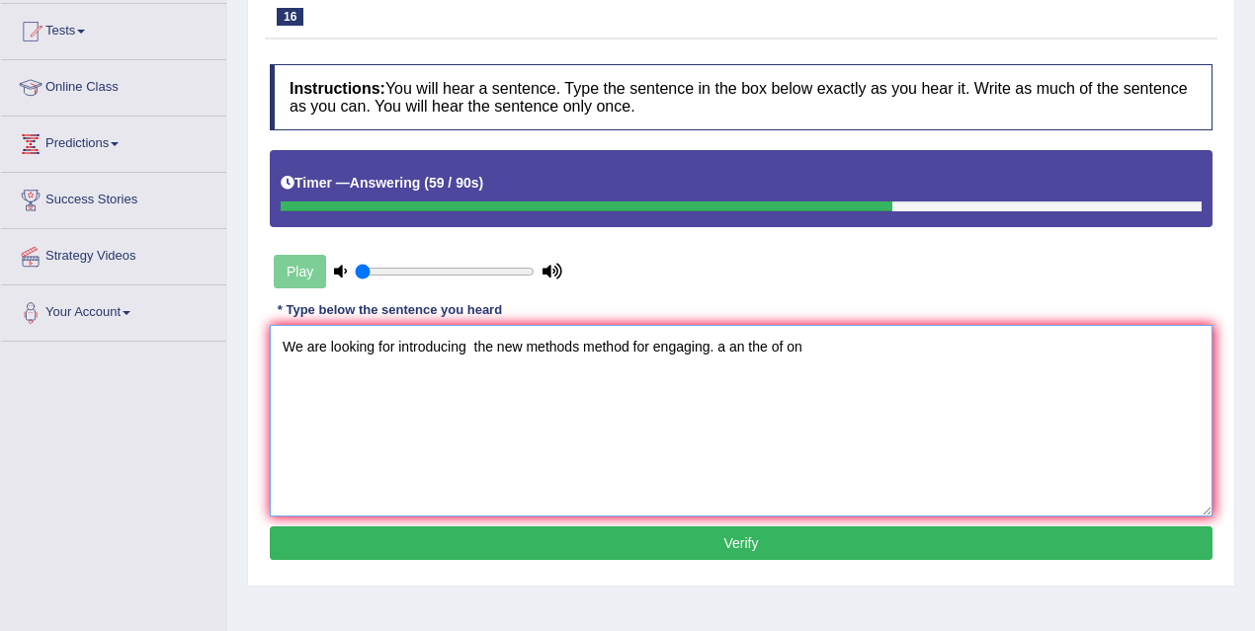
type textarea "We are looking for introducing the new methods method for engaging. a an the of…"
click at [766, 540] on button "Verify" at bounding box center [741, 544] width 942 height 34
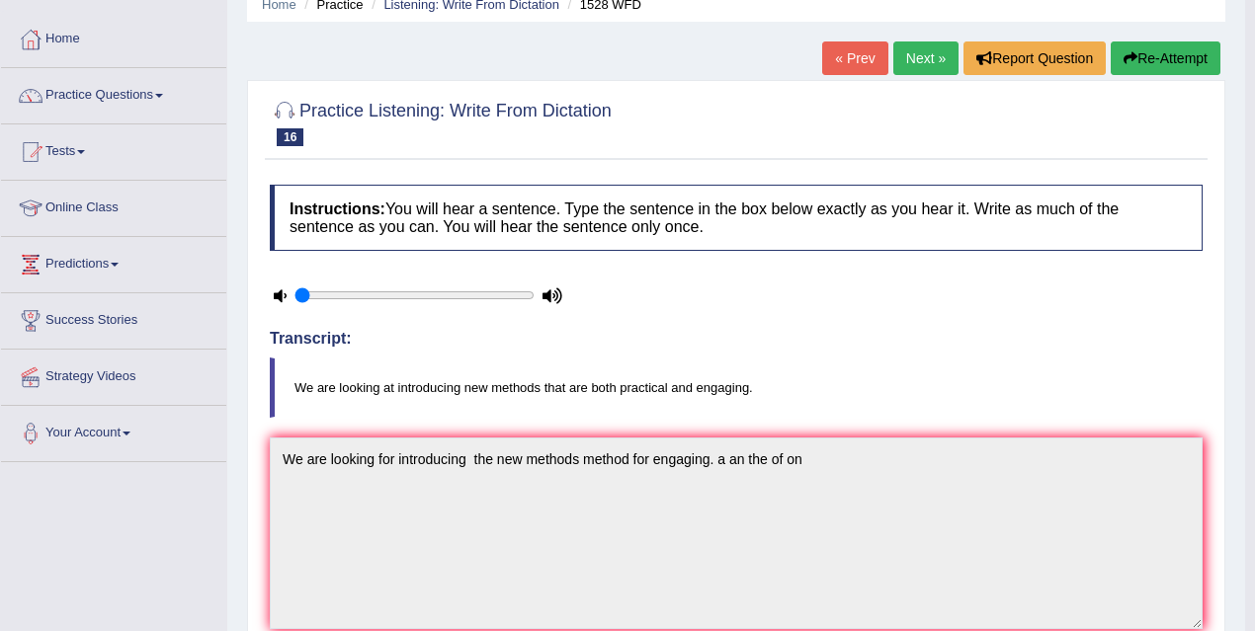
scroll to position [0, 0]
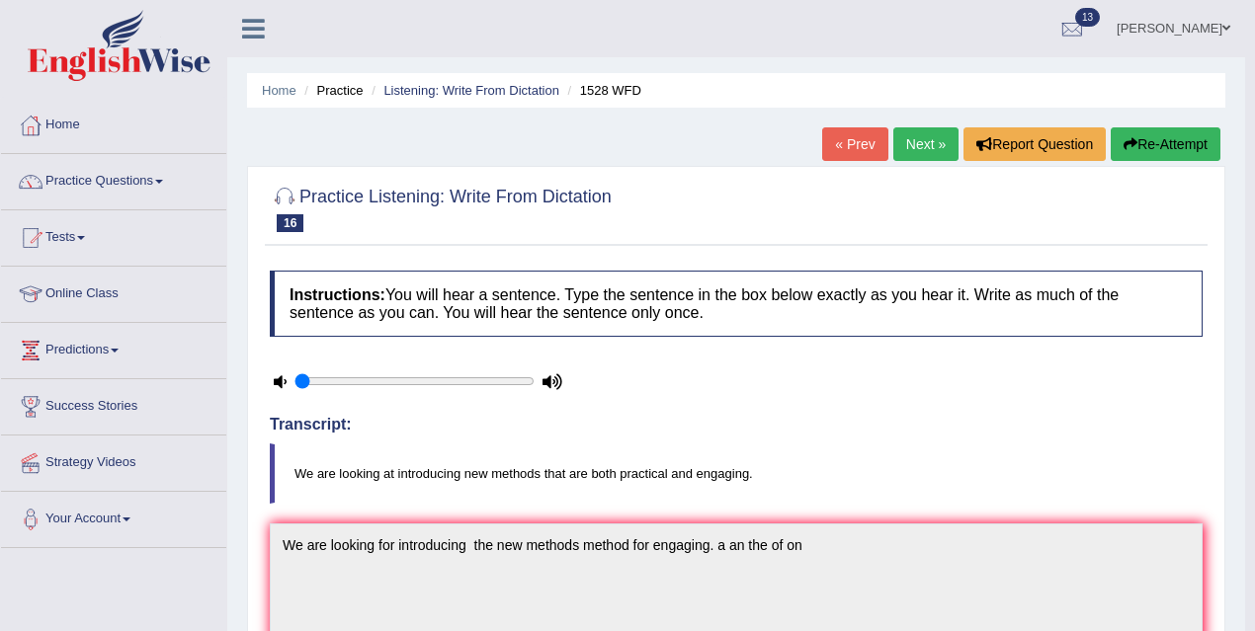
click at [924, 140] on link "Next »" at bounding box center [925, 144] width 65 height 34
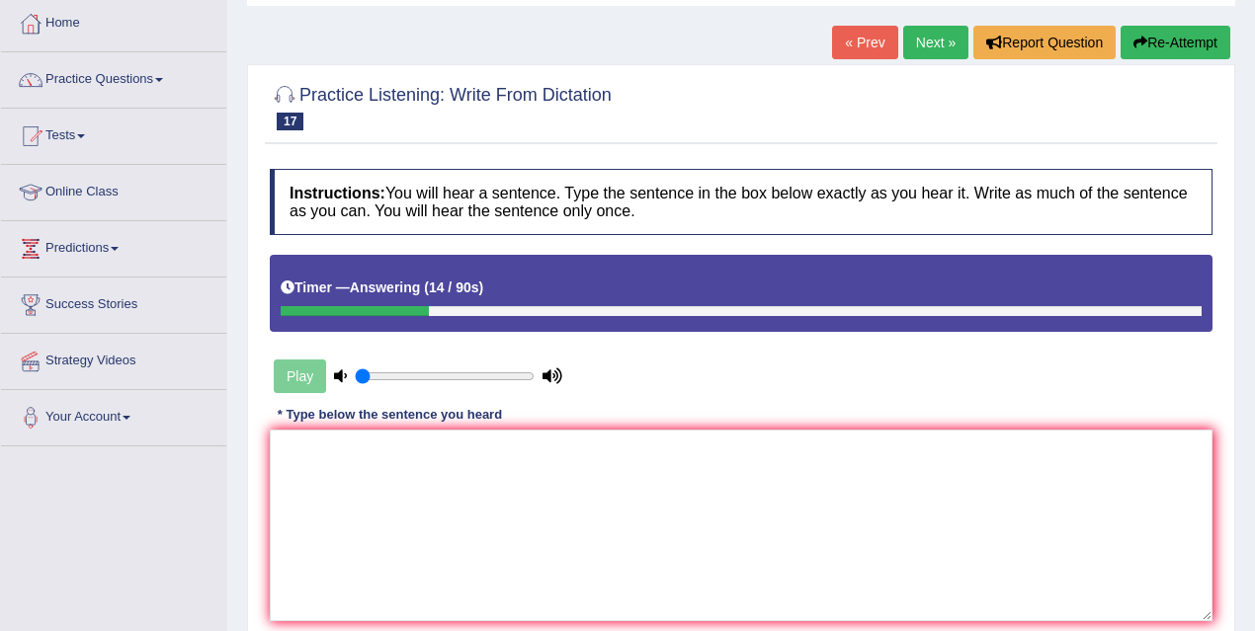
scroll to position [103, 0]
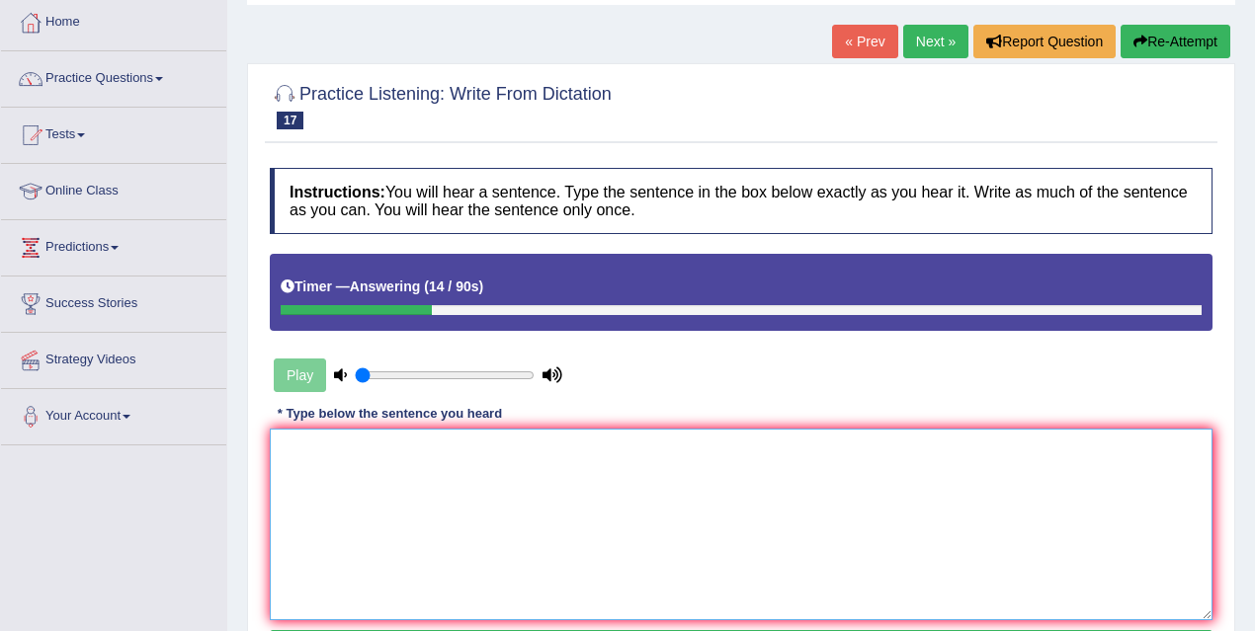
click at [588, 500] on textarea at bounding box center [741, 525] width 942 height 192
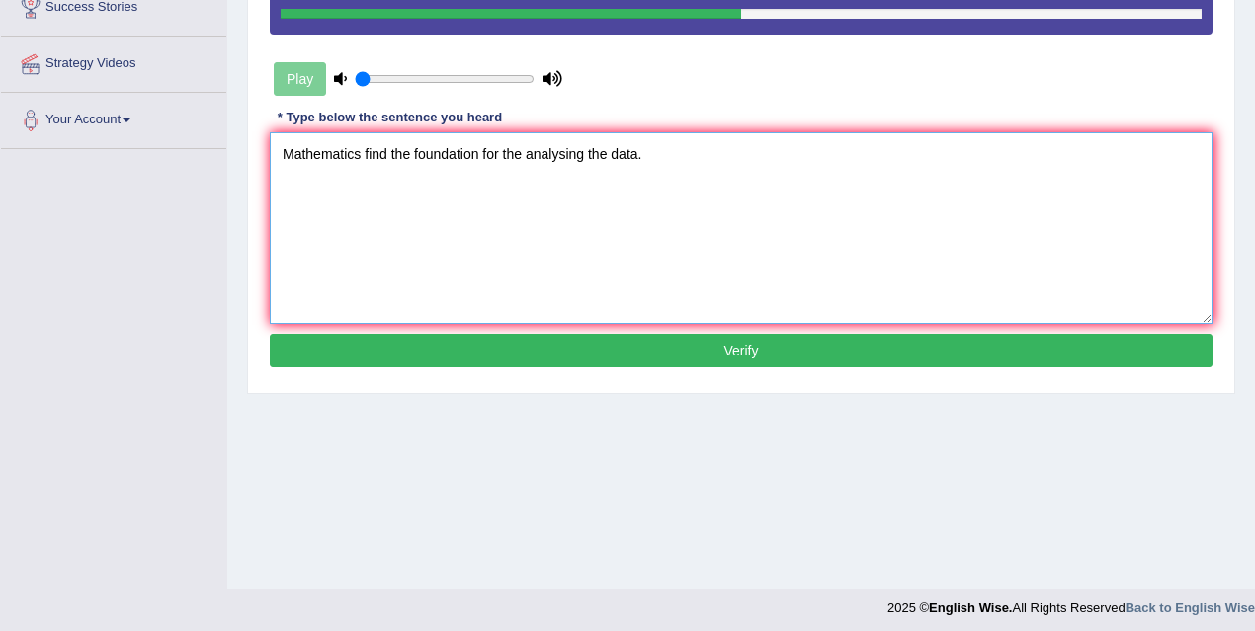
scroll to position [406, 0]
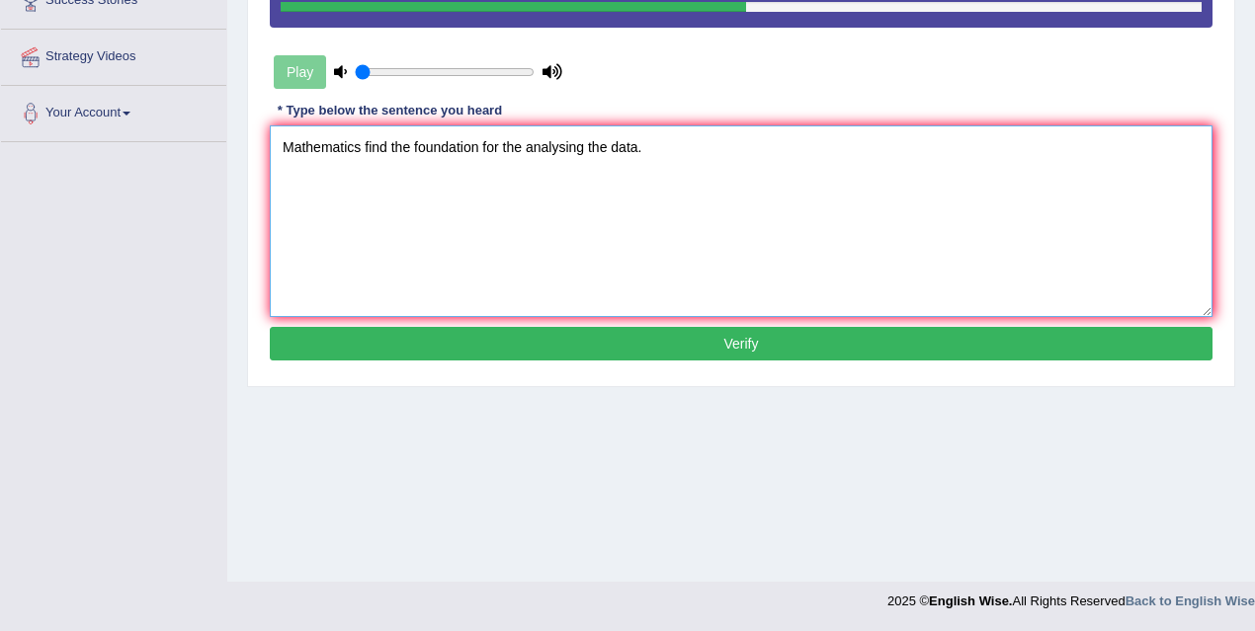
type textarea "Mathematics find the foundation for the analysing the data."
click at [639, 356] on button "Verify" at bounding box center [741, 344] width 942 height 34
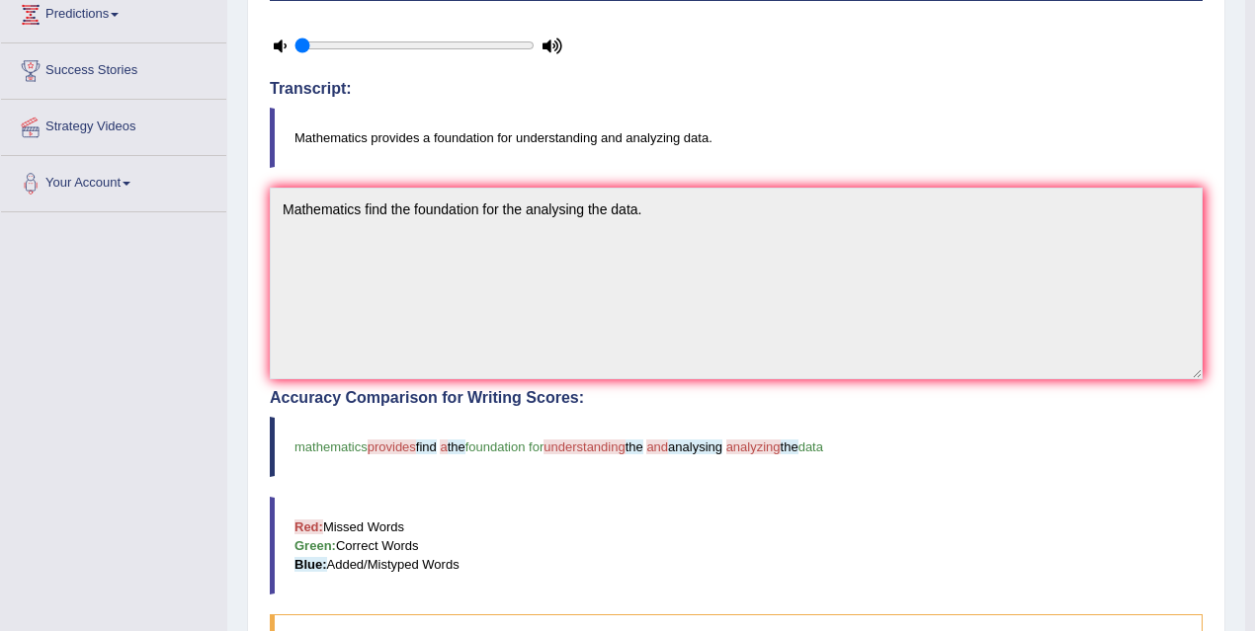
scroll to position [0, 0]
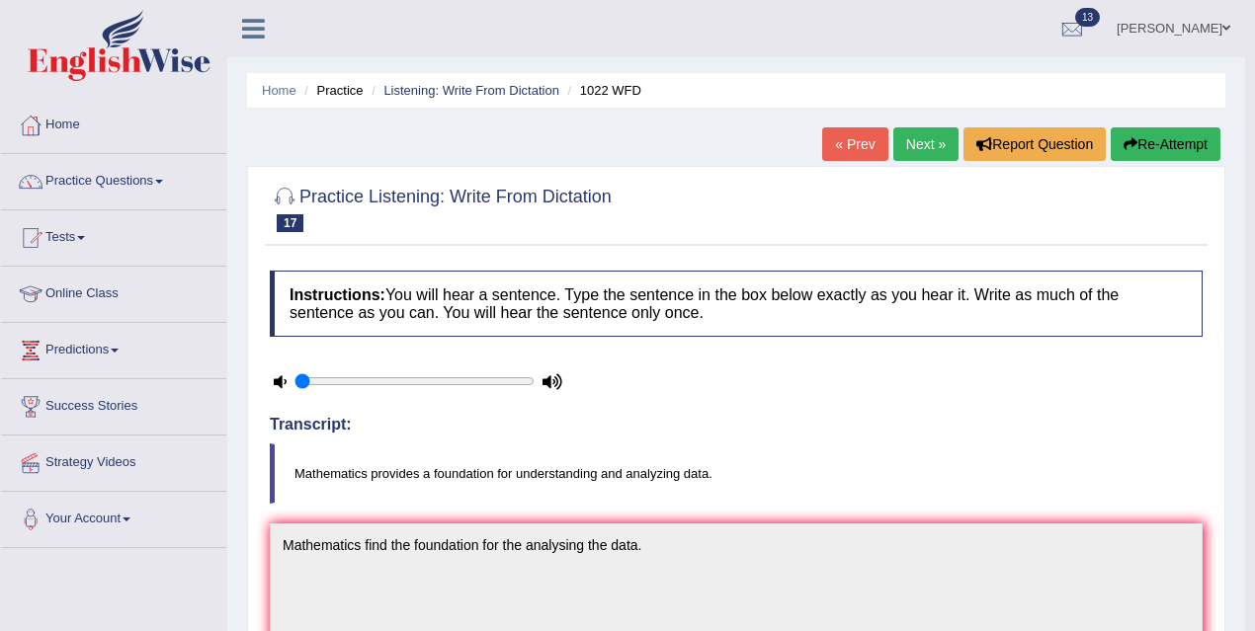
click at [936, 146] on link "Next »" at bounding box center [925, 144] width 65 height 34
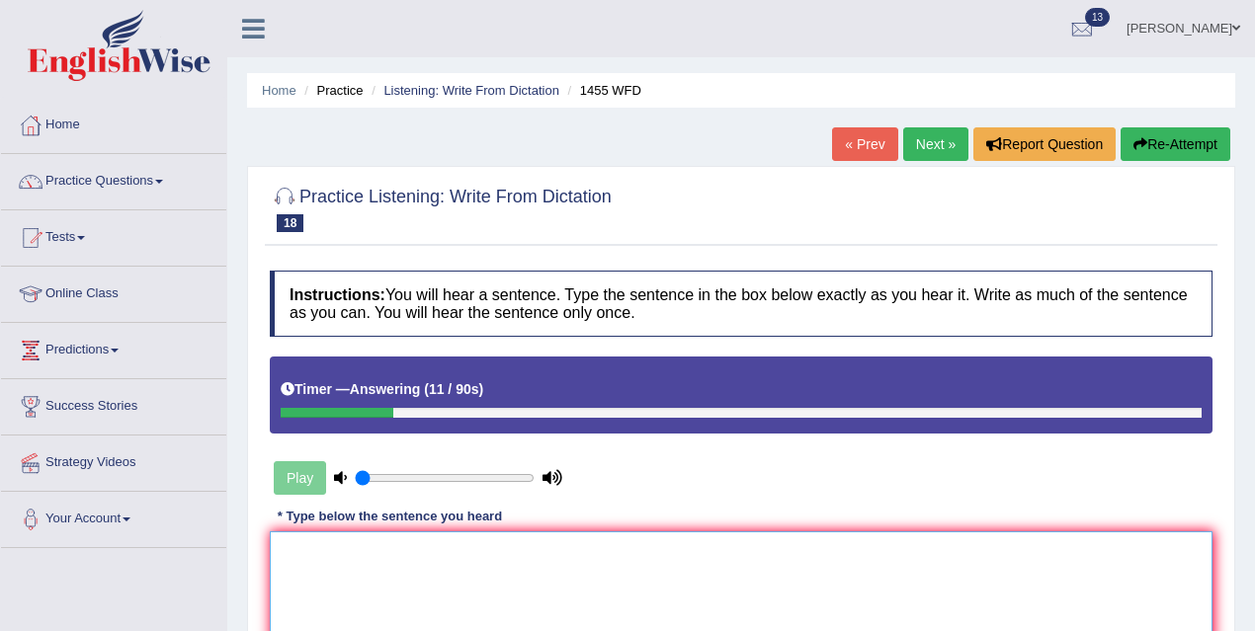
click at [586, 575] on textarea at bounding box center [741, 627] width 942 height 192
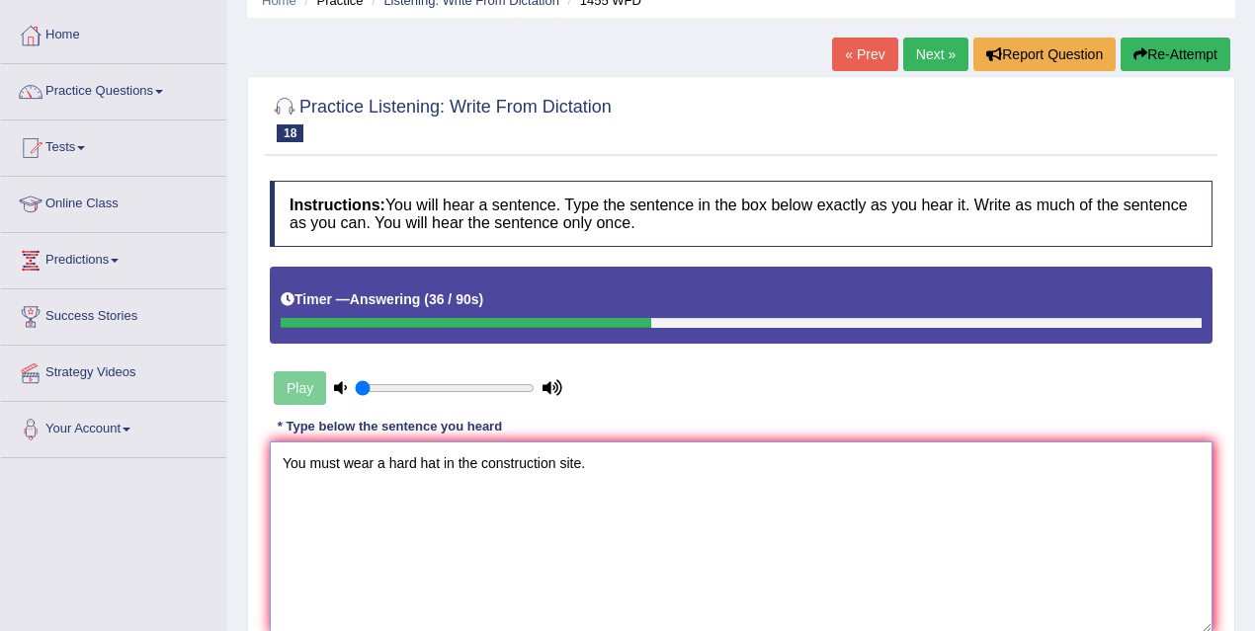
scroll to position [226, 0]
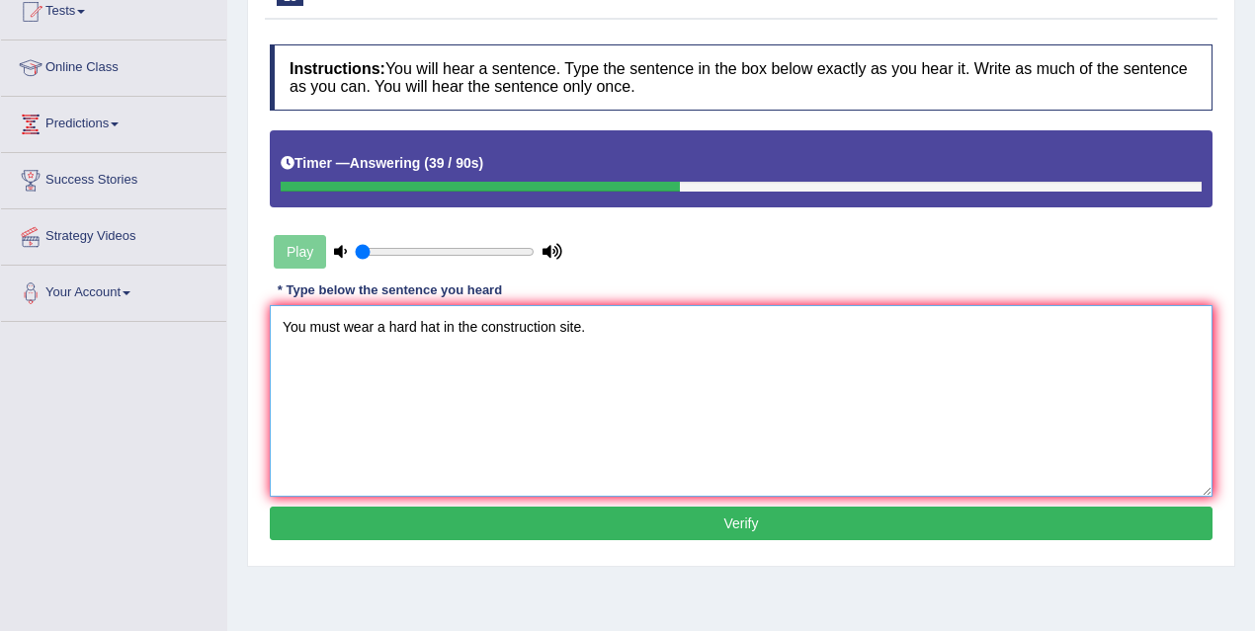
type textarea "You must wear a hard hat in the construction site."
click at [585, 531] on button "Verify" at bounding box center [741, 524] width 942 height 34
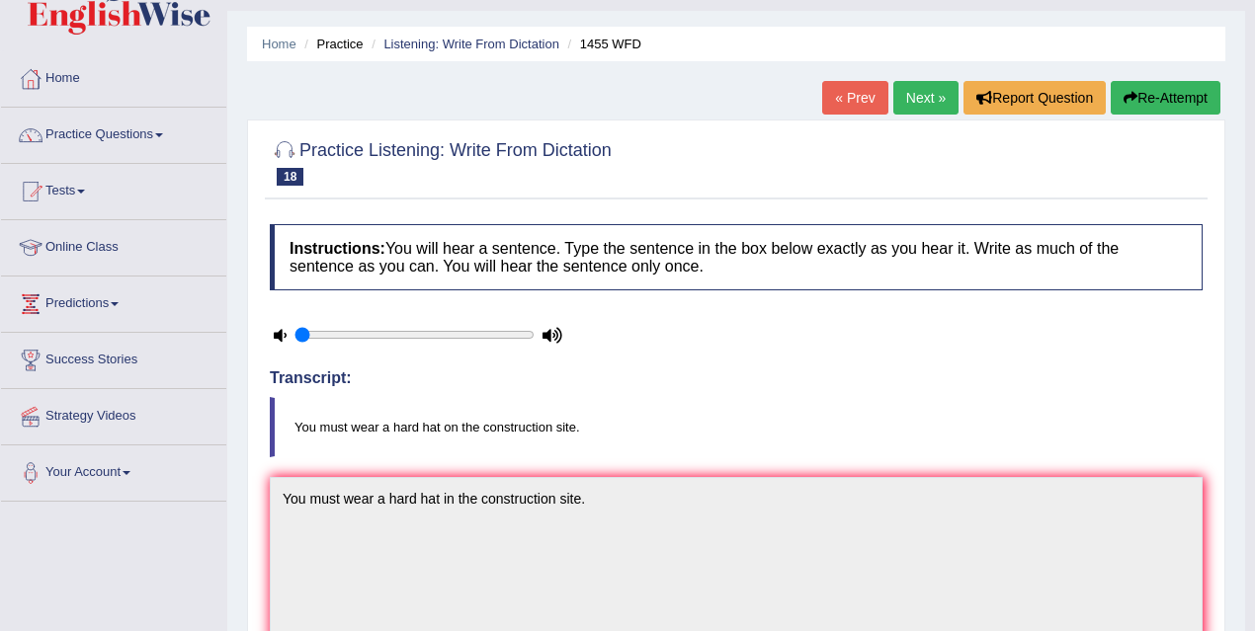
scroll to position [0, 0]
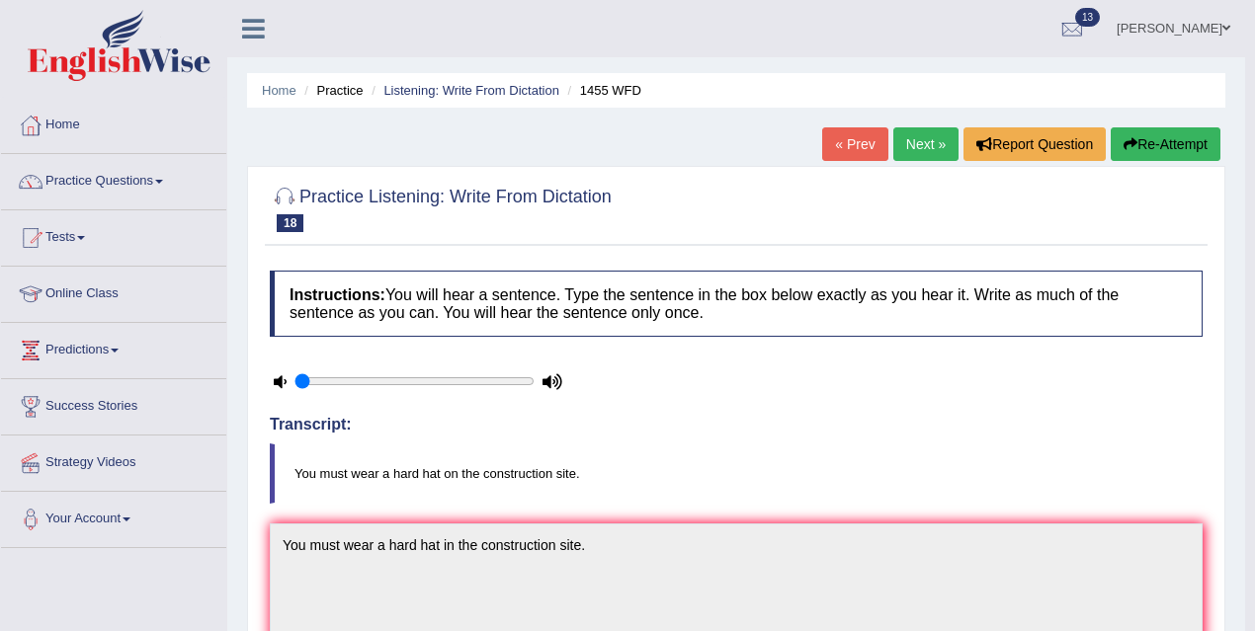
click at [919, 130] on link "Next »" at bounding box center [925, 144] width 65 height 34
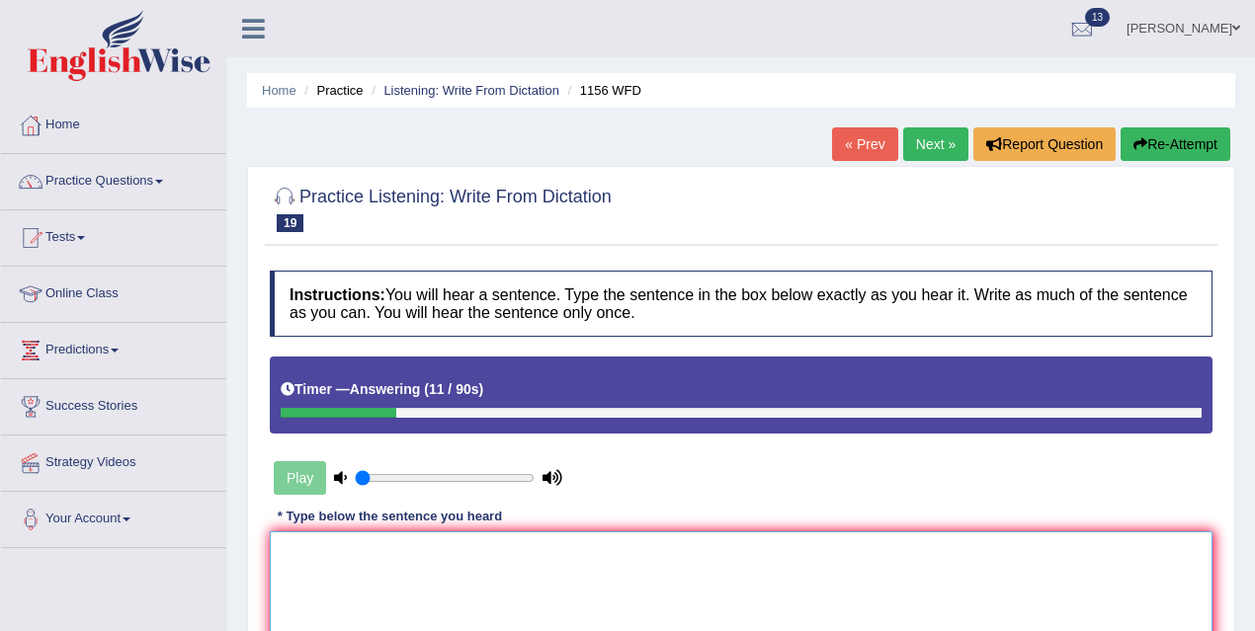
click at [537, 544] on textarea at bounding box center [741, 627] width 942 height 192
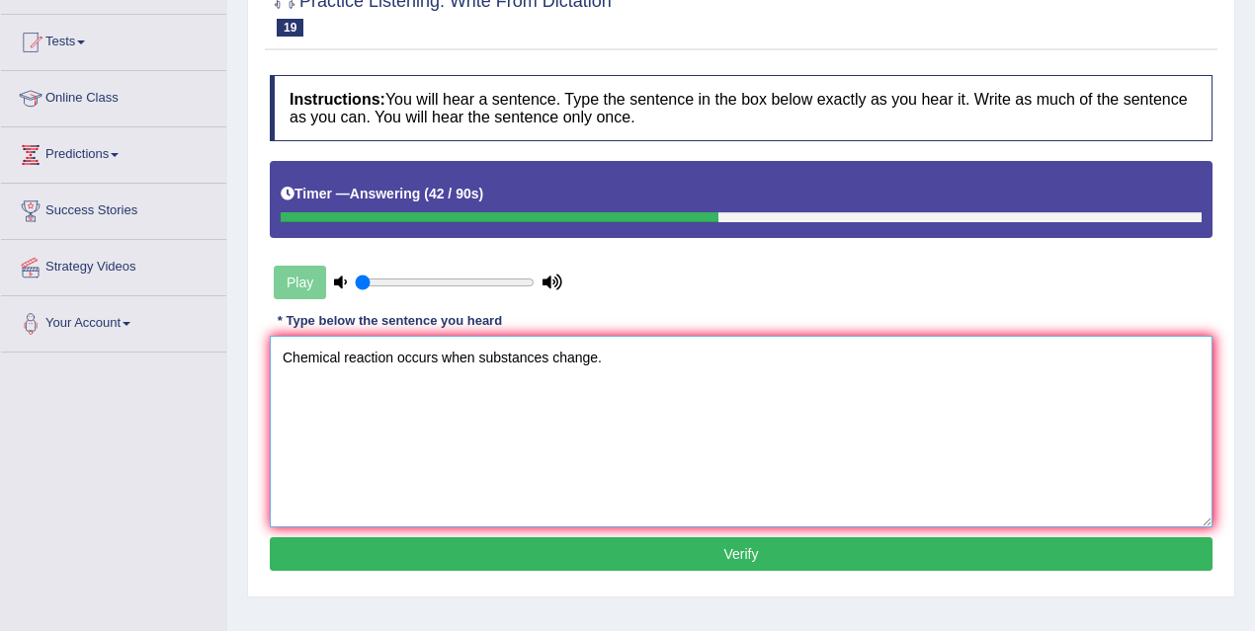
scroll to position [209, 0]
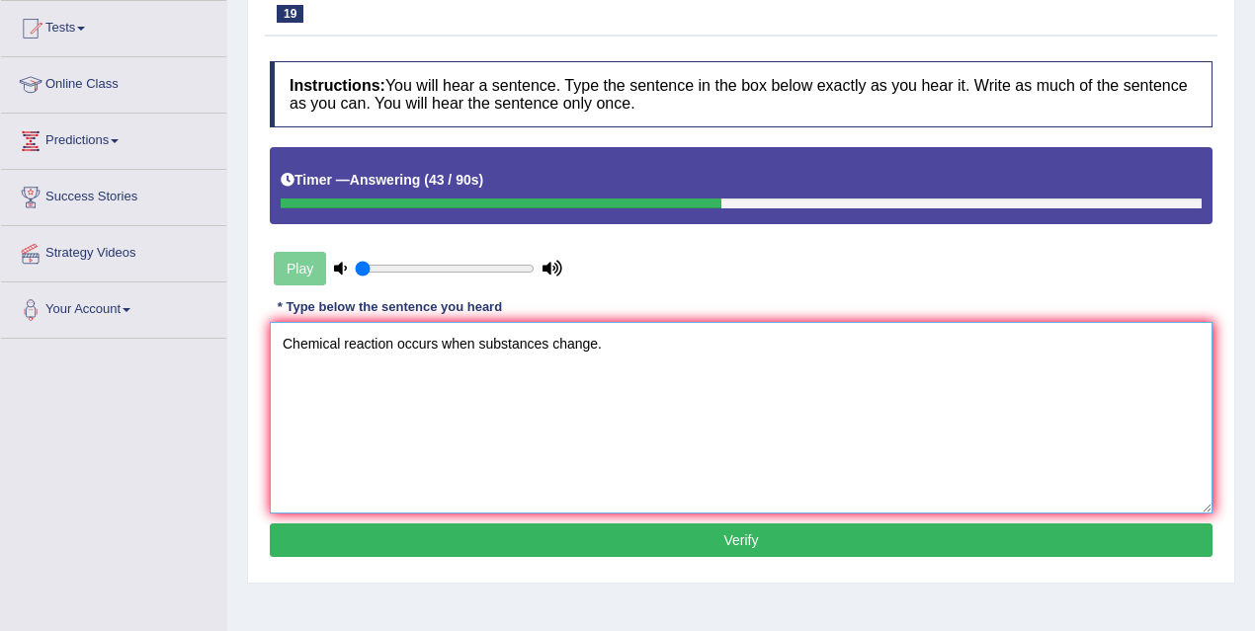
type textarea "Chemical reaction occurs when substances change."
click at [631, 524] on button "Verify" at bounding box center [741, 541] width 942 height 34
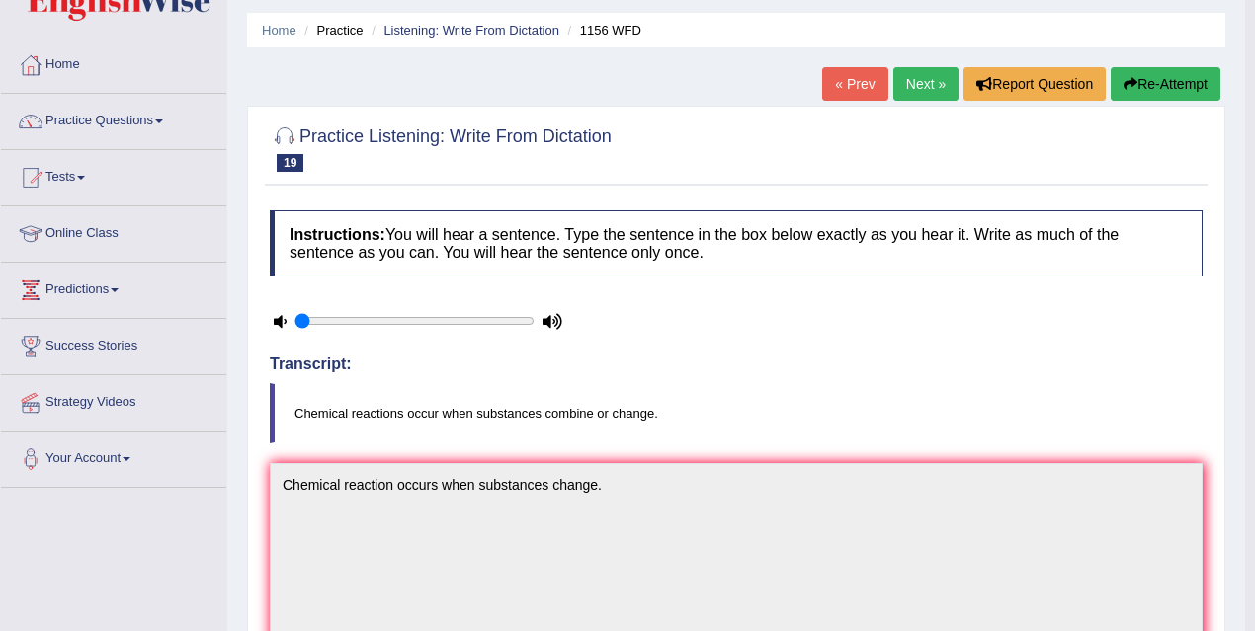
scroll to position [0, 0]
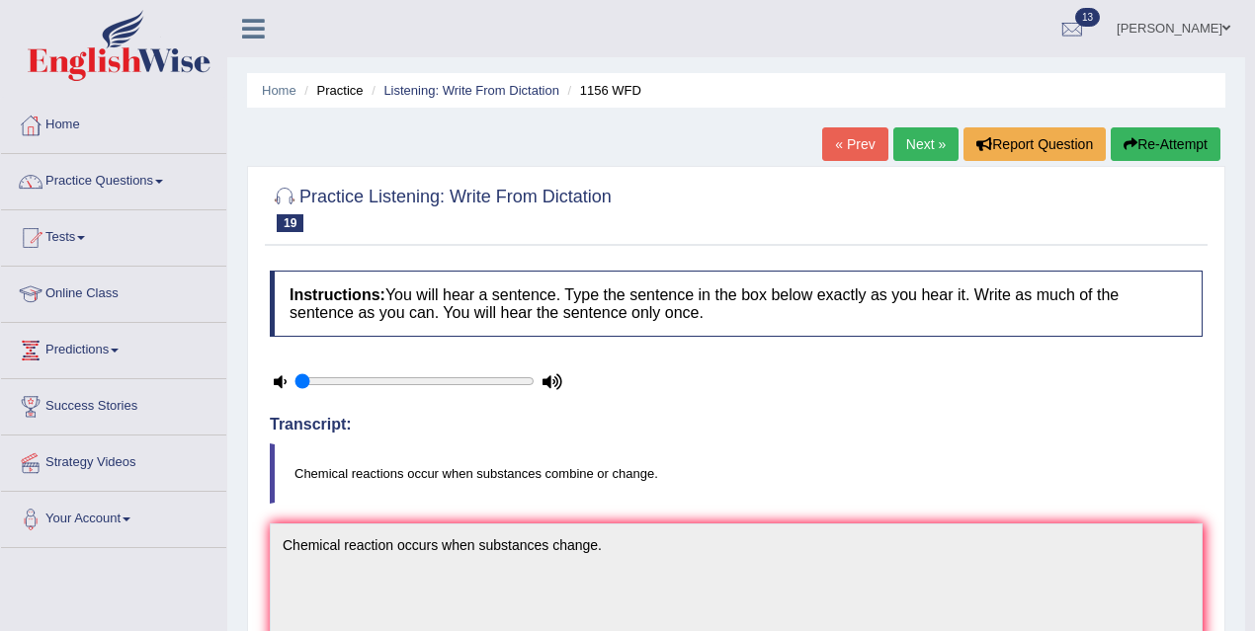
click at [907, 144] on link "Next »" at bounding box center [925, 144] width 65 height 34
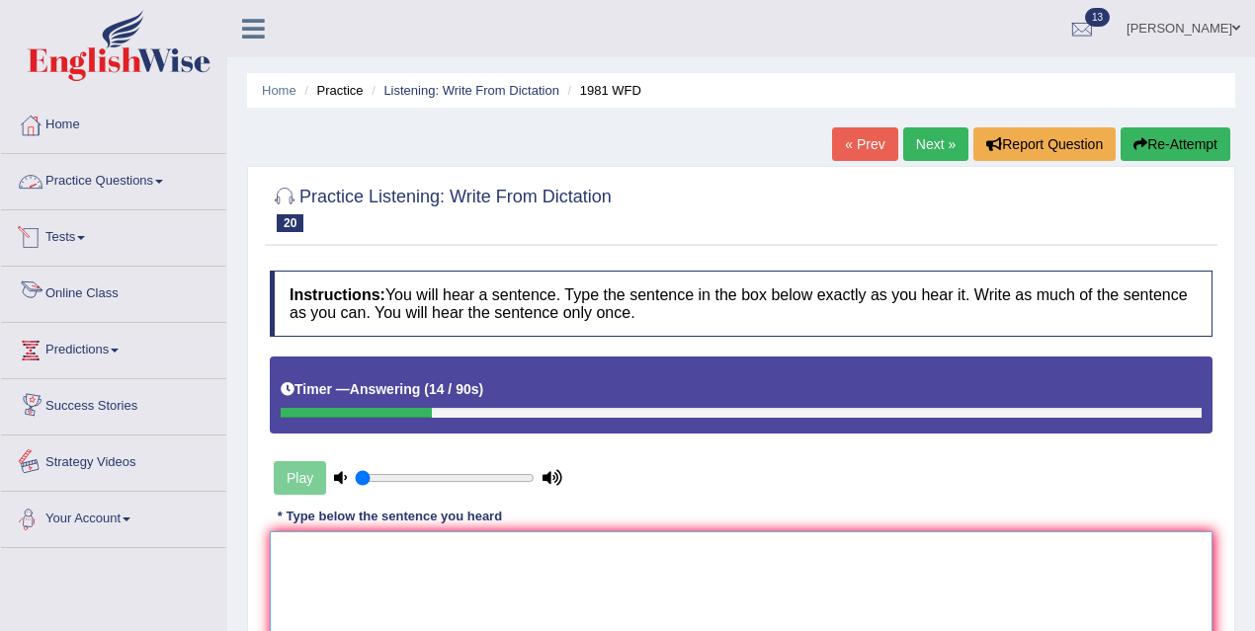
click at [294, 556] on textarea at bounding box center [741, 627] width 942 height 192
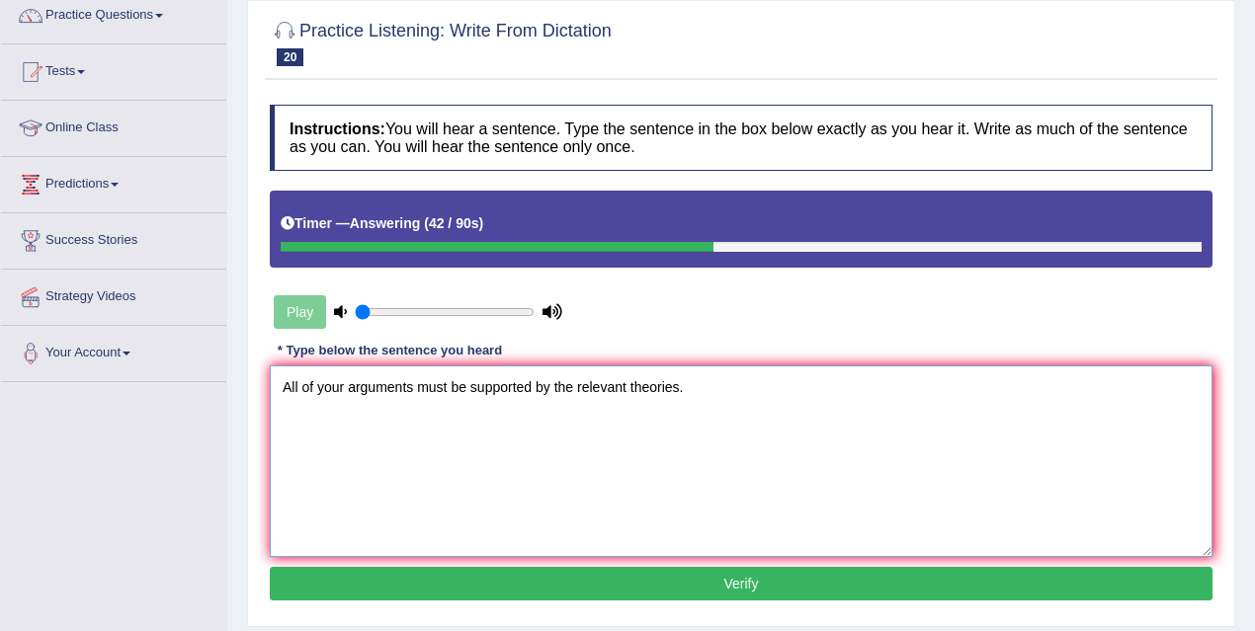
scroll to position [167, 0]
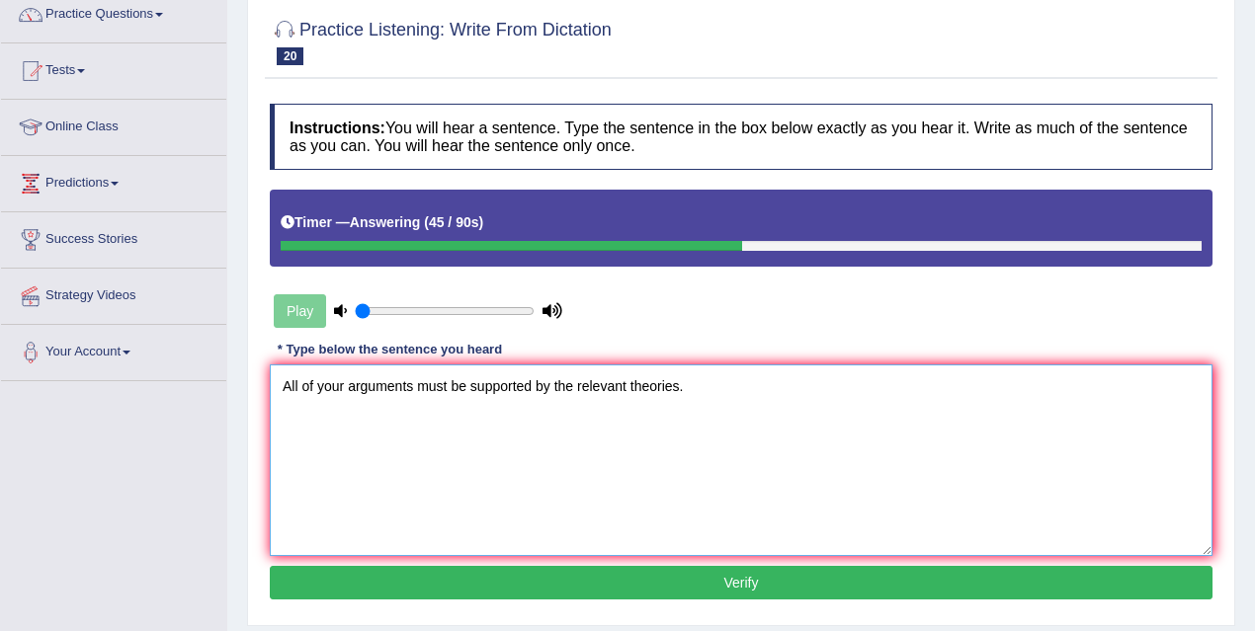
click at [346, 384] on textarea "All of your arguments must be supported by the relevant theories." at bounding box center [741, 461] width 942 height 192
type textarea "All of your argument arguments must be supported by the relevant theories."
click at [689, 568] on button "Verify" at bounding box center [741, 583] width 942 height 34
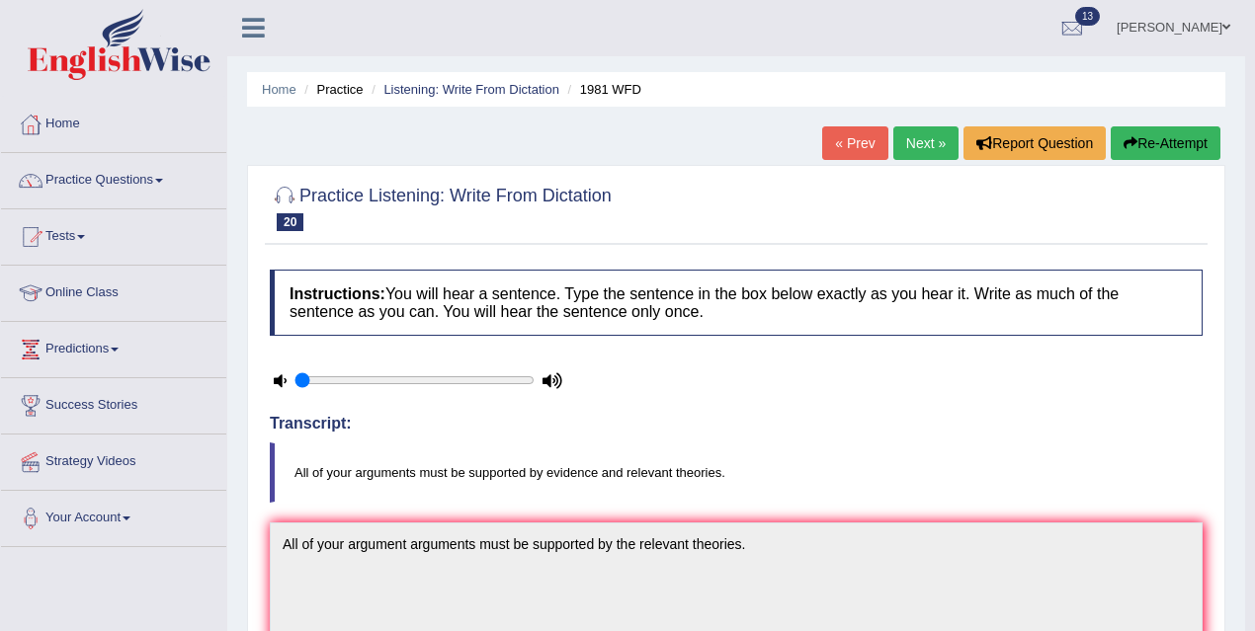
scroll to position [0, 0]
click at [931, 150] on link "Next »" at bounding box center [925, 144] width 65 height 34
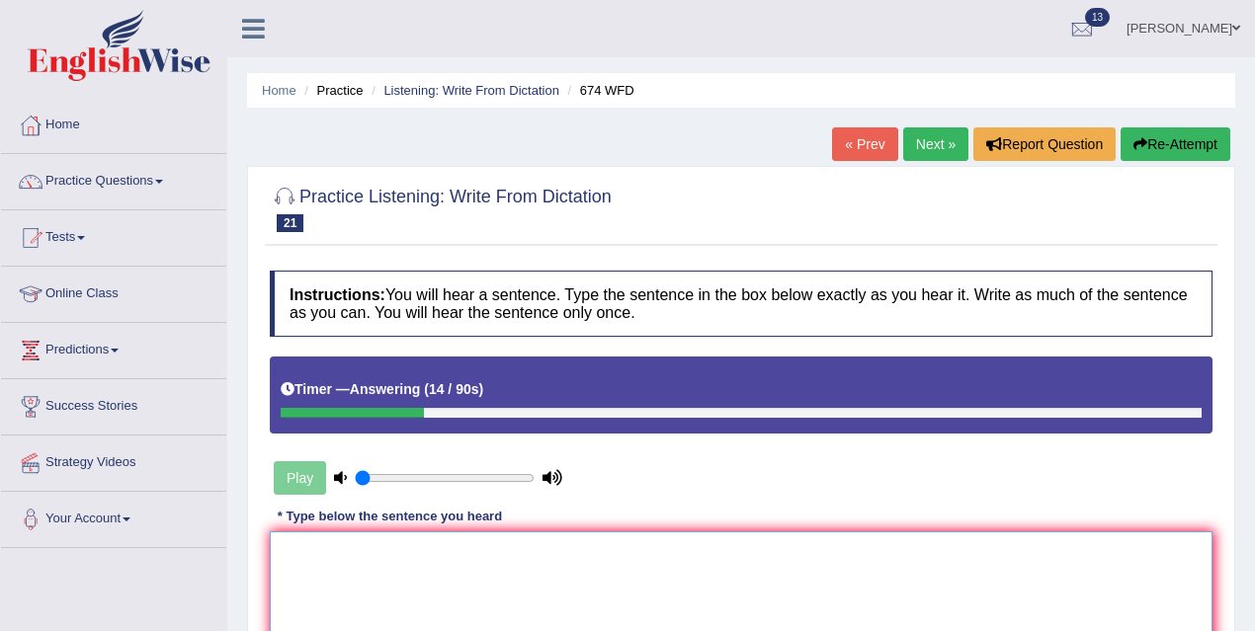
click at [574, 561] on textarea at bounding box center [741, 627] width 942 height 192
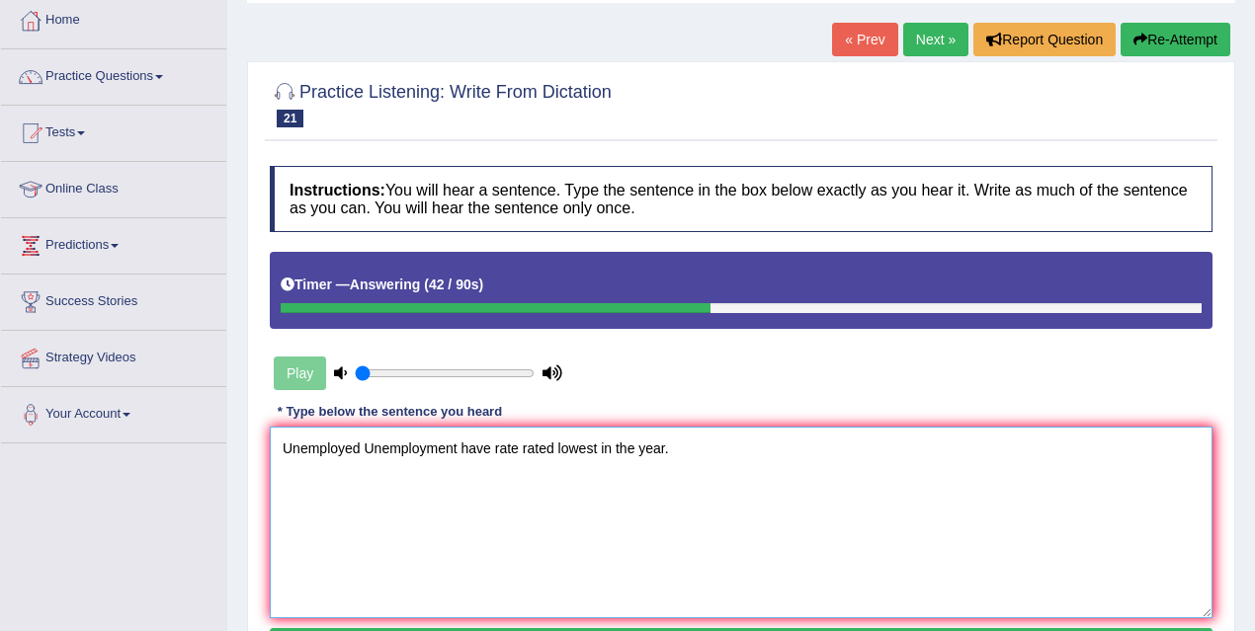
scroll to position [247, 0]
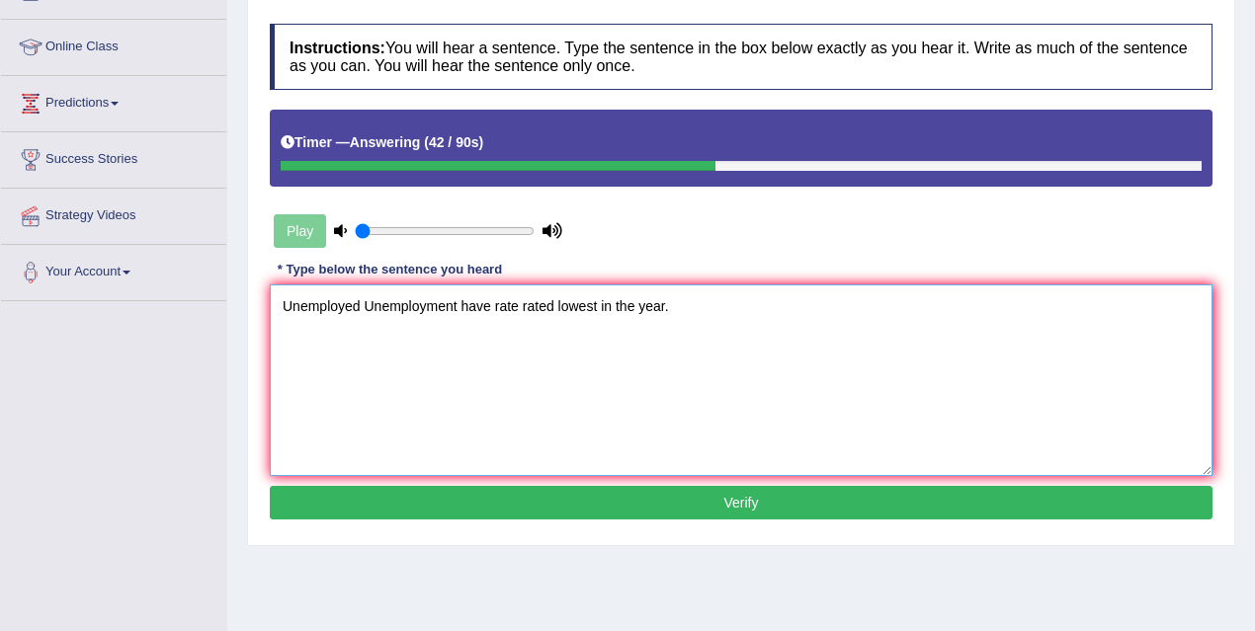
type textarea "Unemployed Unemployment have rate rated lowest in the year."
click at [645, 510] on button "Verify" at bounding box center [741, 503] width 942 height 34
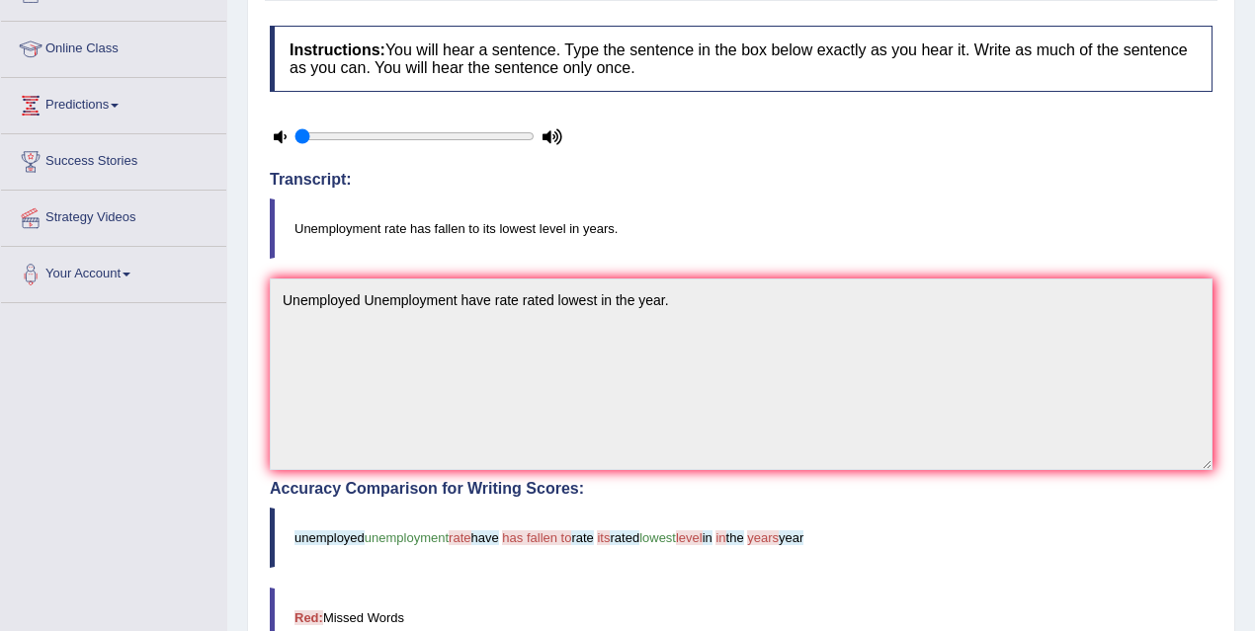
scroll to position [0, 0]
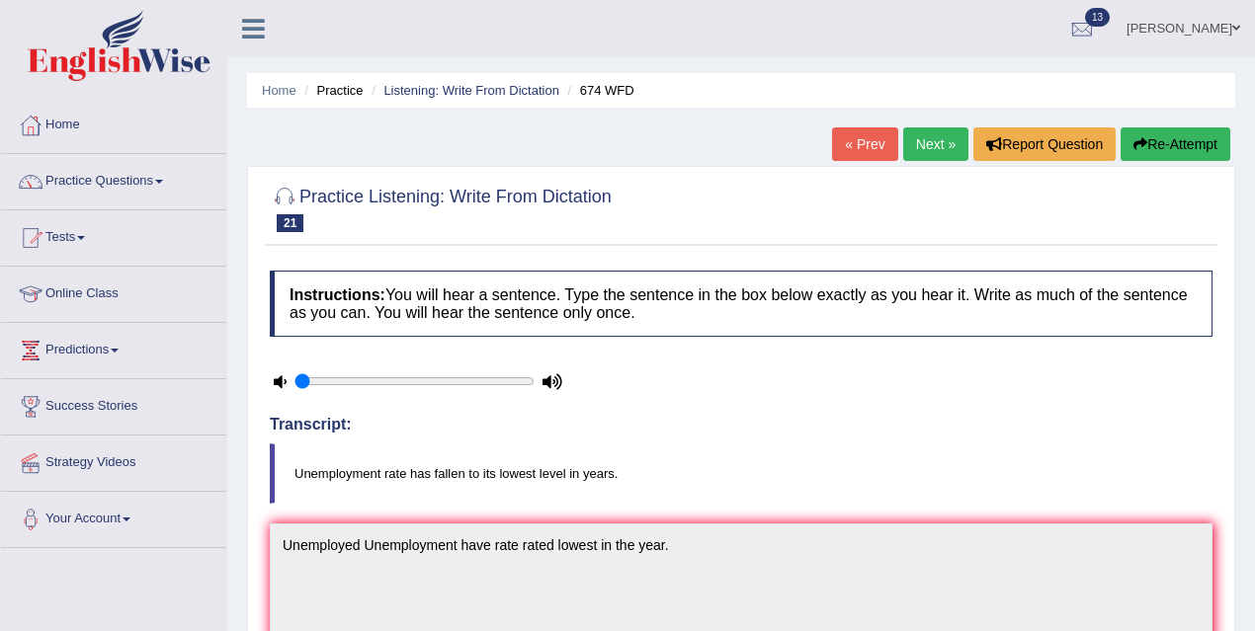
click at [932, 147] on link "Next »" at bounding box center [935, 144] width 65 height 34
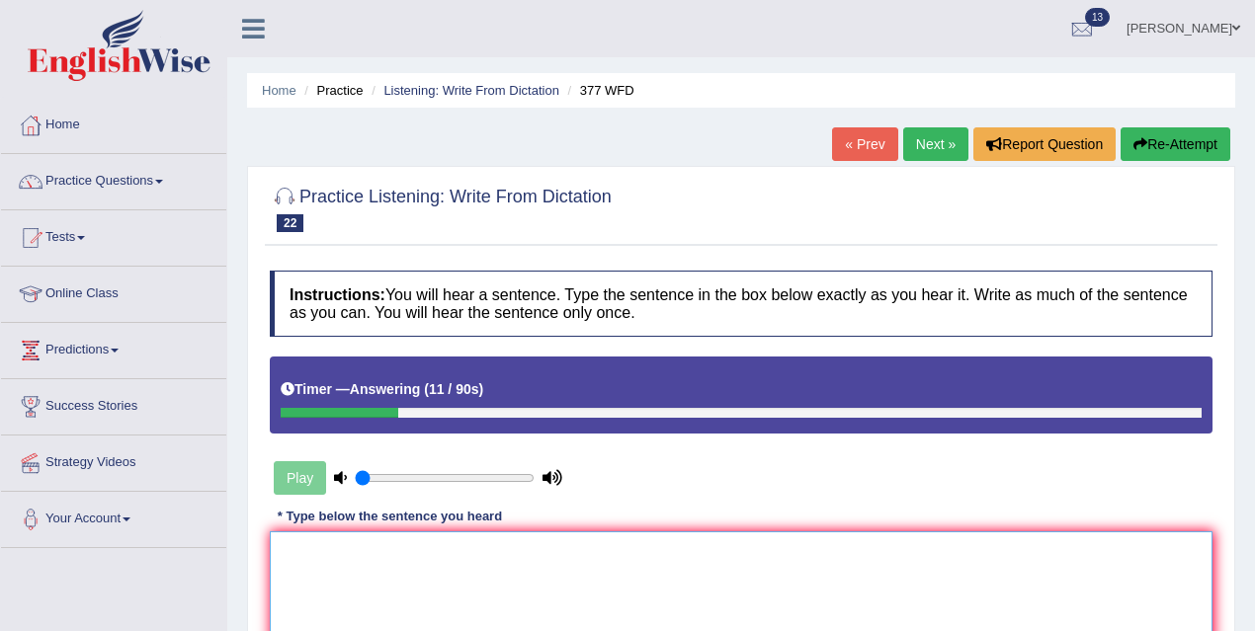
click at [552, 547] on textarea at bounding box center [741, 627] width 942 height 192
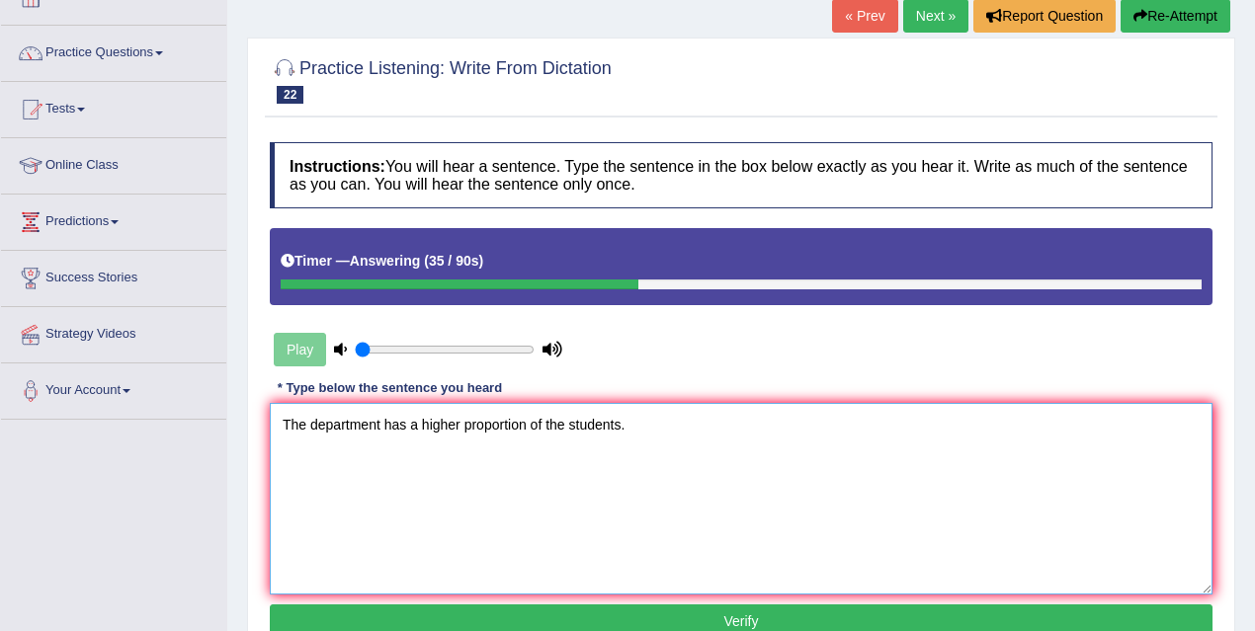
scroll to position [172, 0]
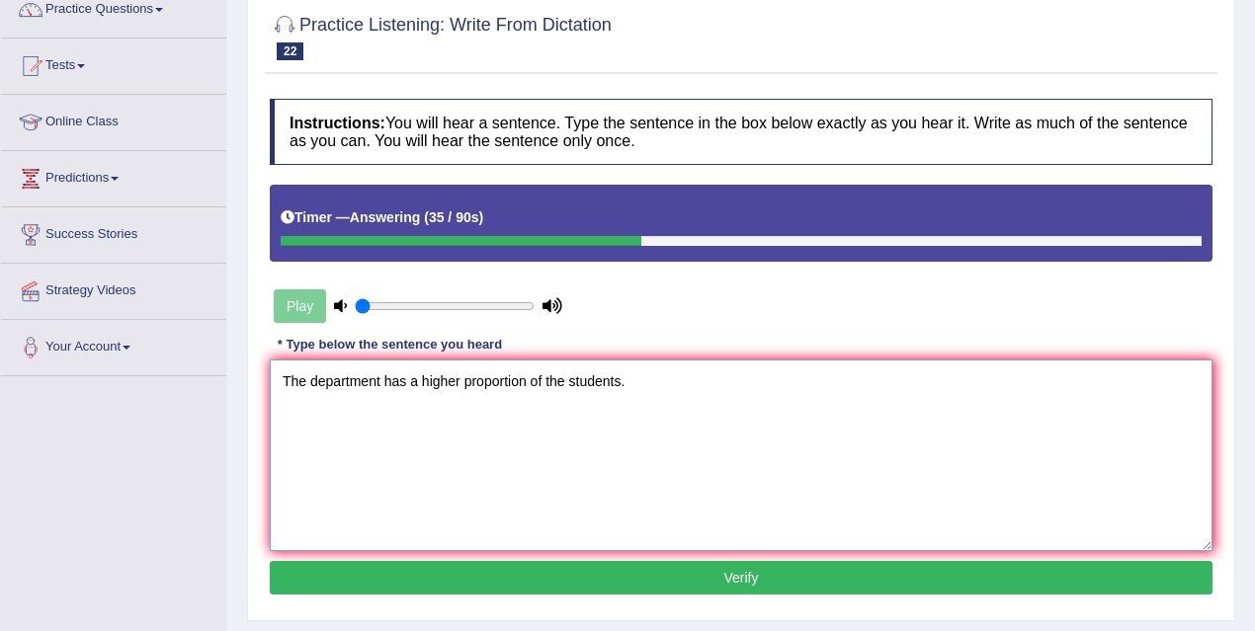
type textarea "The department has a higher proportion of the students."
click at [658, 573] on button "Verify" at bounding box center [741, 578] width 942 height 34
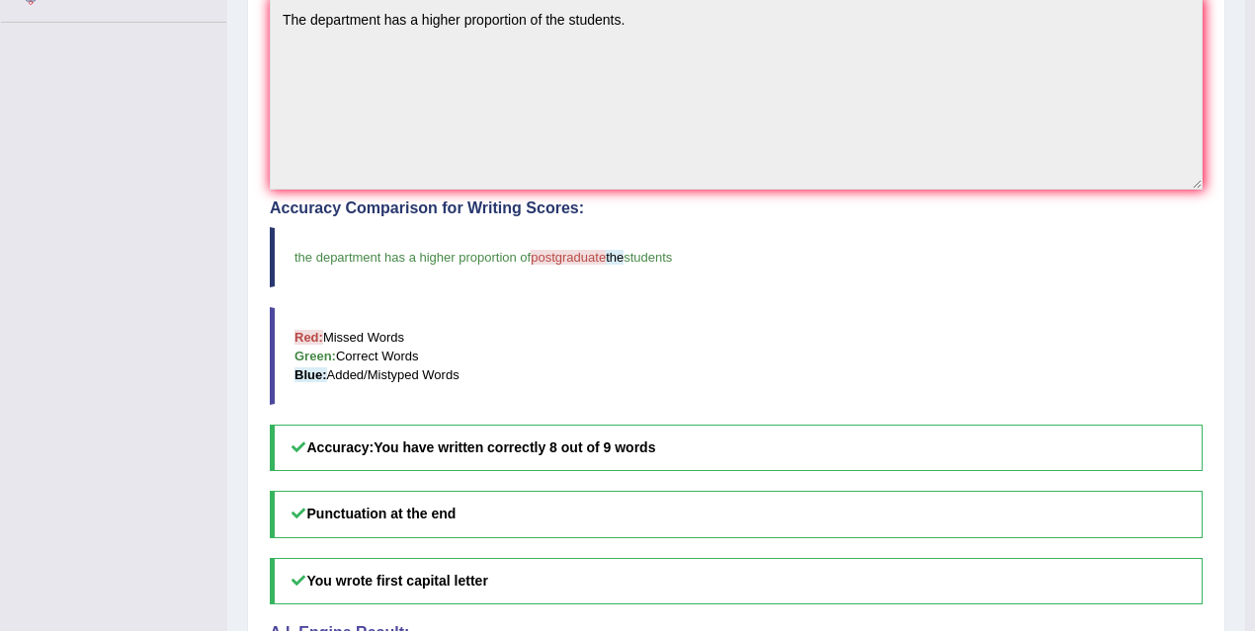
scroll to position [81, 0]
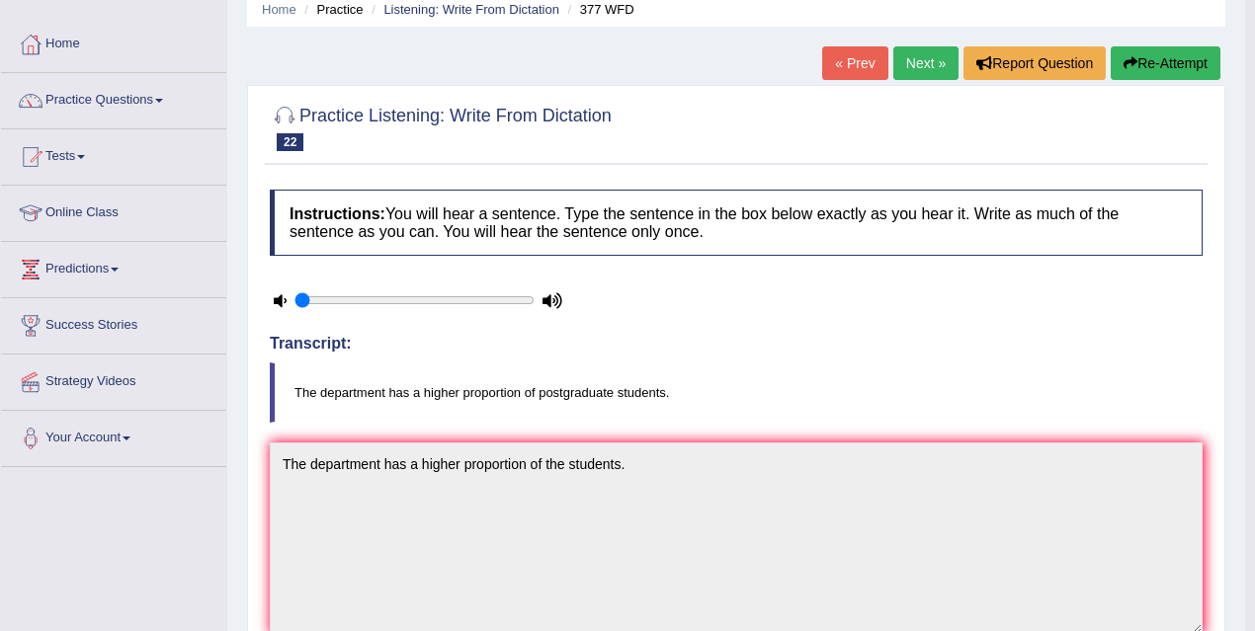
click at [927, 73] on link "Next »" at bounding box center [925, 63] width 65 height 34
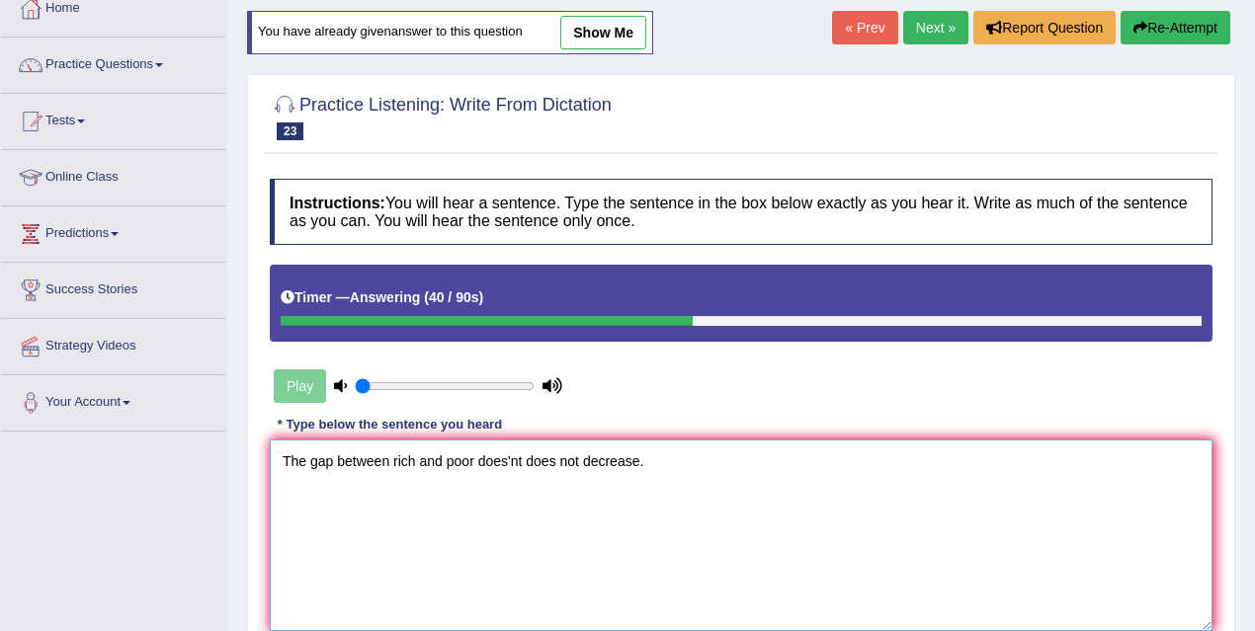
scroll to position [257, 0]
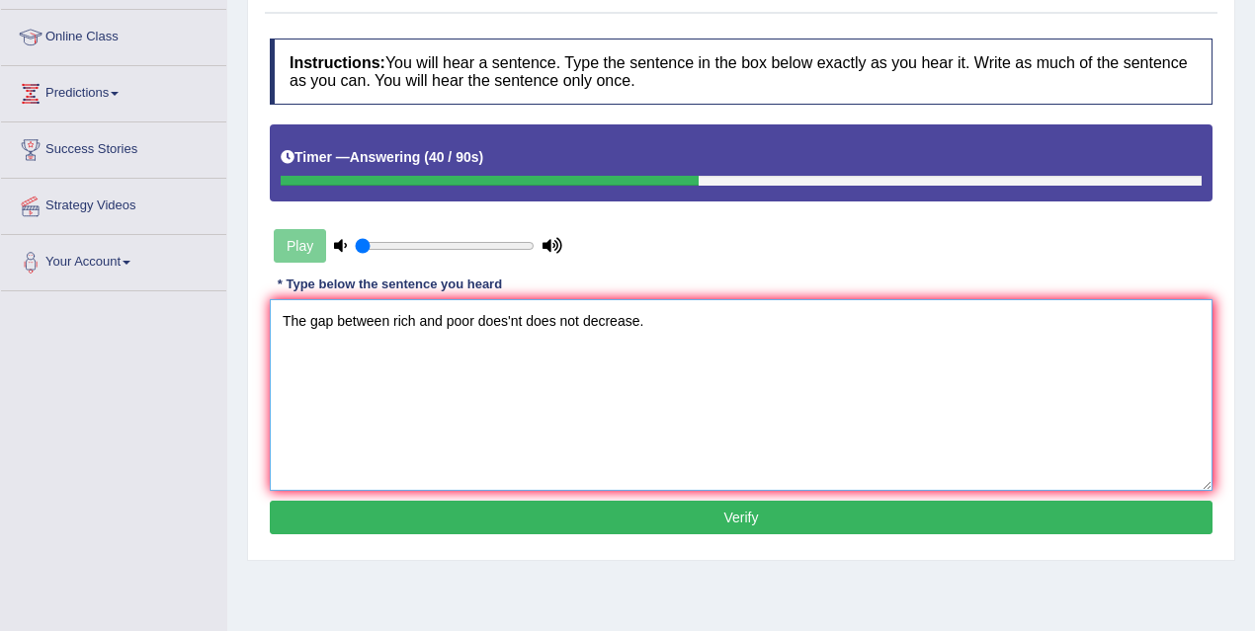
type textarea "The gap between rich and poor does'nt does not decrease."
click at [676, 515] on button "Verify" at bounding box center [741, 518] width 942 height 34
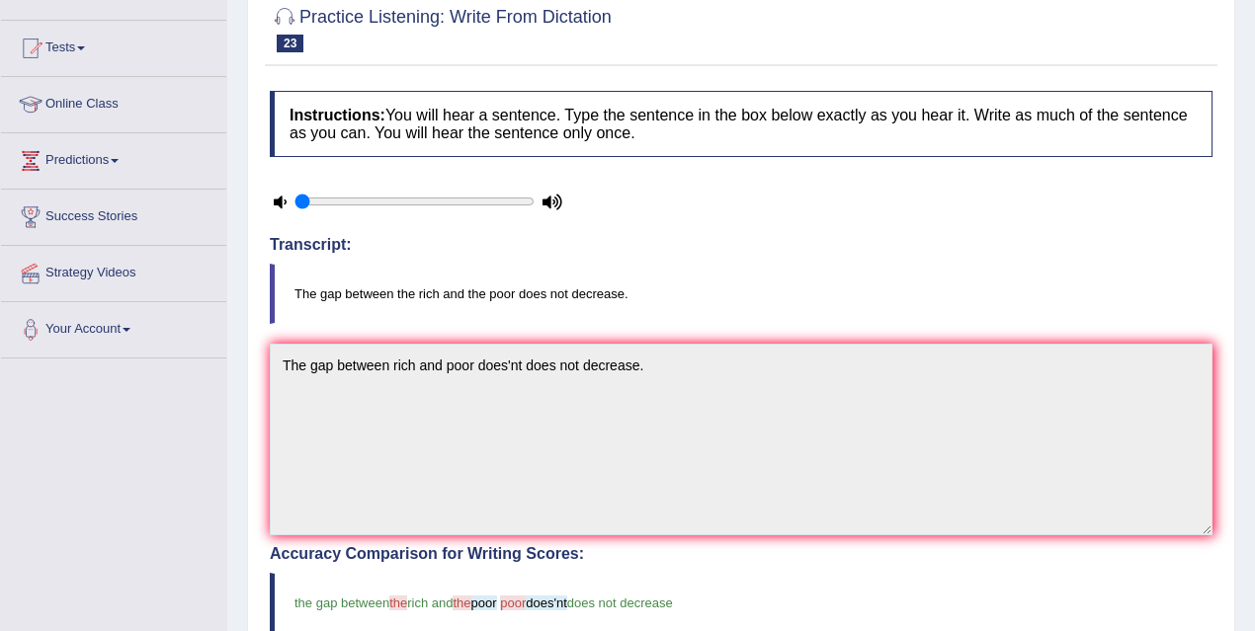
scroll to position [0, 0]
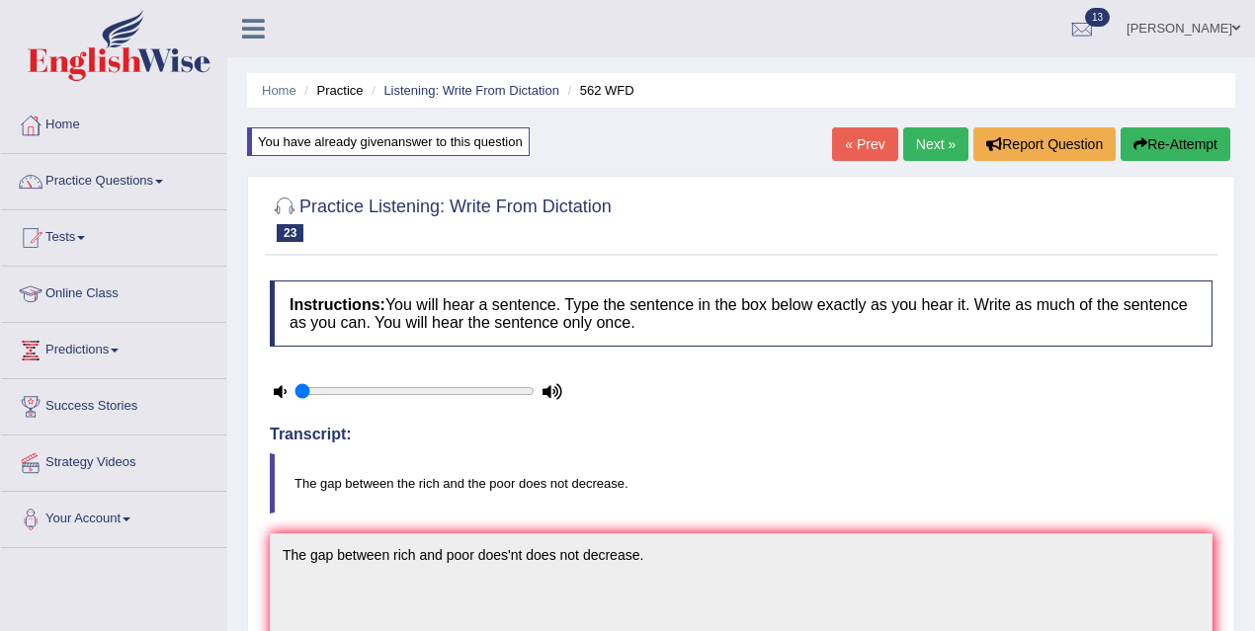
click at [927, 158] on link "Next »" at bounding box center [935, 144] width 65 height 34
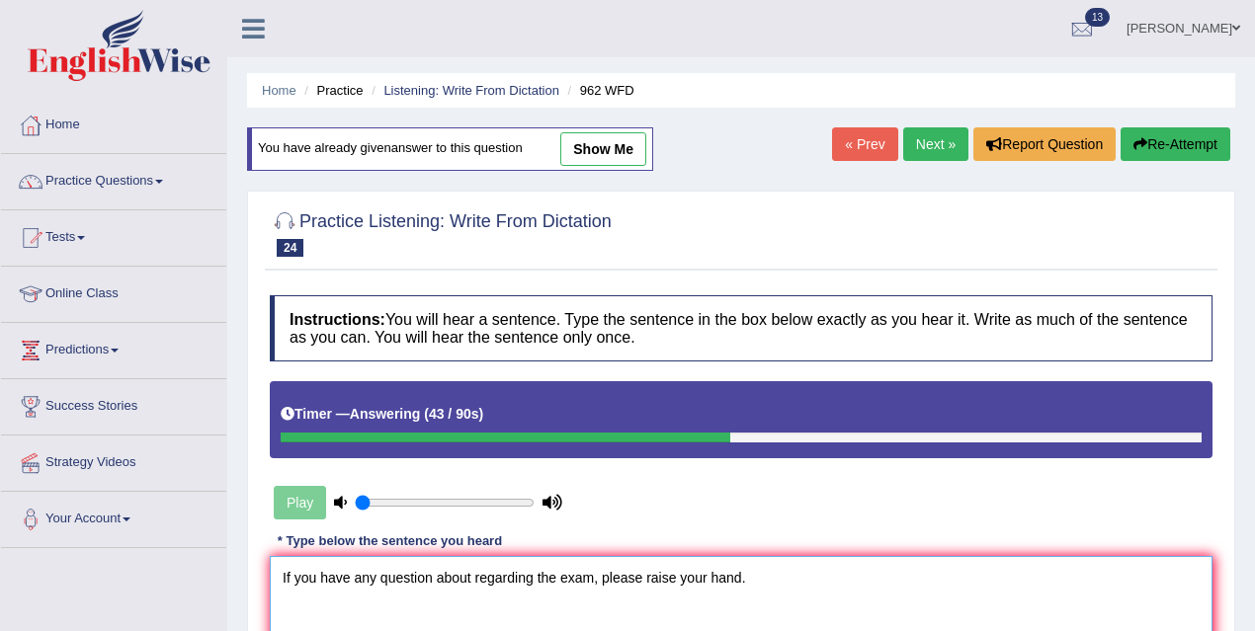
scroll to position [241, 0]
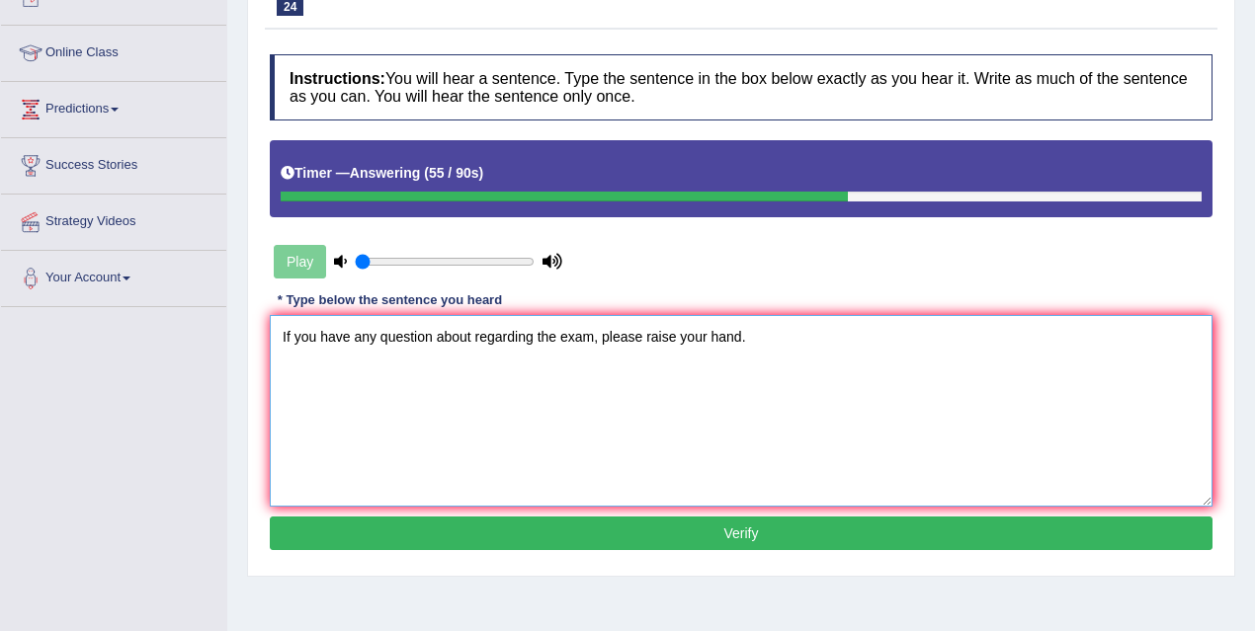
type textarea "If you have any question about regarding the exam, please raise your hand."
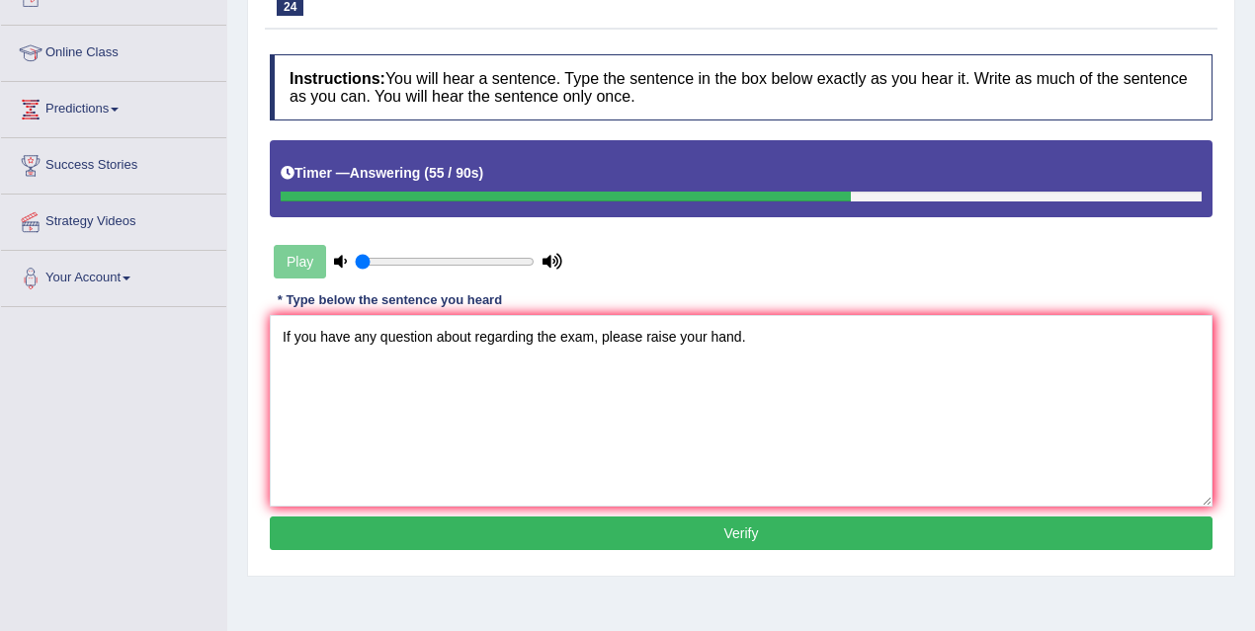
click at [721, 542] on button "Verify" at bounding box center [741, 534] width 942 height 34
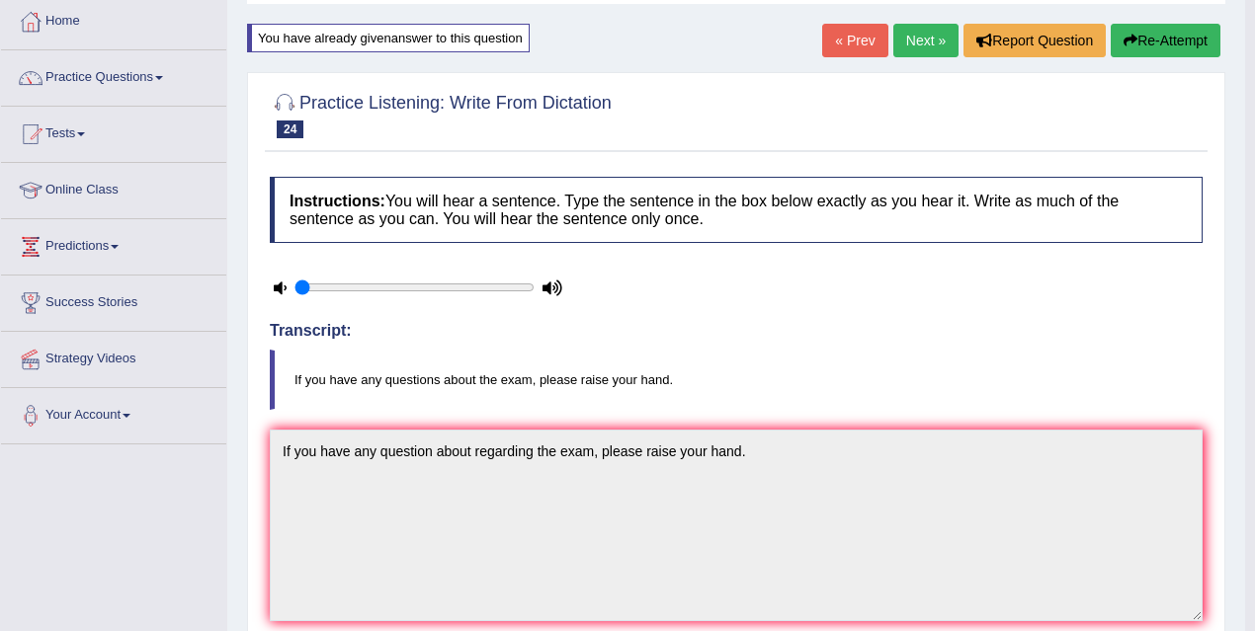
scroll to position [0, 0]
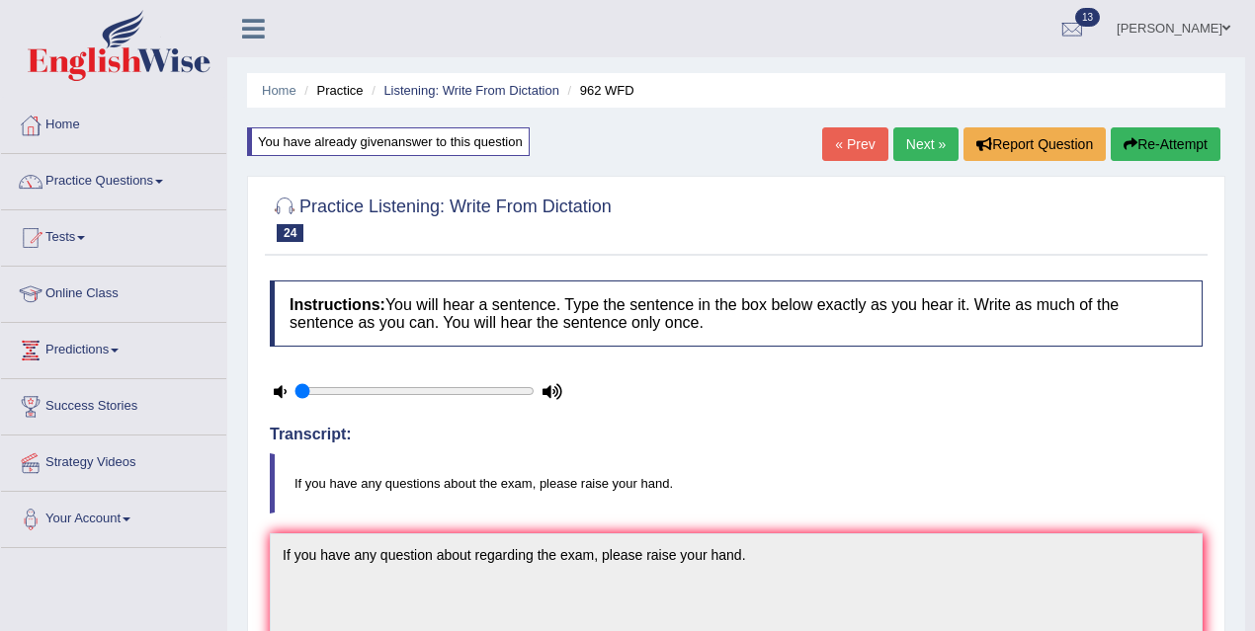
click at [902, 150] on link "Next »" at bounding box center [925, 144] width 65 height 34
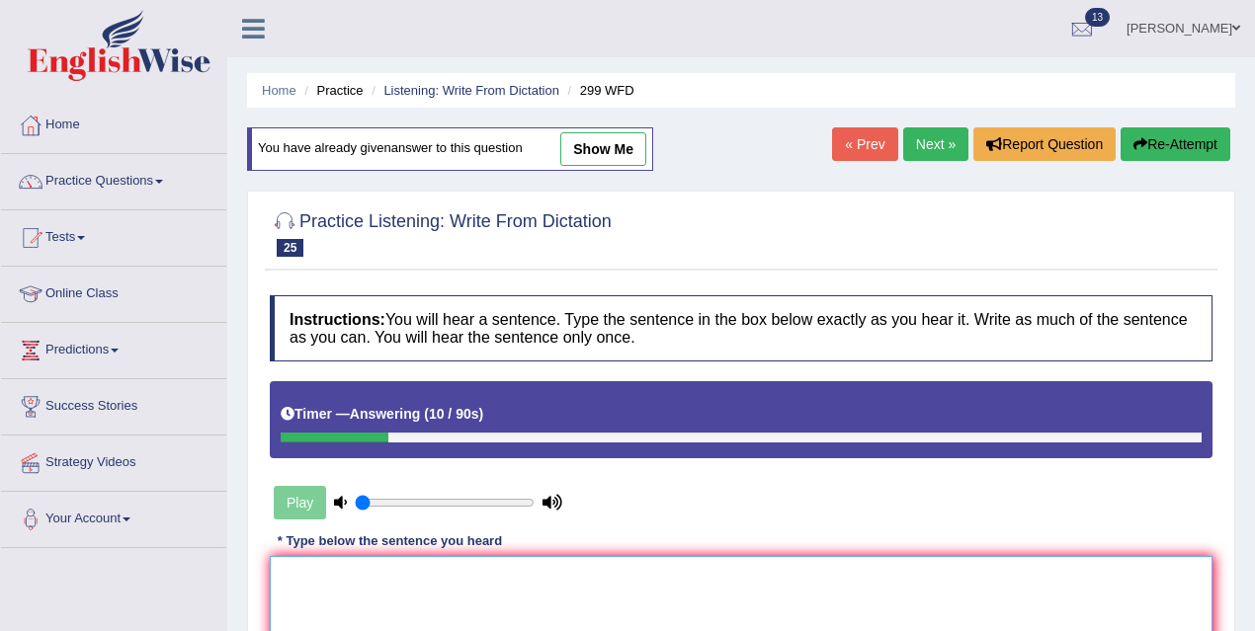
type textarea "T"
type textarea "s"
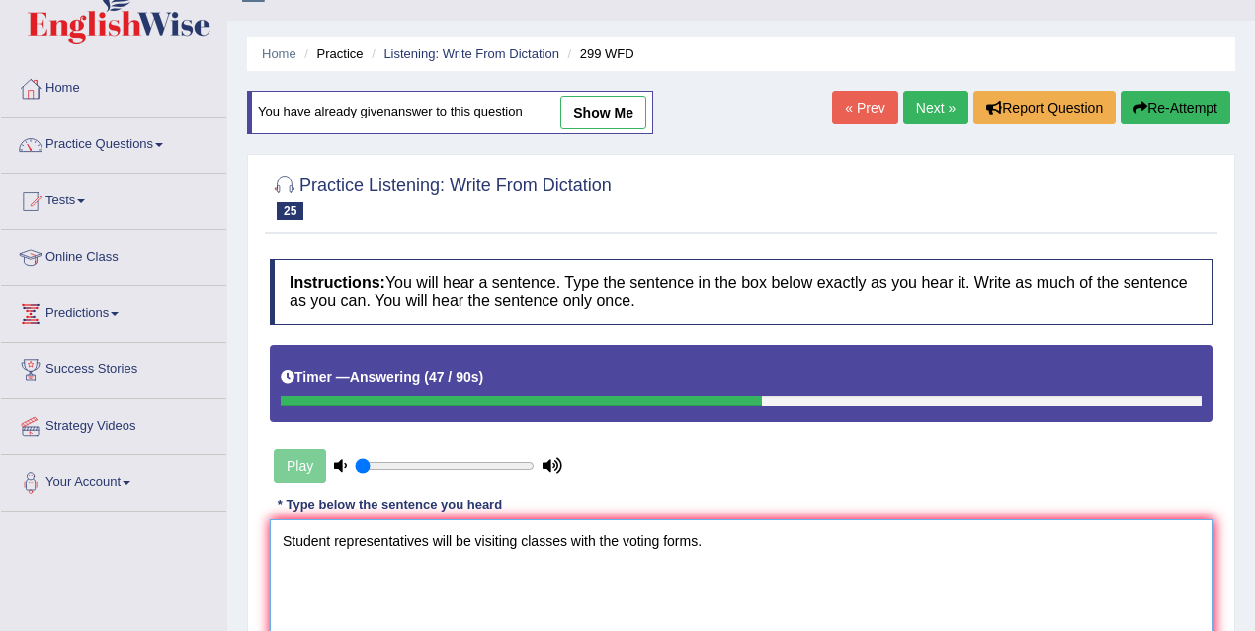
scroll to position [168, 0]
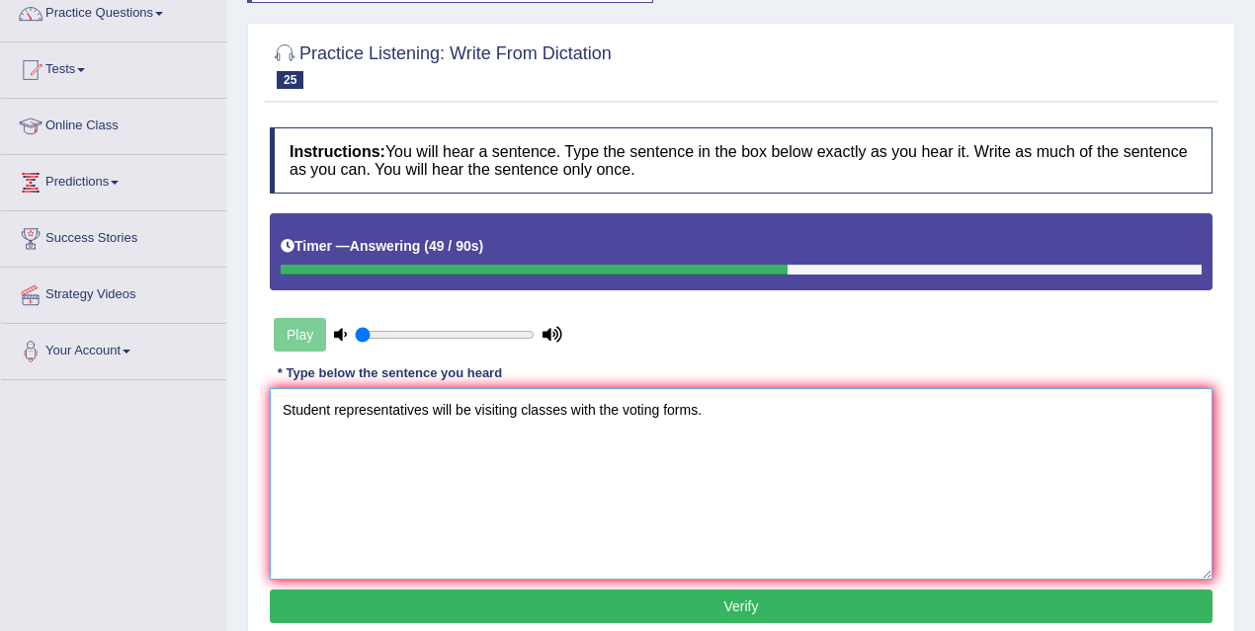
click at [330, 407] on textarea "Student representatives will be visiting classes with the voting forms." at bounding box center [741, 484] width 942 height 192
type textarea "Student Students representative representatives will be visiting classes with t…"
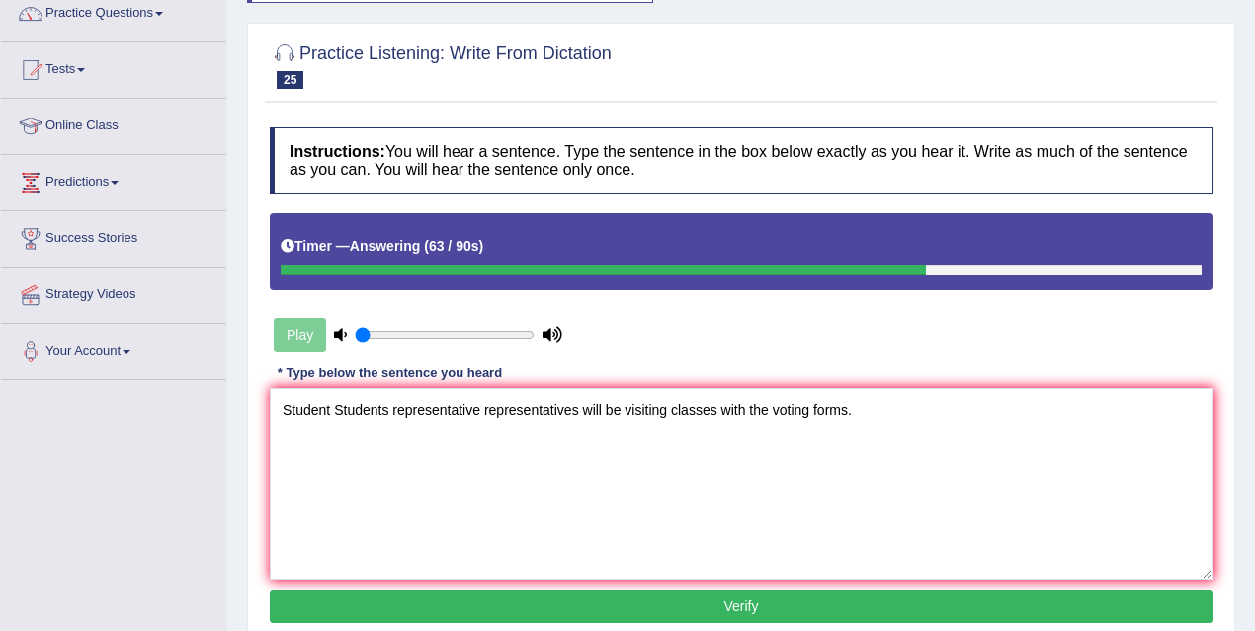
click at [499, 615] on button "Verify" at bounding box center [741, 607] width 942 height 34
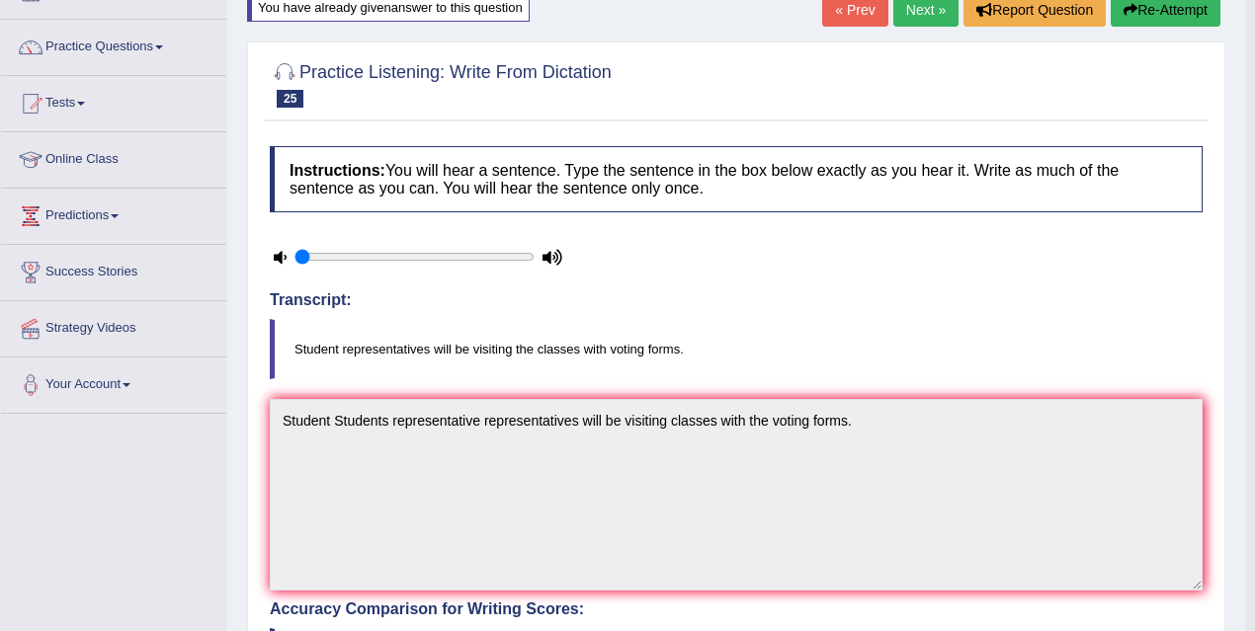
scroll to position [13, 0]
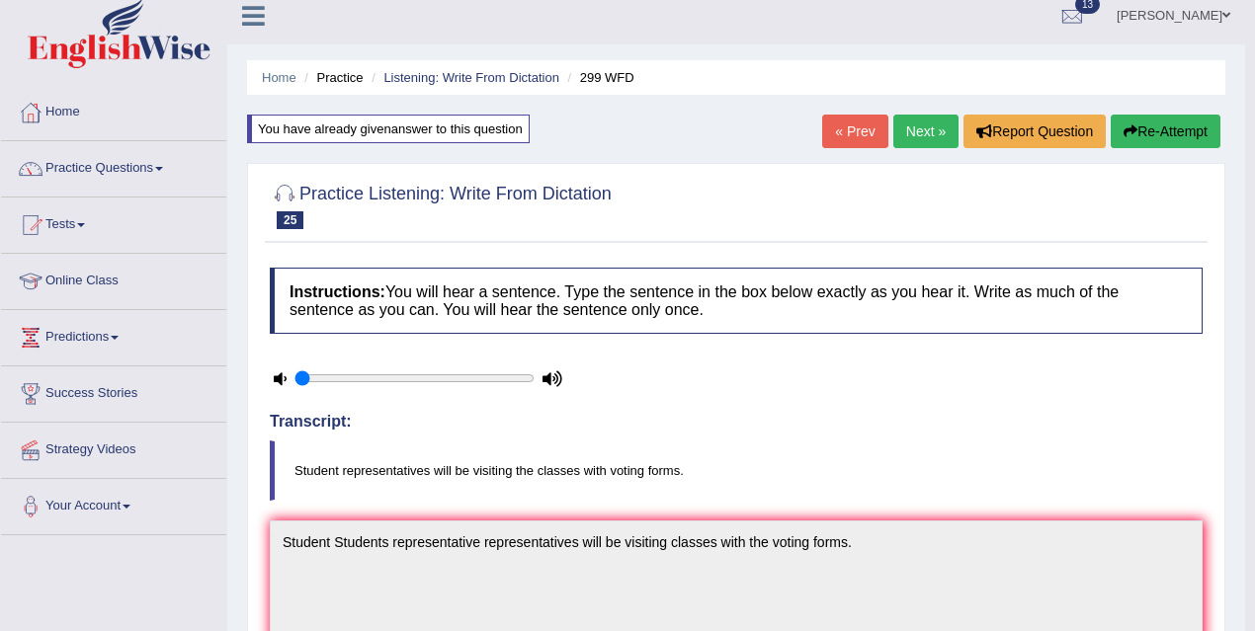
click at [930, 130] on link "Next »" at bounding box center [925, 132] width 65 height 34
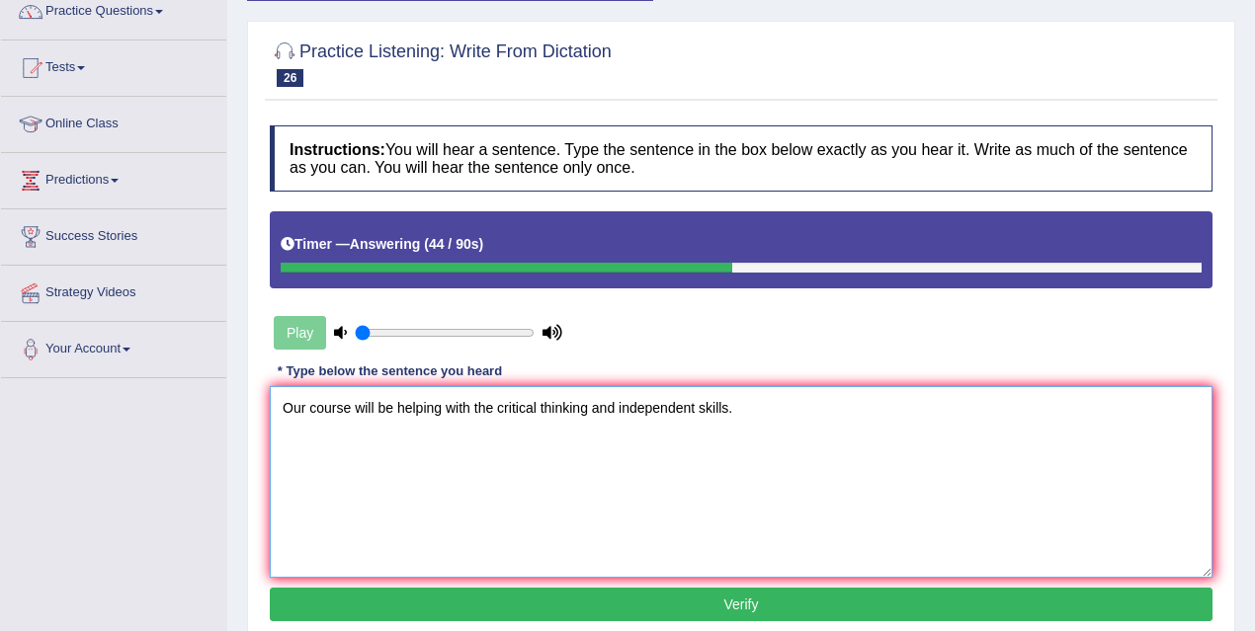
scroll to position [270, 0]
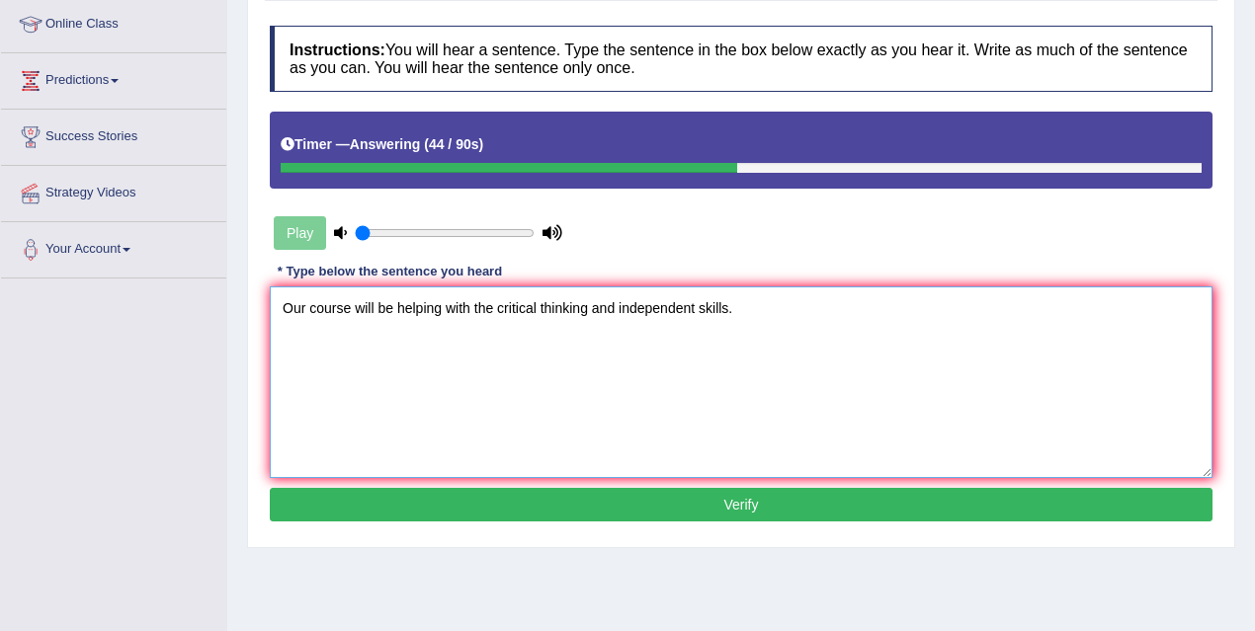
type textarea "Our course will be helping with the critical thinking and independent skills."
click at [607, 503] on button "Verify" at bounding box center [741, 505] width 942 height 34
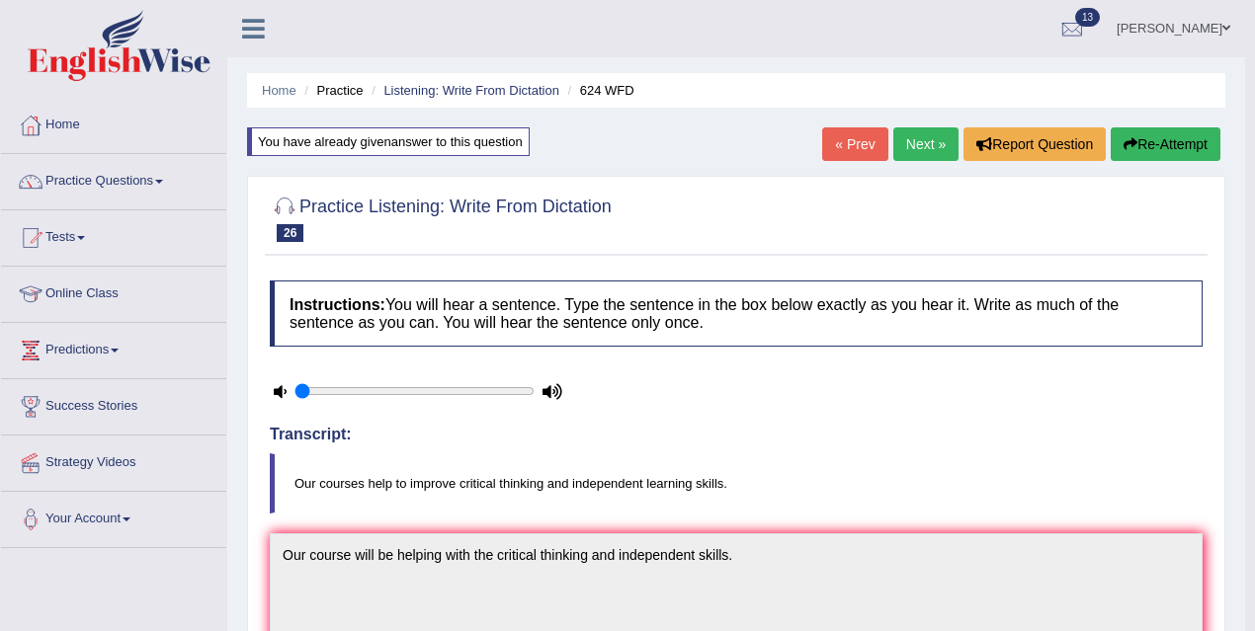
scroll to position [0, 0]
click at [917, 143] on link "Next »" at bounding box center [925, 144] width 65 height 34
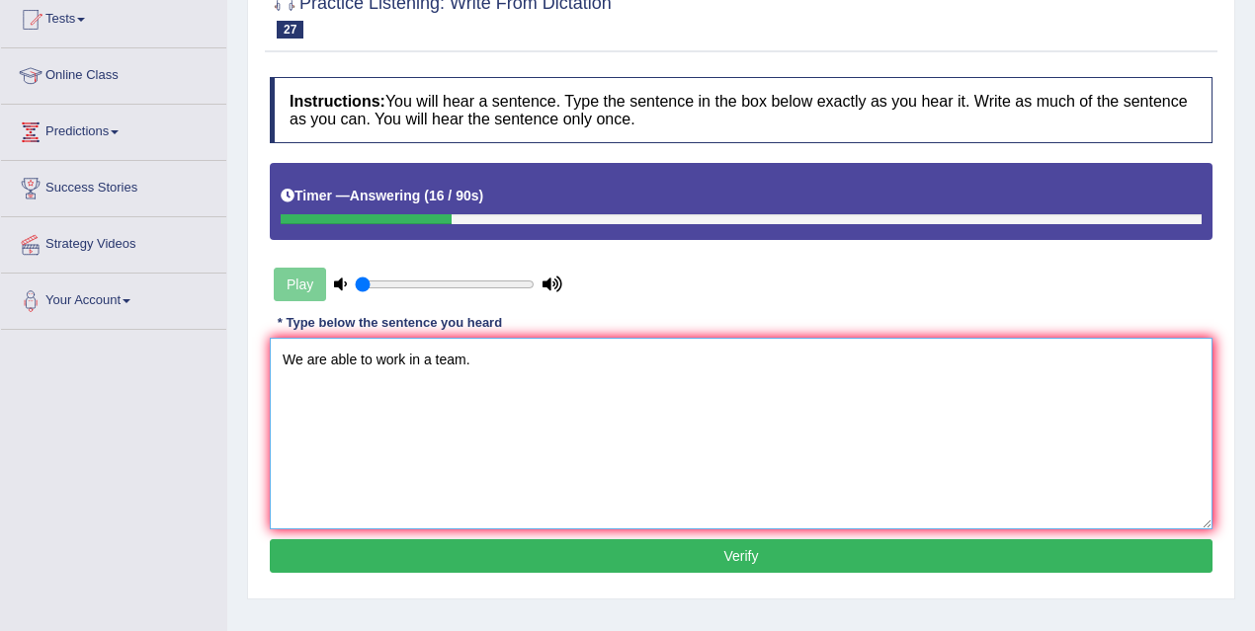
scroll to position [406, 0]
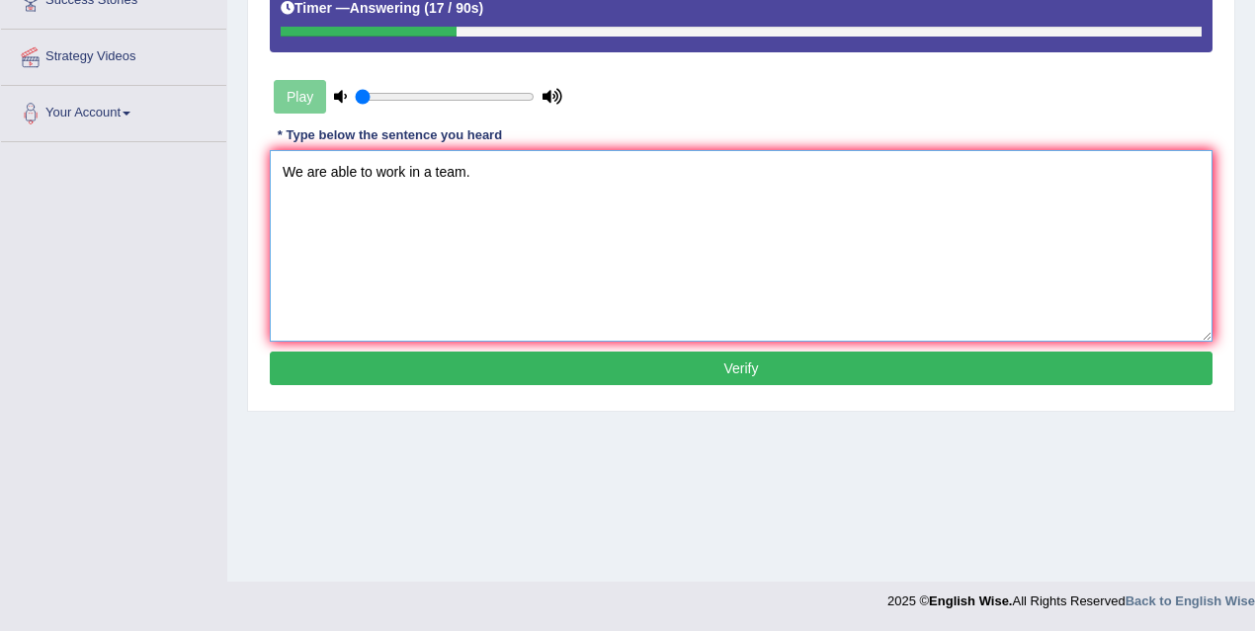
type textarea "We are able to work in a team."
click at [629, 366] on button "Verify" at bounding box center [741, 369] width 942 height 34
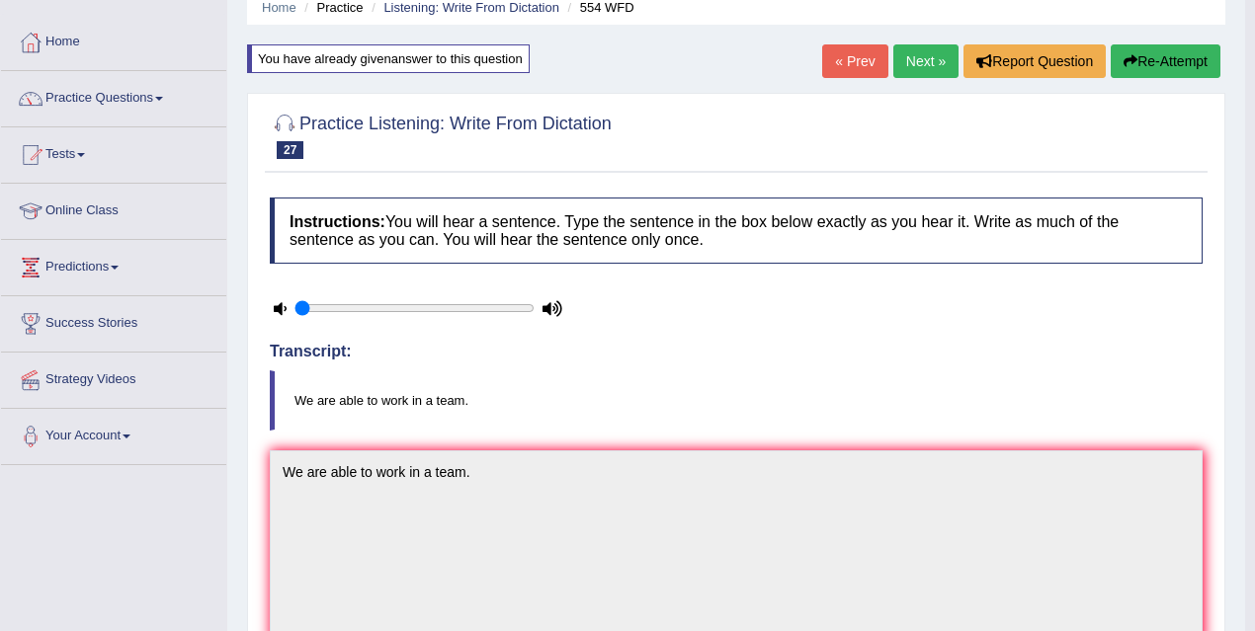
scroll to position [0, 0]
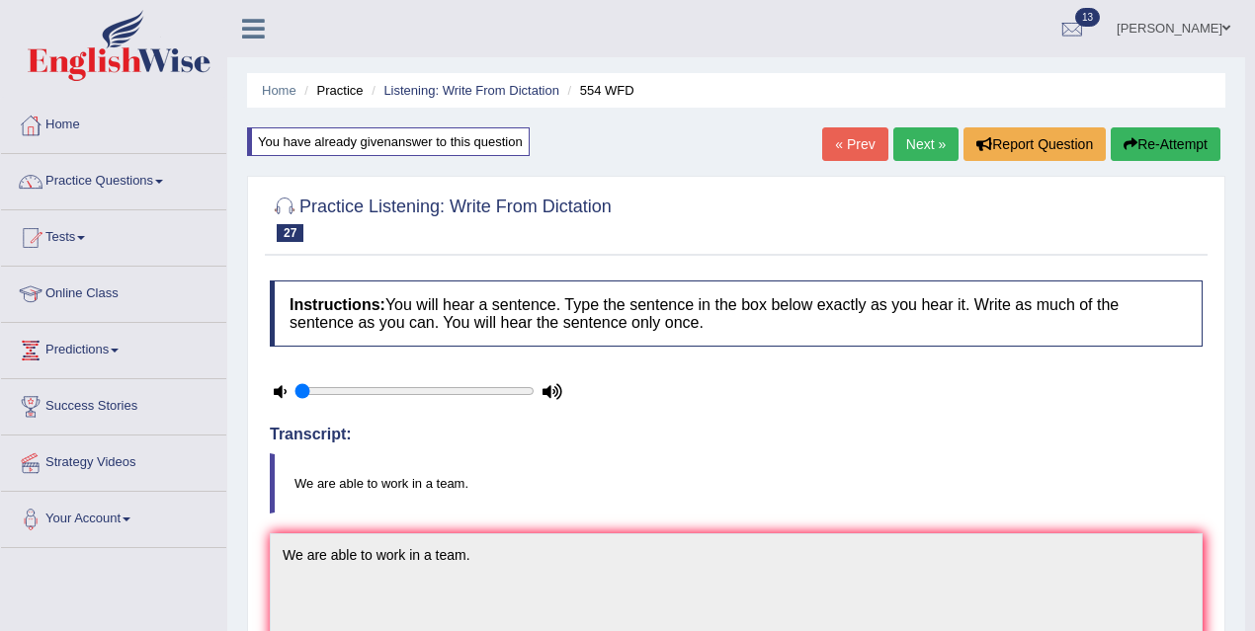
click at [904, 154] on link "Next »" at bounding box center [925, 144] width 65 height 34
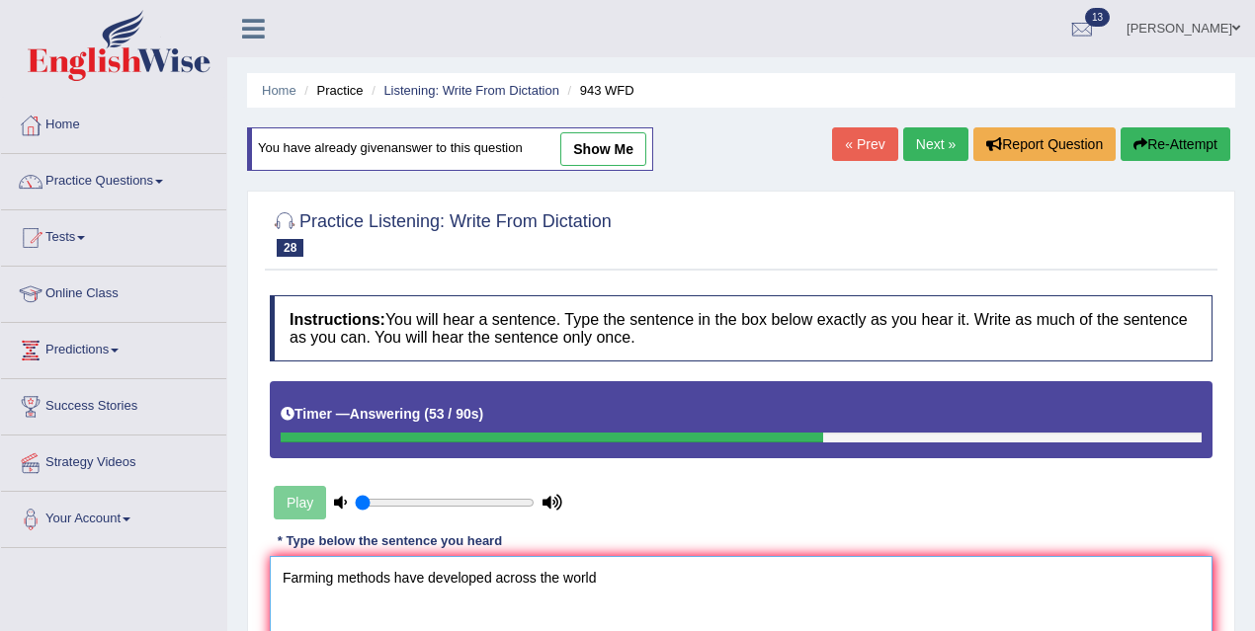
type textarea "Farming methods have developed across the world"
click at [1199, 144] on button "Re-Attempt" at bounding box center [1175, 144] width 110 height 34
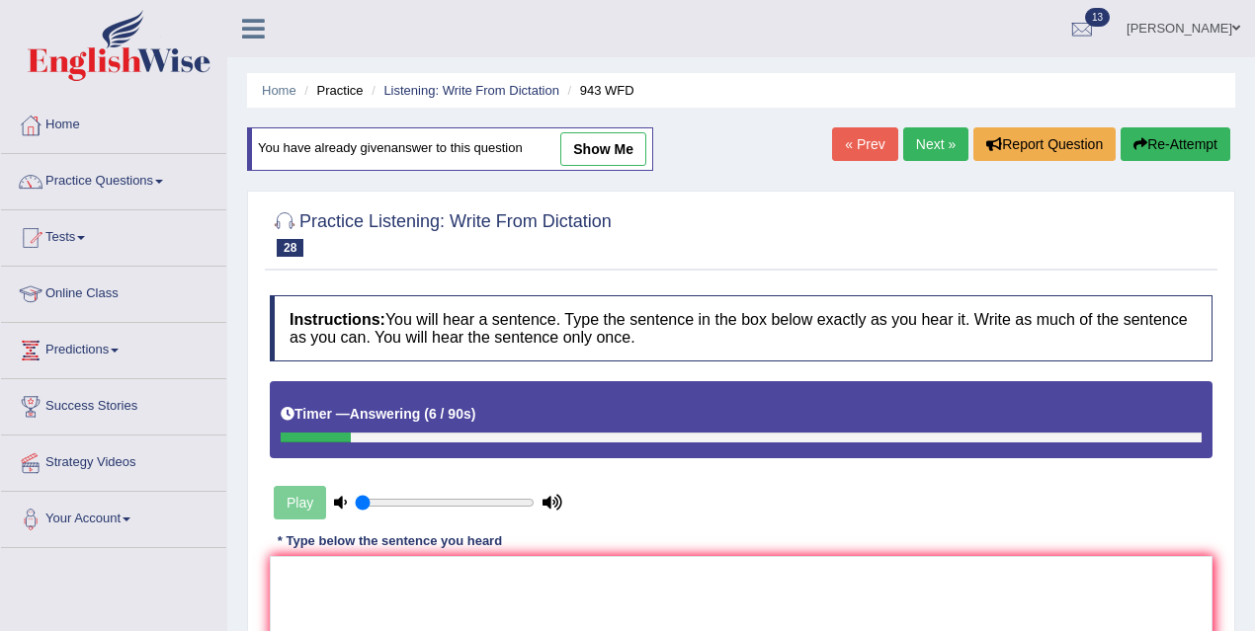
click at [1187, 149] on button "Re-Attempt" at bounding box center [1175, 144] width 110 height 34
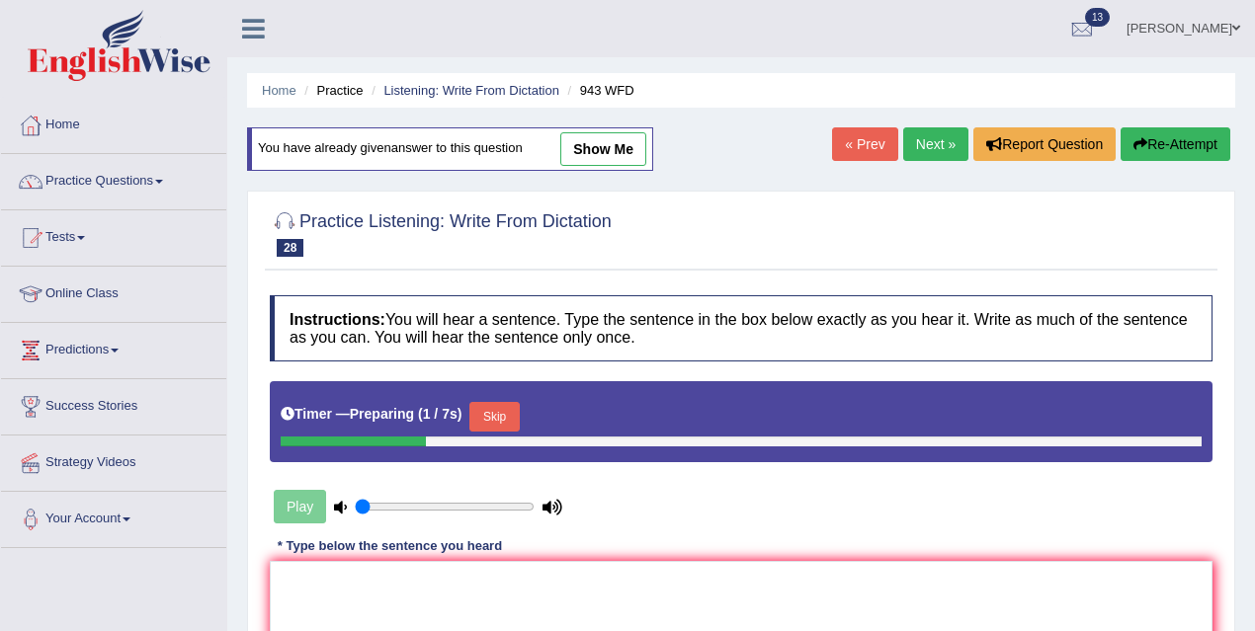
click at [505, 417] on button "Skip" at bounding box center [493, 417] width 49 height 30
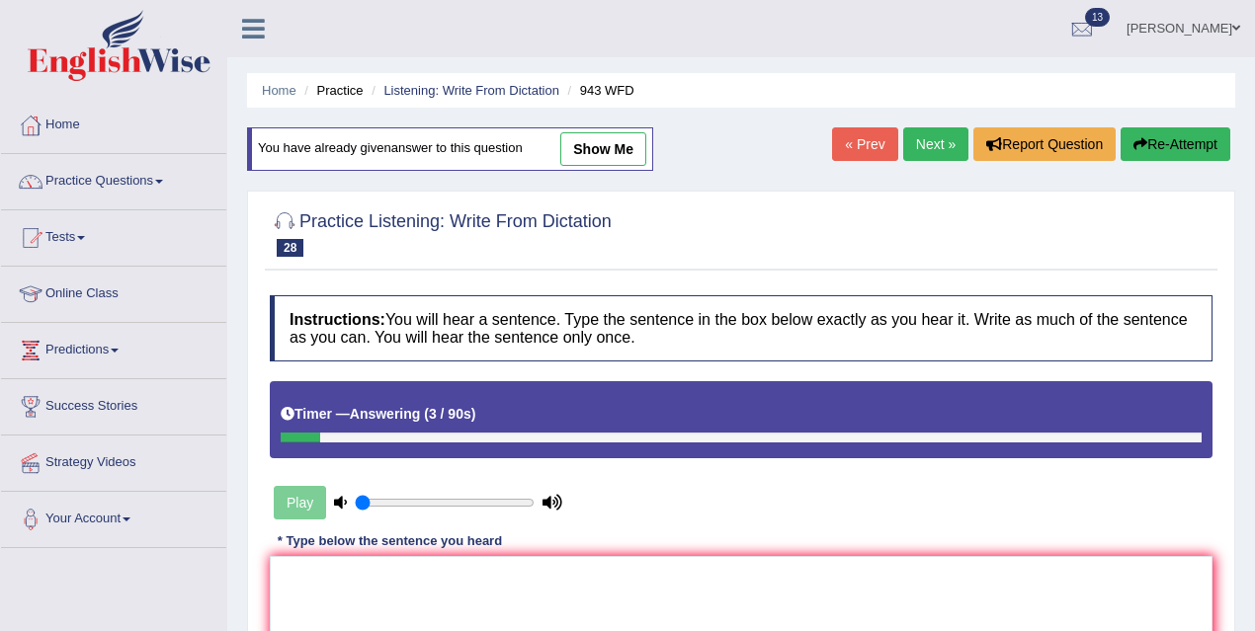
click at [597, 144] on link "show me" at bounding box center [603, 149] width 86 height 34
type textarea "Farming method across the world have developed greatly recently."
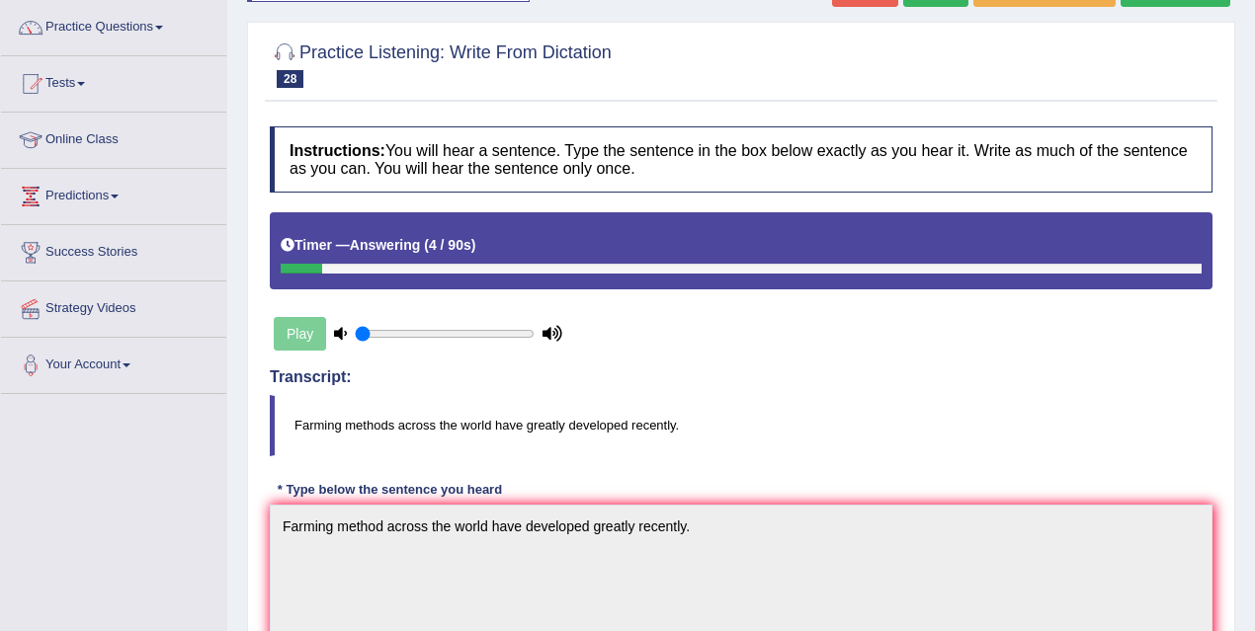
scroll to position [87, 0]
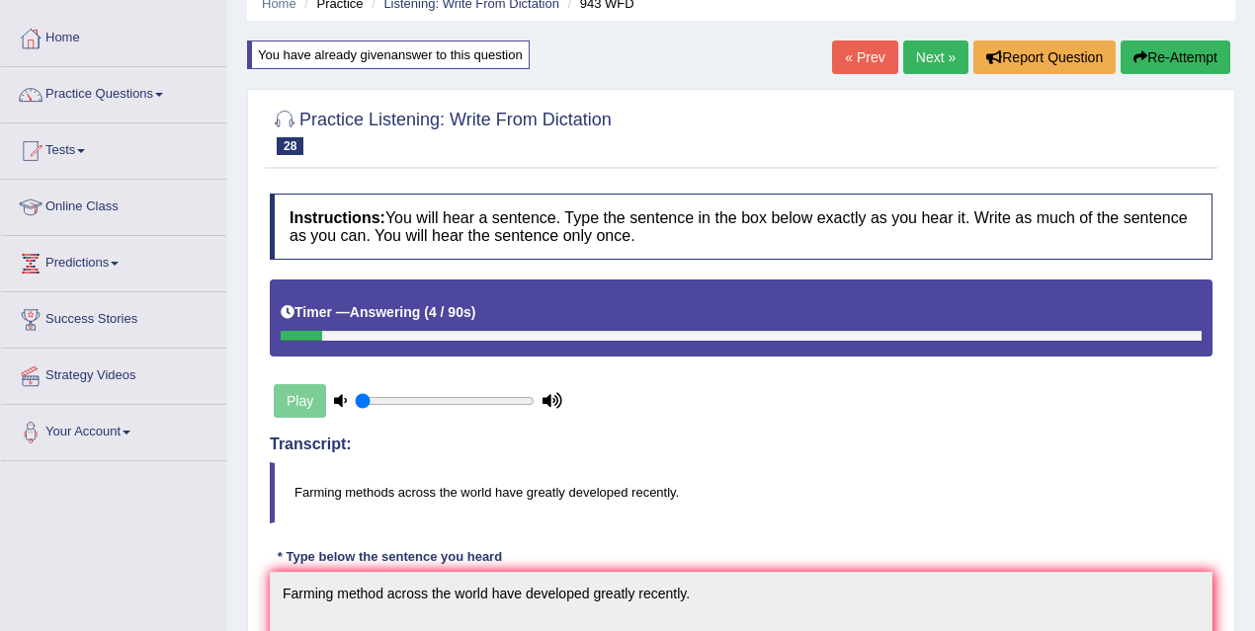
click at [932, 48] on link "Next »" at bounding box center [935, 58] width 65 height 34
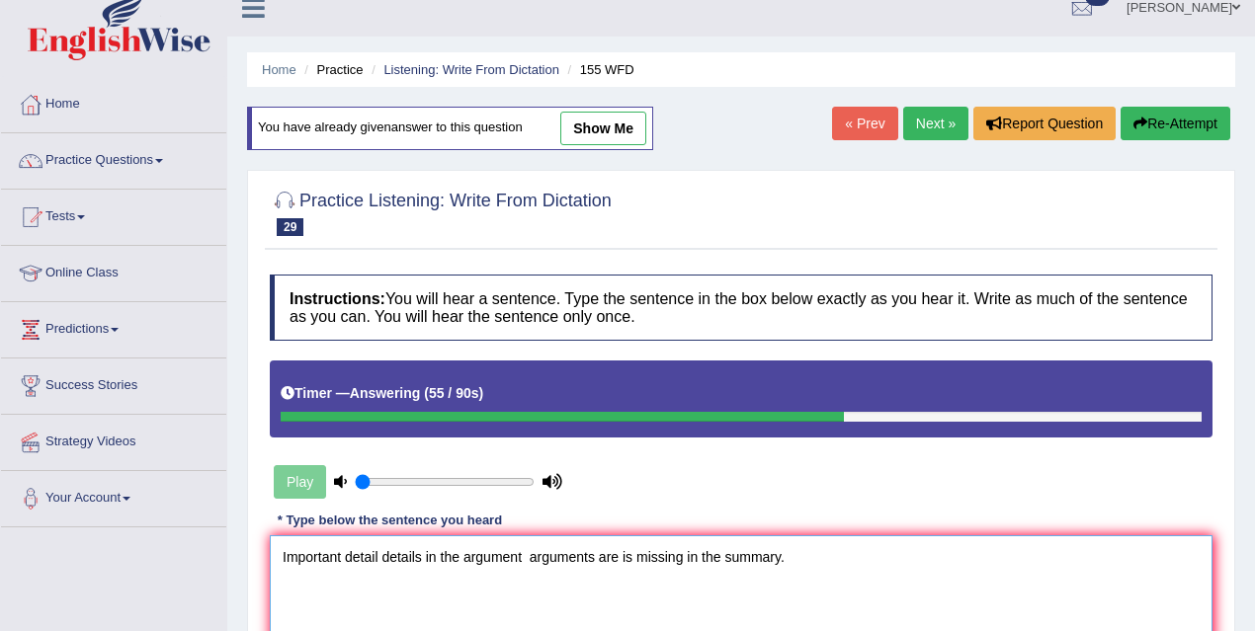
scroll to position [291, 0]
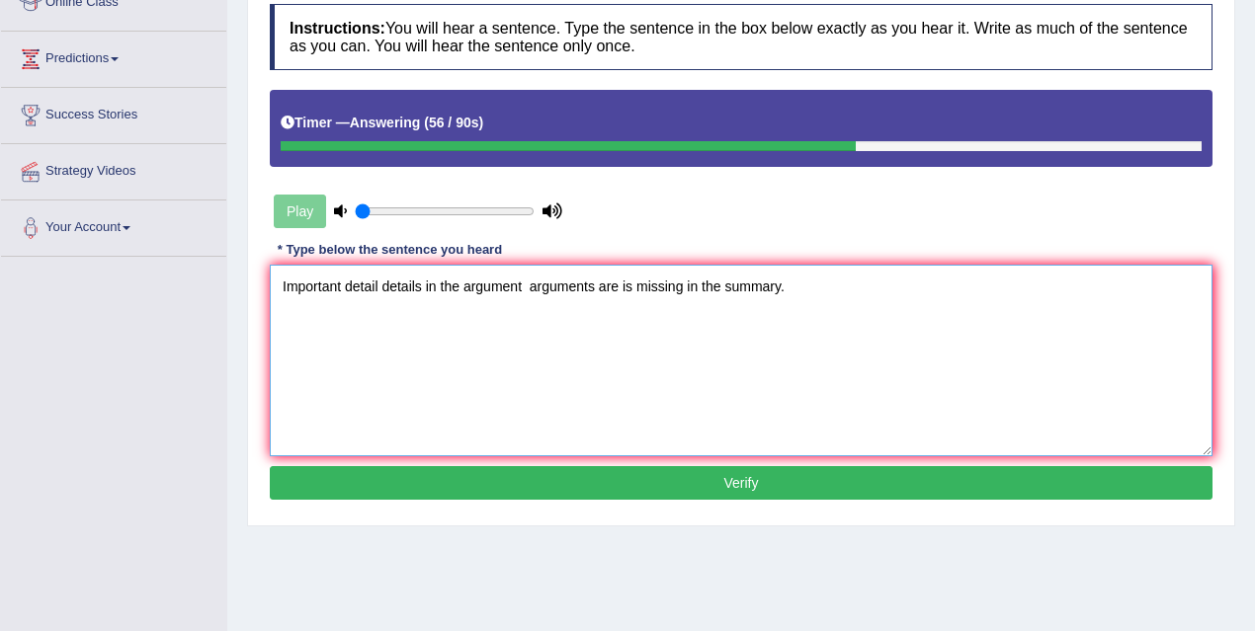
type textarea "Important detail details in the argument arguments are is missing in the summar…"
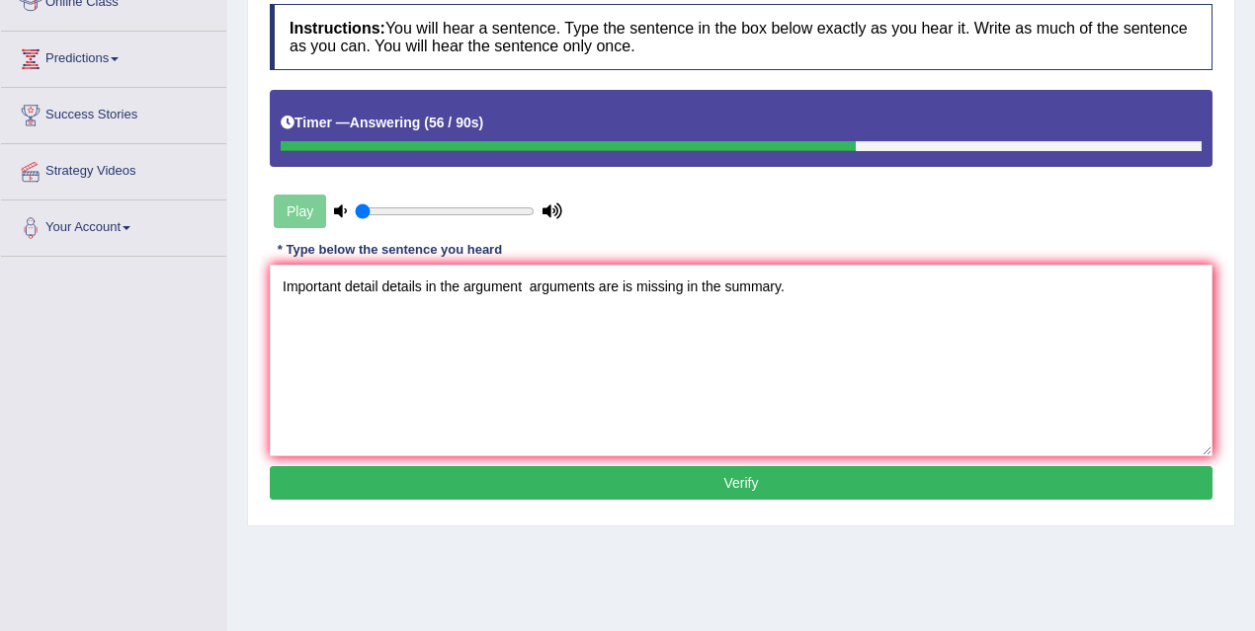
click at [564, 497] on div "Instructions: You will hear a sentence. Type the sentence in the box below exac…" at bounding box center [741, 255] width 952 height 522
click at [596, 482] on button "Verify" at bounding box center [741, 483] width 942 height 34
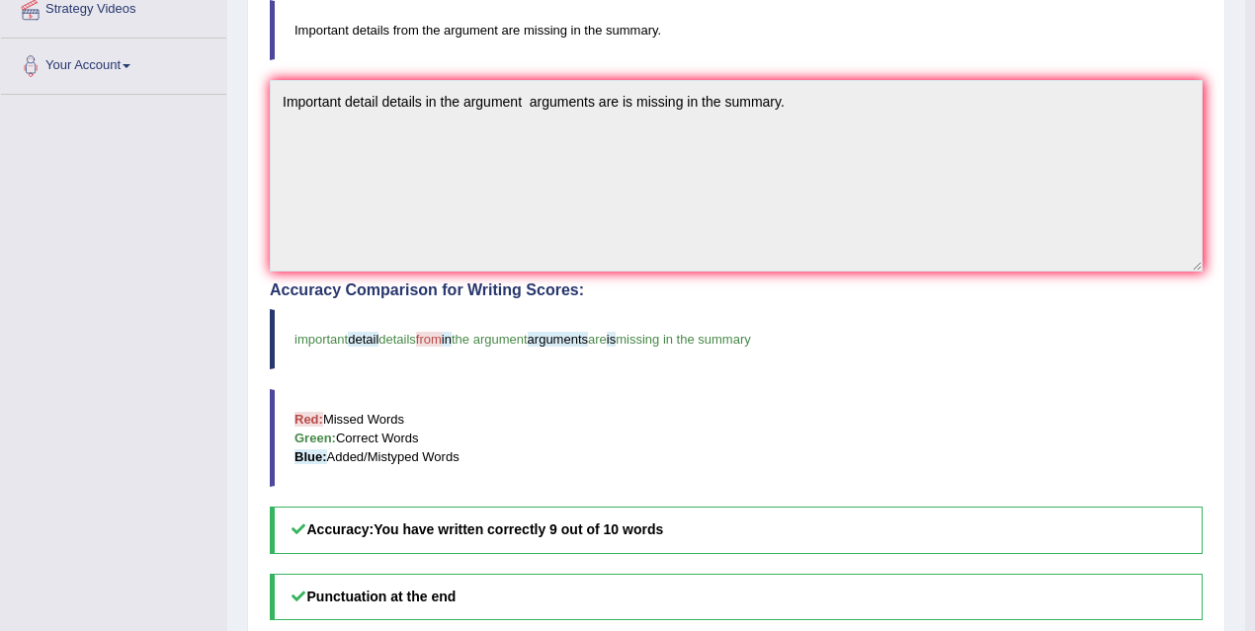
scroll to position [0, 0]
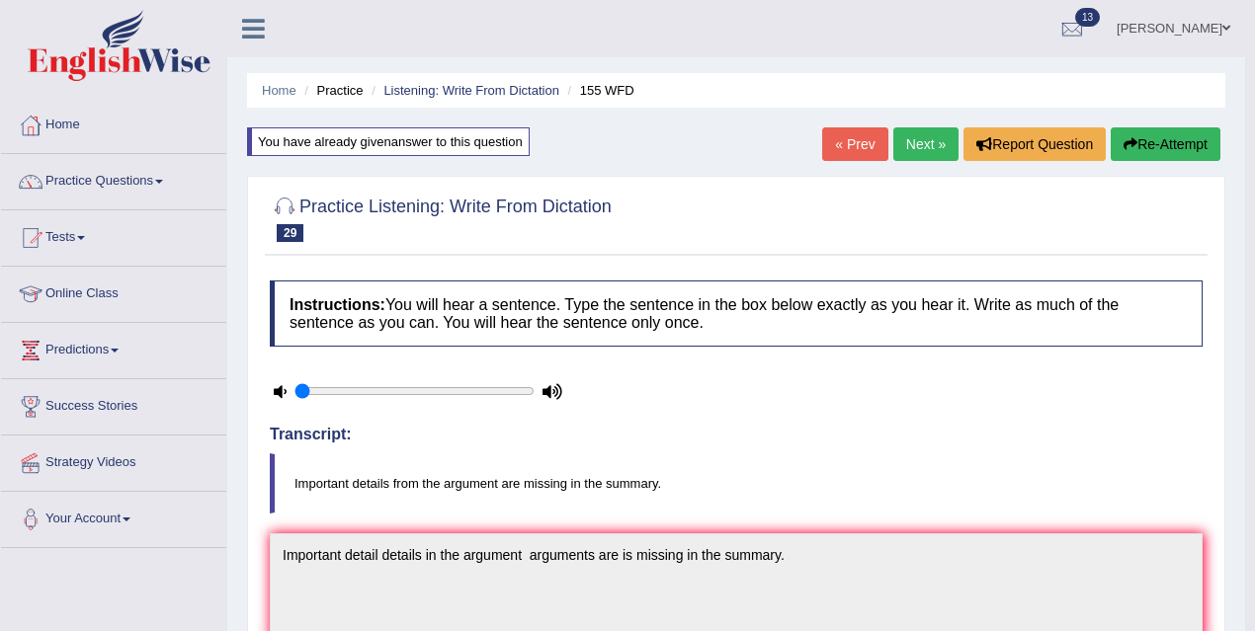
click at [933, 141] on link "Next »" at bounding box center [925, 144] width 65 height 34
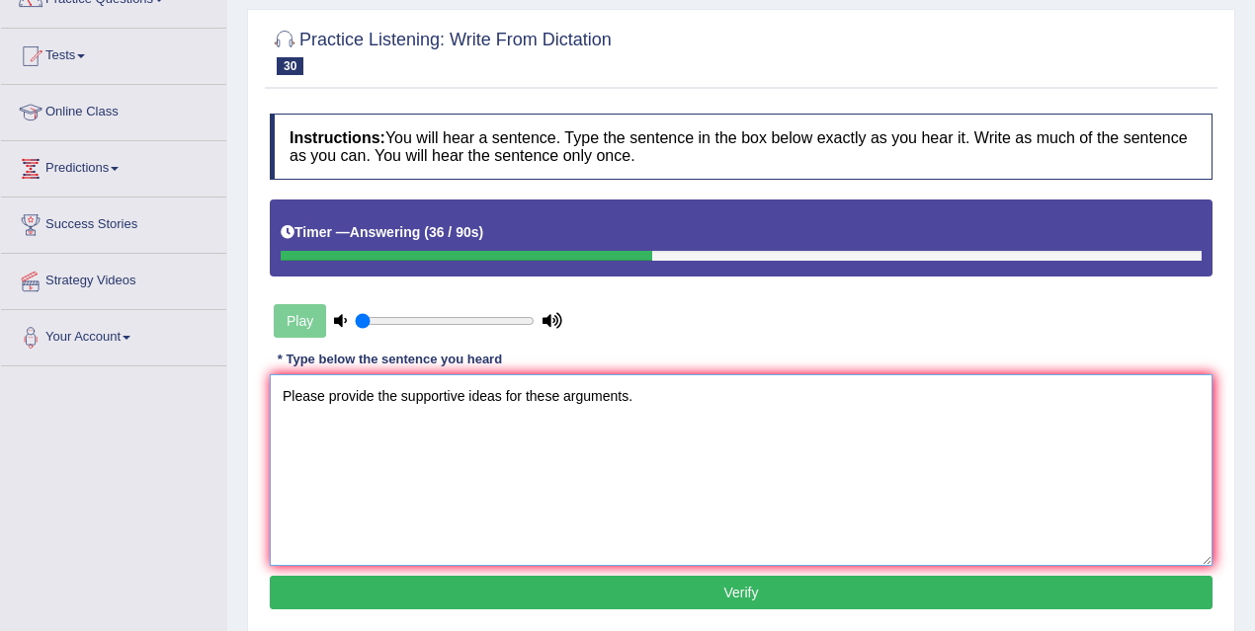
scroll to position [356, 0]
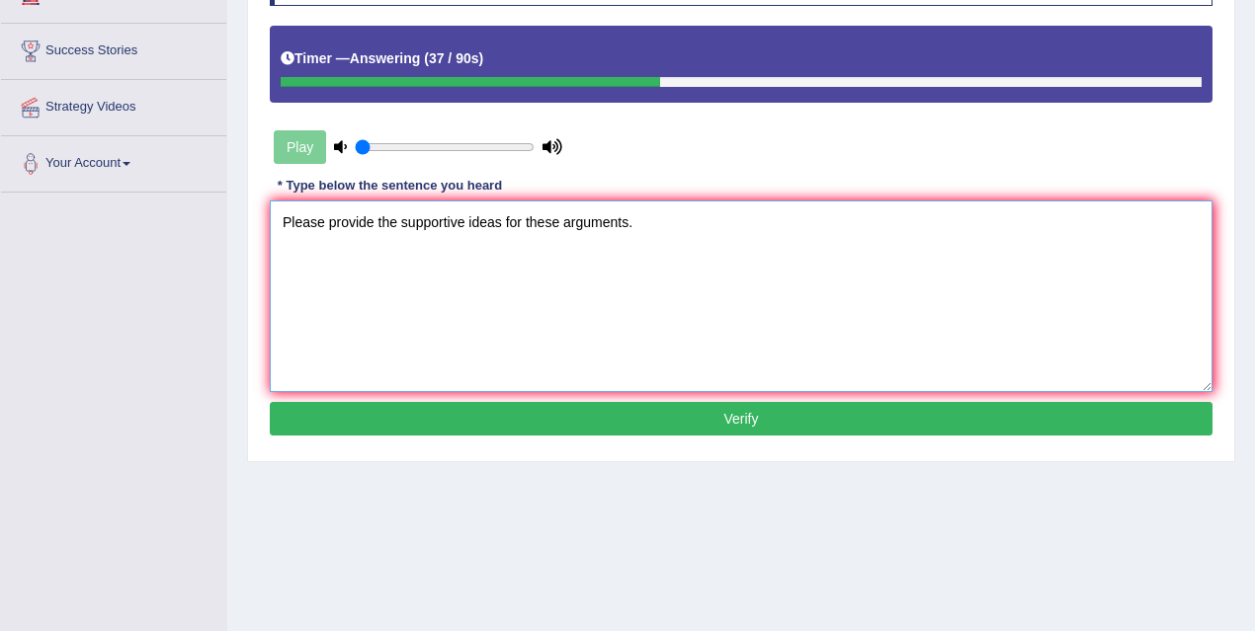
type textarea "Please provide the supportive ideas for these arguments."
click at [611, 408] on button "Verify" at bounding box center [741, 419] width 942 height 34
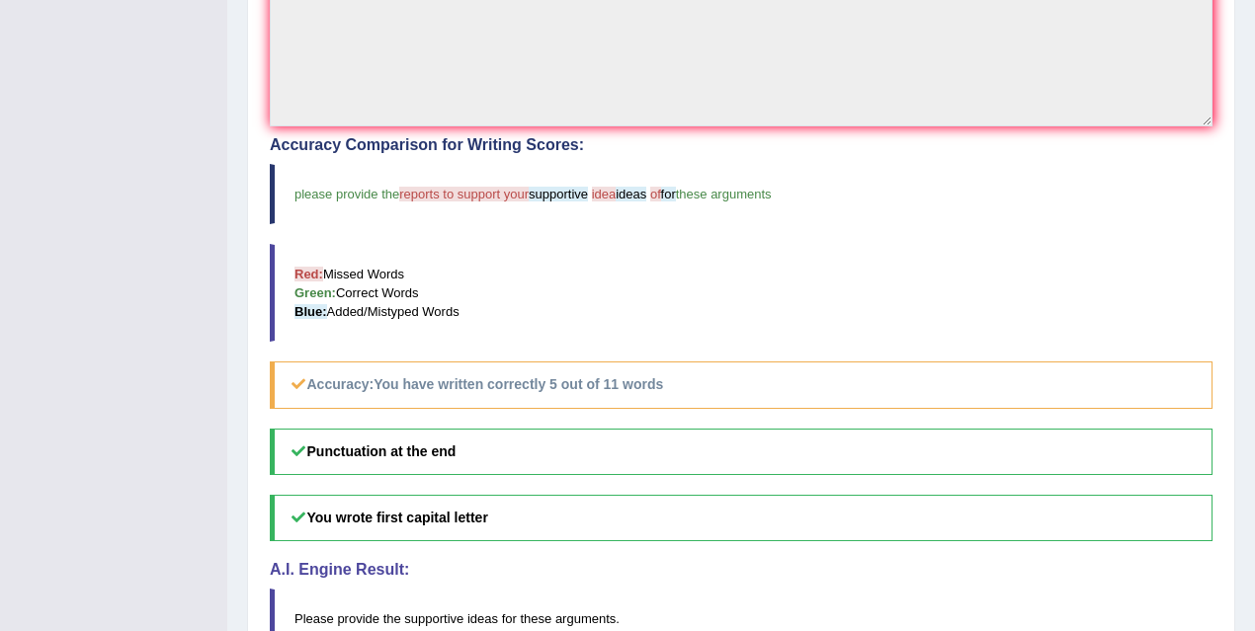
scroll to position [0, 0]
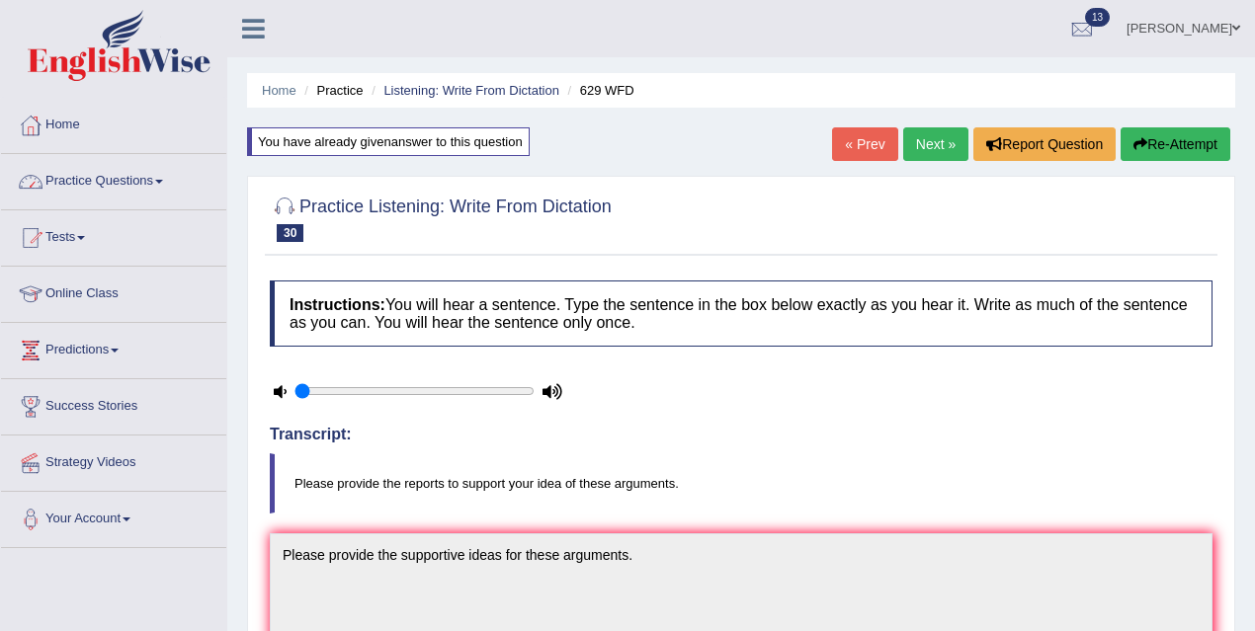
click at [77, 239] on link "Tests" at bounding box center [113, 234] width 225 height 49
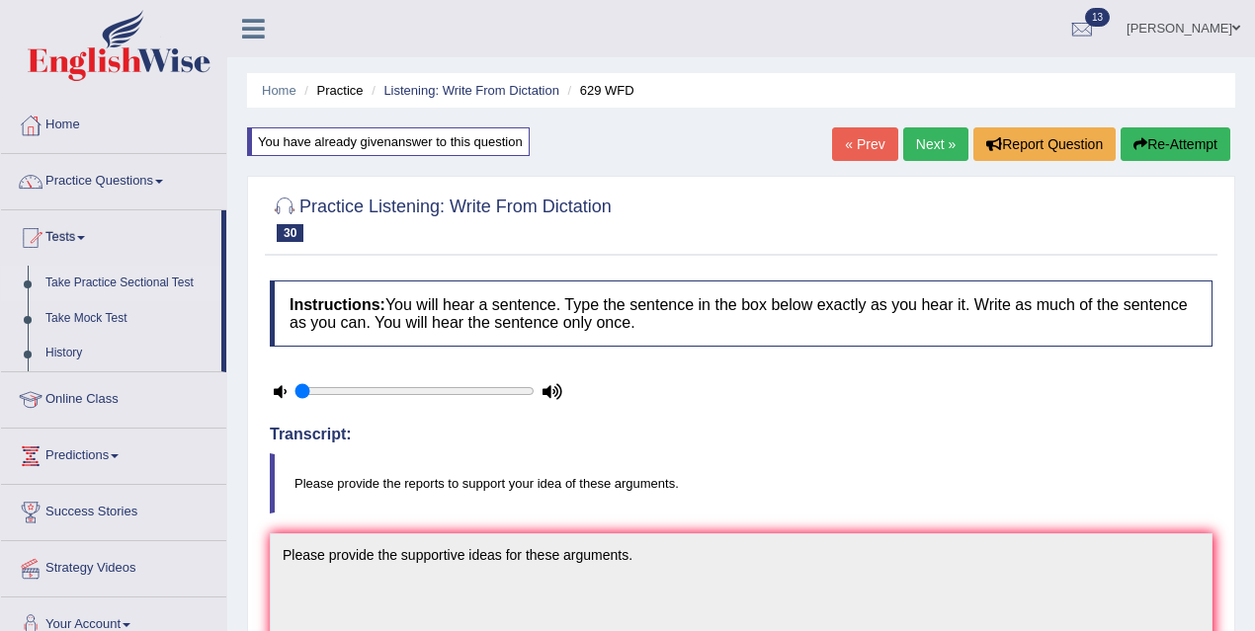
click at [122, 286] on link "Take Practice Sectional Test" at bounding box center [129, 284] width 185 height 36
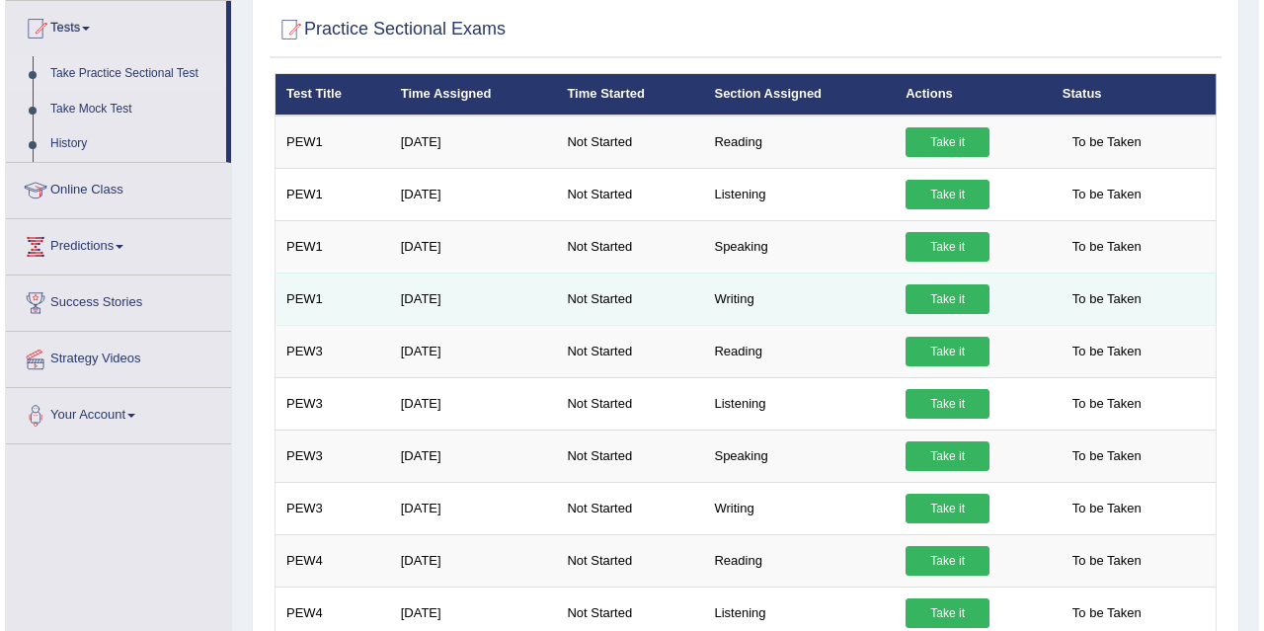
scroll to position [223, 0]
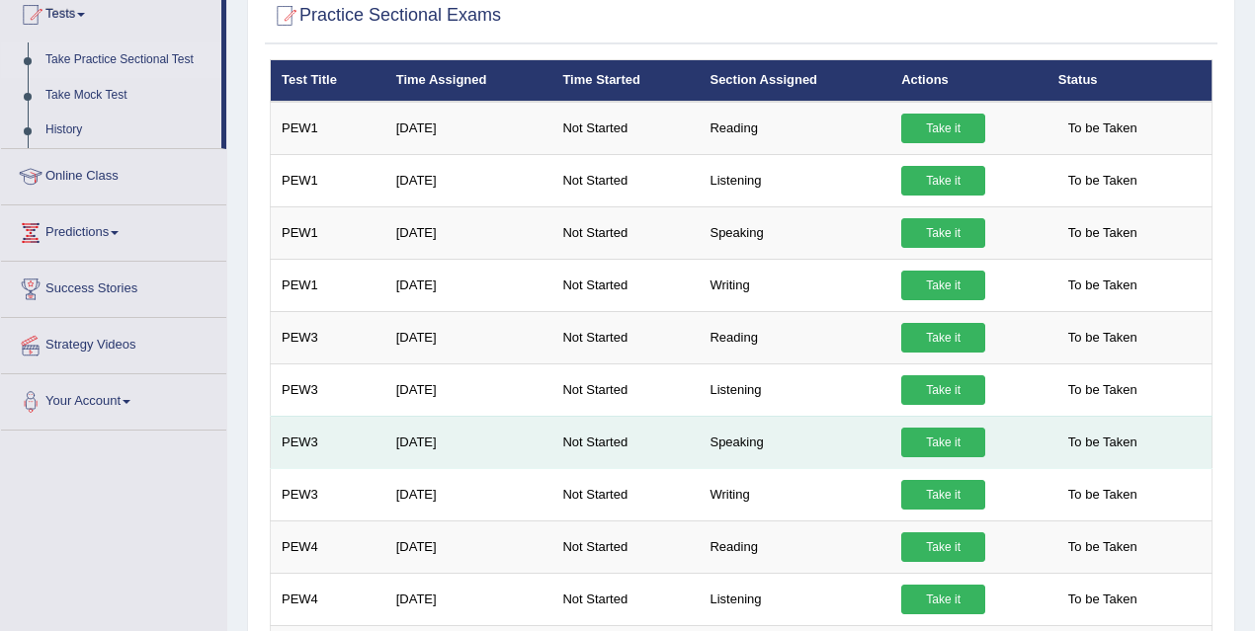
click at [955, 447] on link "Take it" at bounding box center [943, 443] width 84 height 30
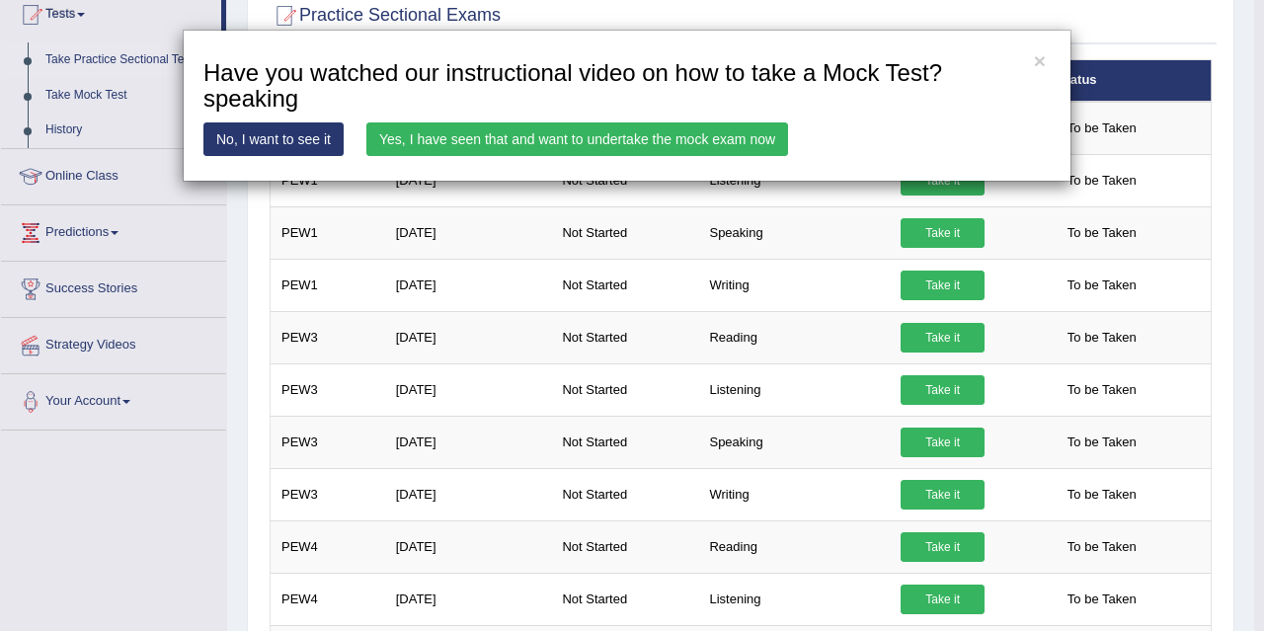
click at [632, 139] on link "Yes, I have seen that and want to undertake the mock exam now" at bounding box center [577, 139] width 422 height 34
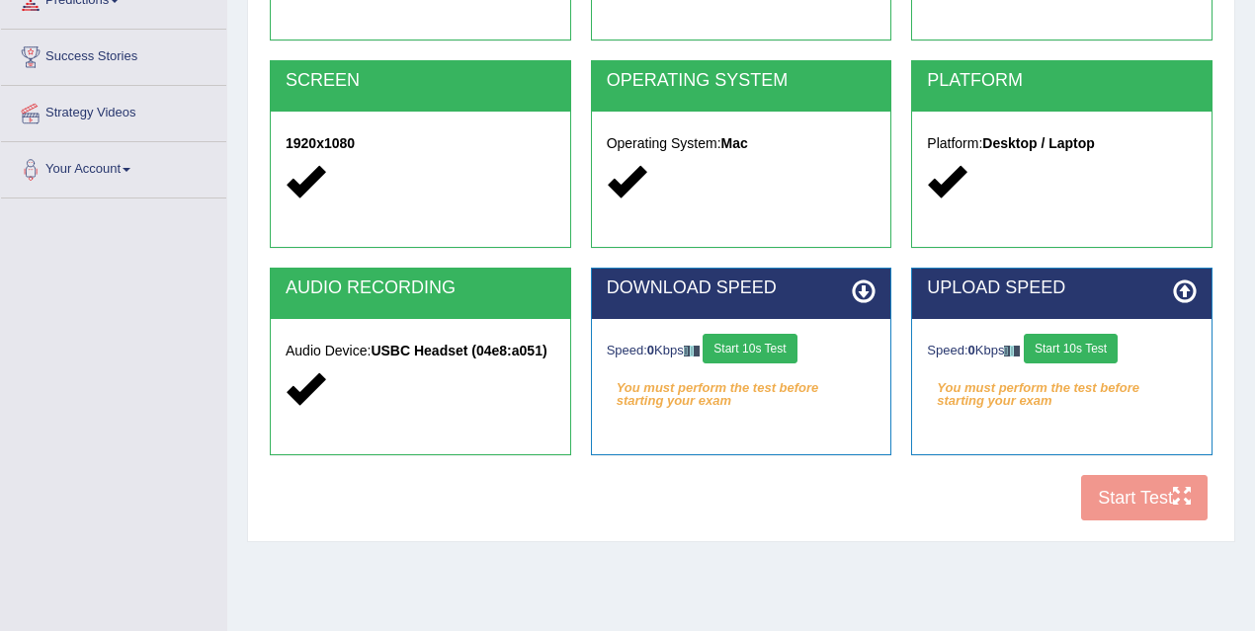
scroll to position [361, 0]
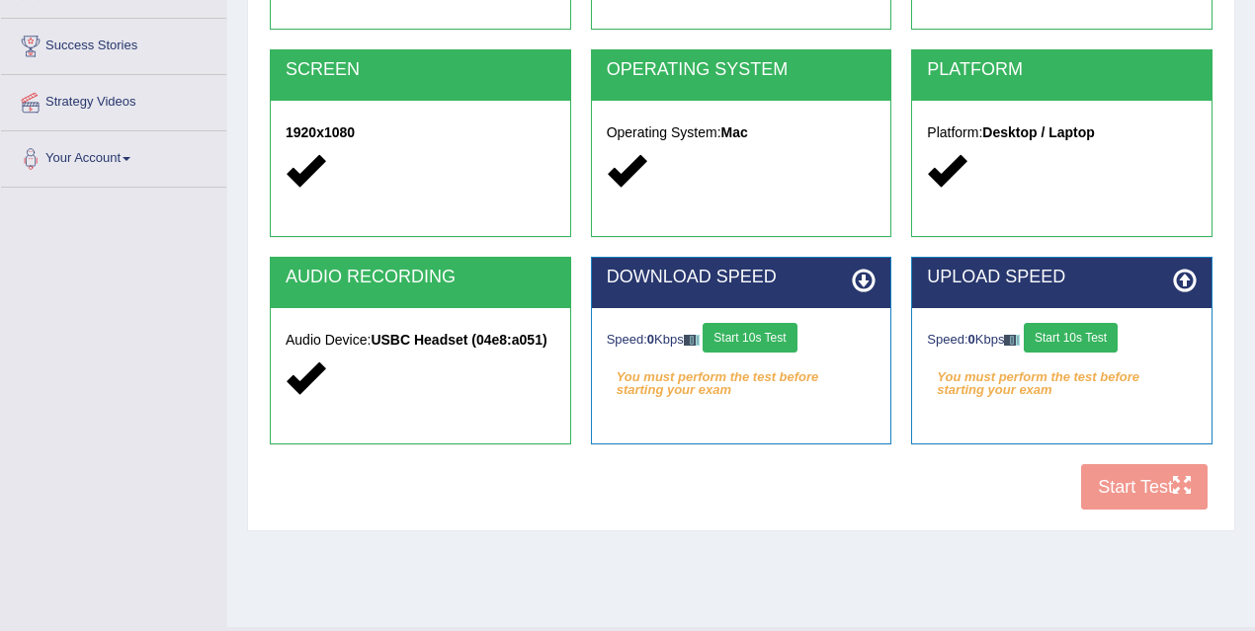
click at [772, 330] on button "Start 10s Test" at bounding box center [749, 338] width 94 height 30
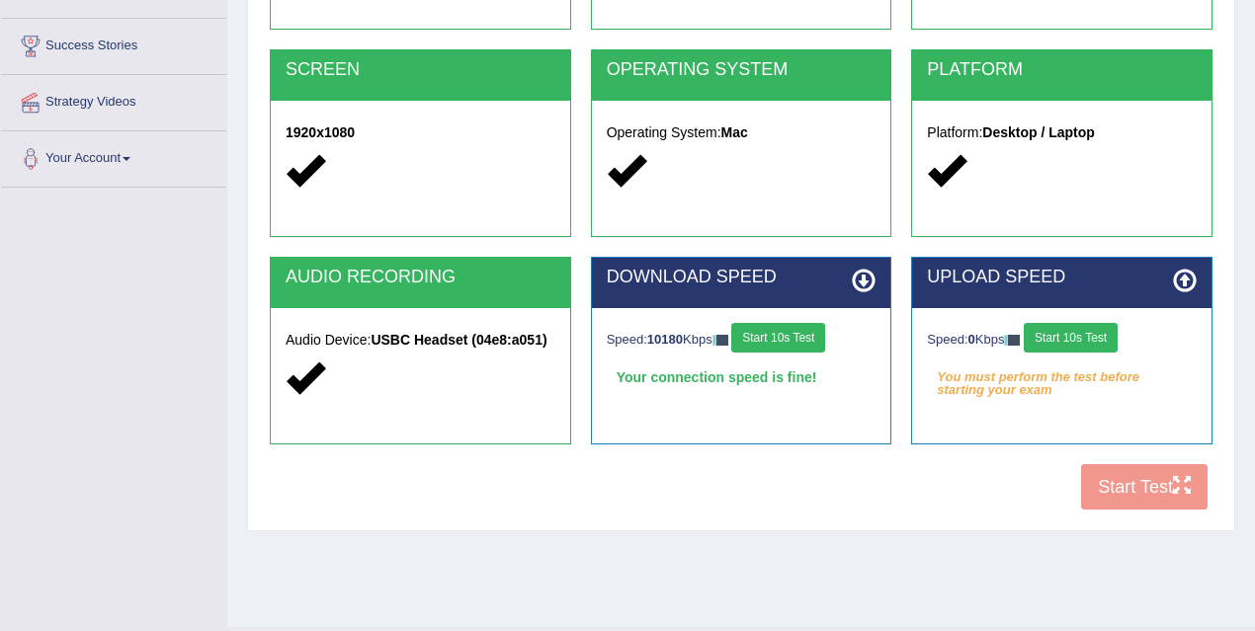
click at [1076, 338] on button "Start 10s Test" at bounding box center [1070, 338] width 94 height 30
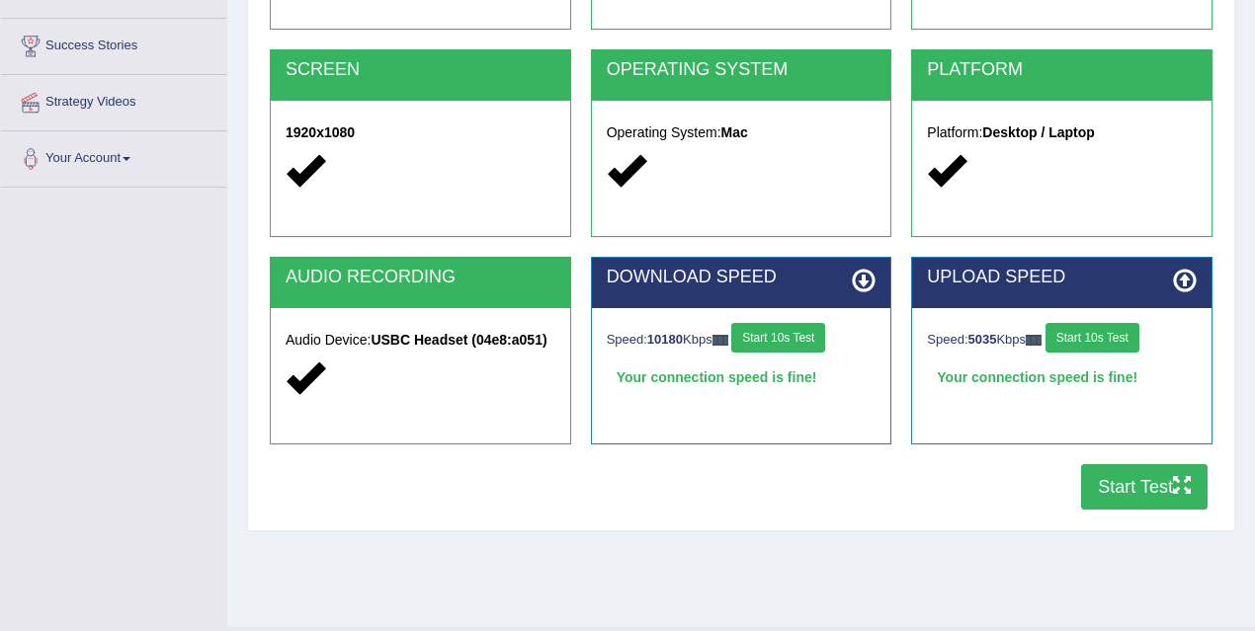
click at [1135, 492] on button "Start Test" at bounding box center [1144, 486] width 126 height 45
